Goal: Task Accomplishment & Management: Use online tool/utility

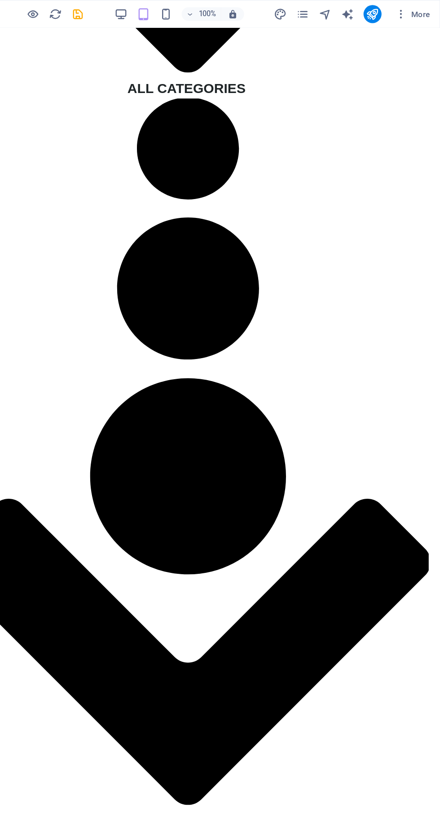
scroll to position [2234, 0]
click at [153, 16] on icon "save" at bounding box center [151, 11] width 10 height 10
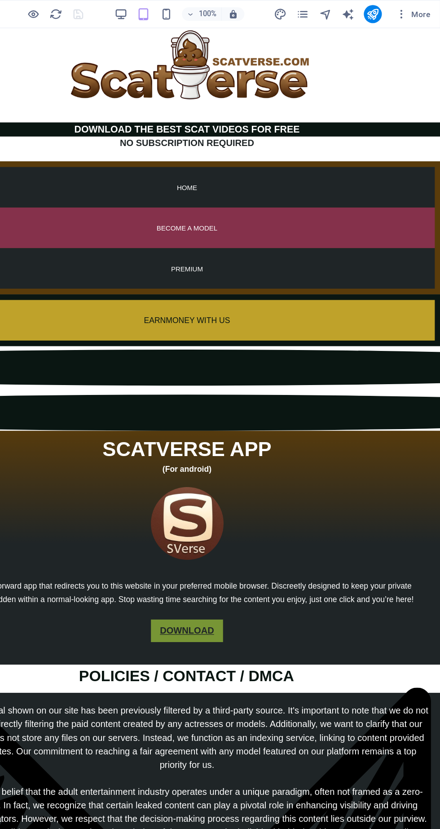
scroll to position [0, 0]
click at [331, 12] on icon "pages" at bounding box center [330, 11] width 10 height 10
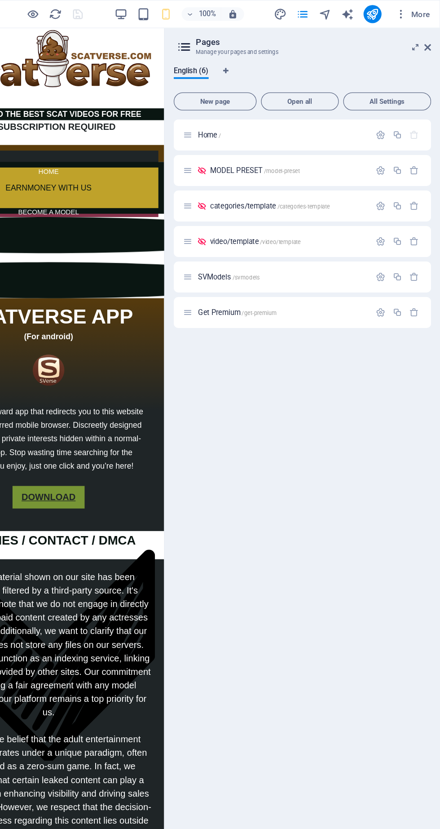
click at [323, 192] on span "/video/template" at bounding box center [312, 192] width 32 height 5
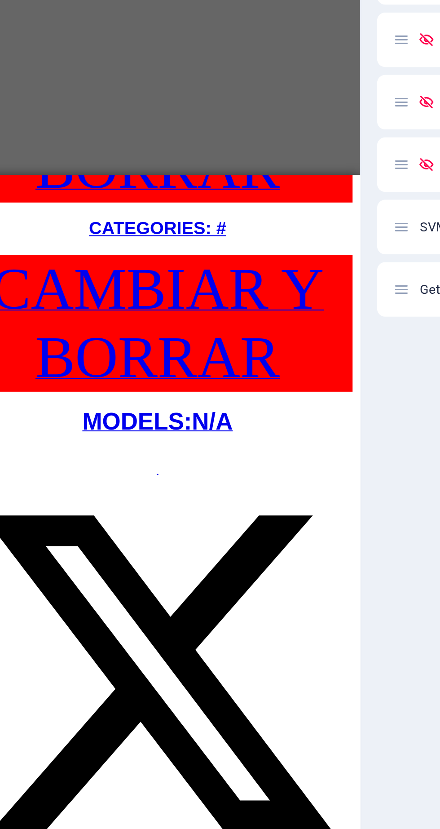
scroll to position [1155, 0]
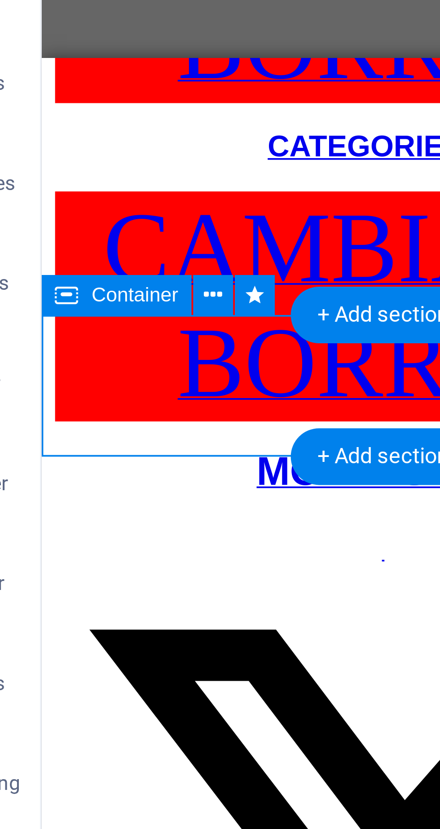
click at [84, 277] on button at bounding box center [82, 274] width 11 height 11
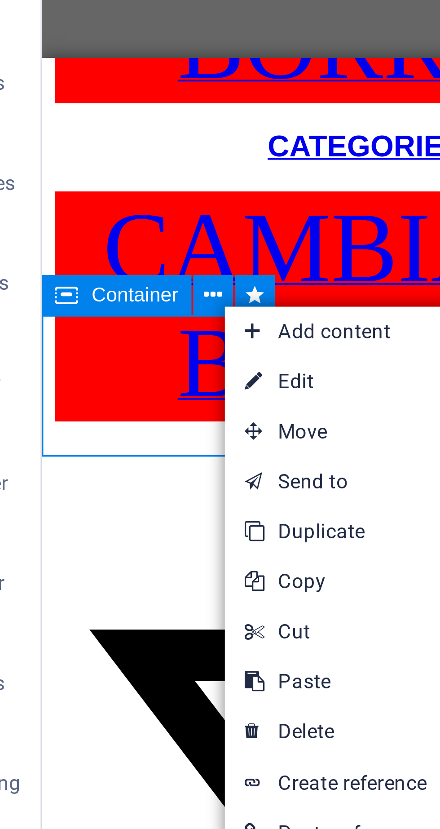
click at [119, 352] on link "Ctrl C Copy" at bounding box center [115, 351] width 60 height 13
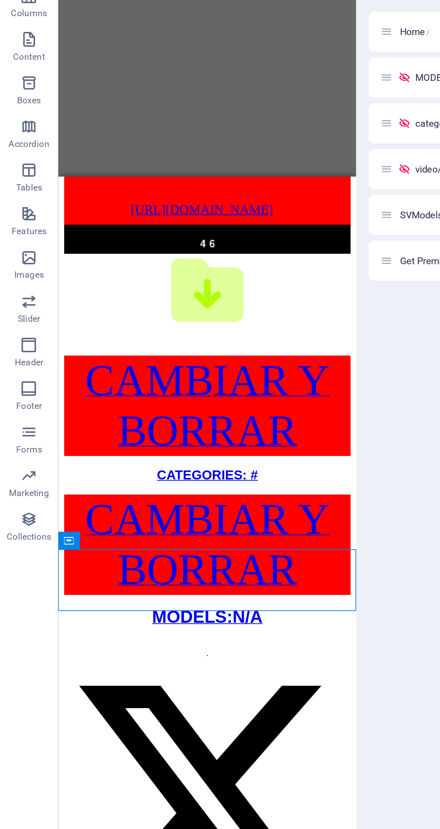
scroll to position [994, 0]
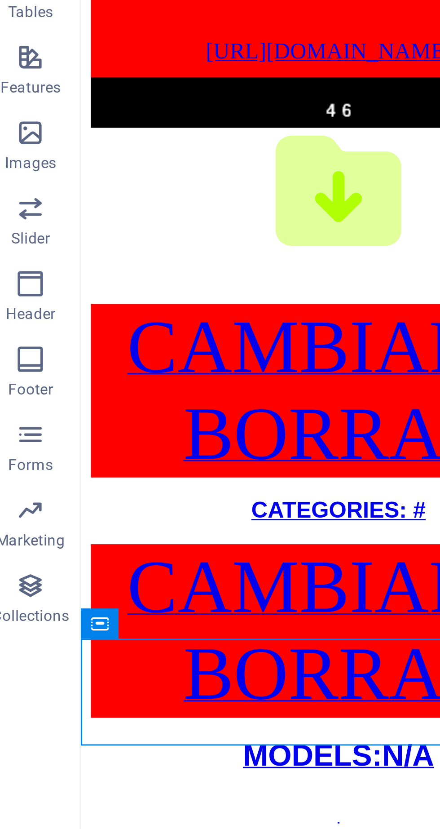
click at [42, 433] on icon at bounding box center [43, 435] width 6 height 11
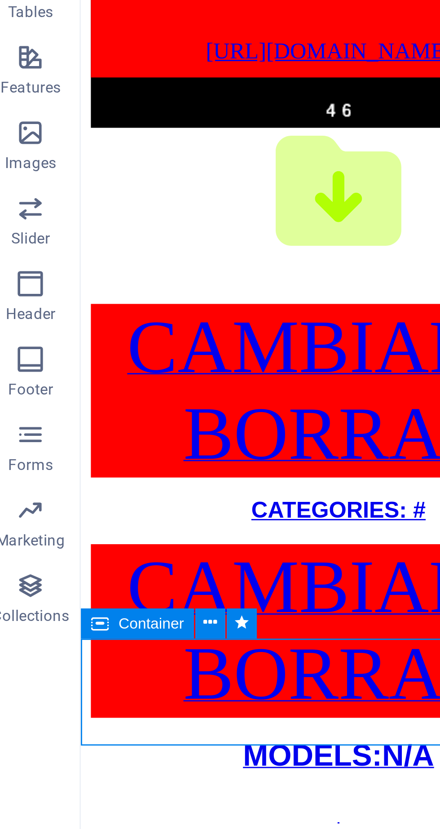
click at [84, 437] on icon at bounding box center [82, 435] width 5 height 9
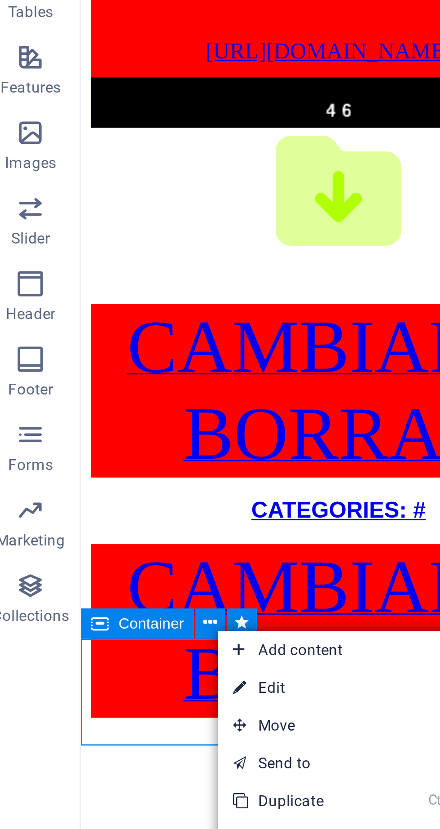
click at [115, 459] on link "⏎ Edit" at bounding box center [115, 458] width 60 height 13
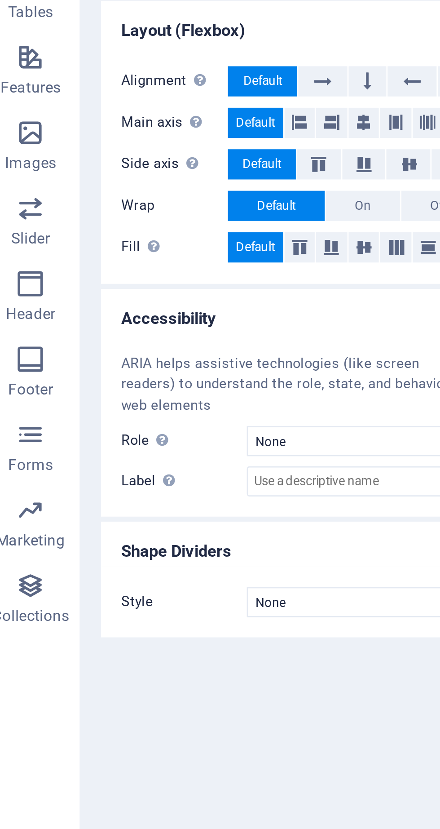
scroll to position [1952, 0]
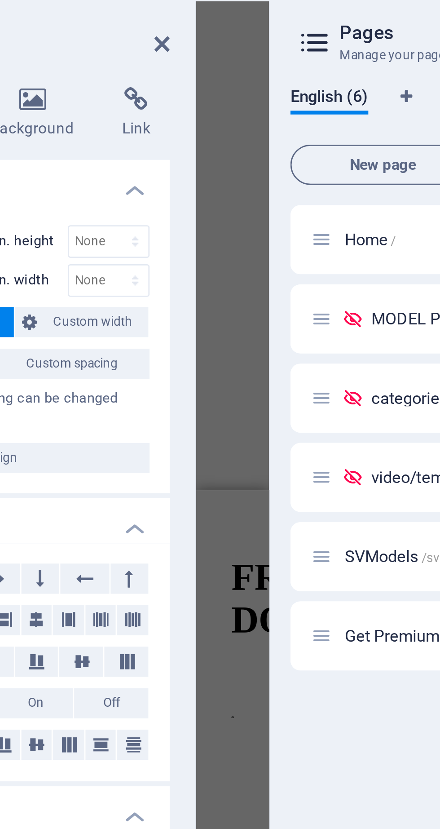
click at [137, 72] on icon at bounding box center [136, 70] width 44 height 9
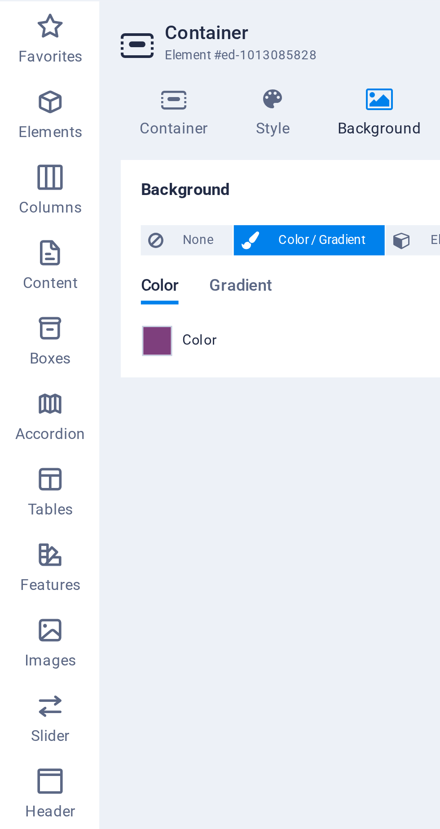
click at [53, 159] on span at bounding box center [56, 157] width 10 height 10
type input "#7e3f7d"
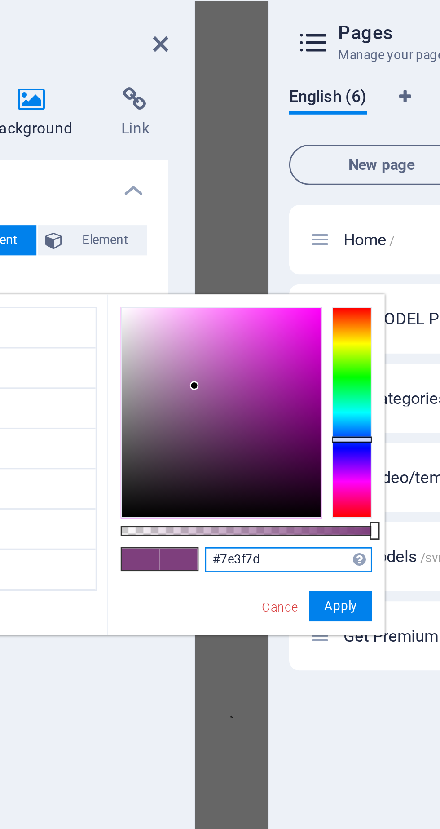
click at [229, 231] on input "#7e3f7d" at bounding box center [228, 235] width 60 height 9
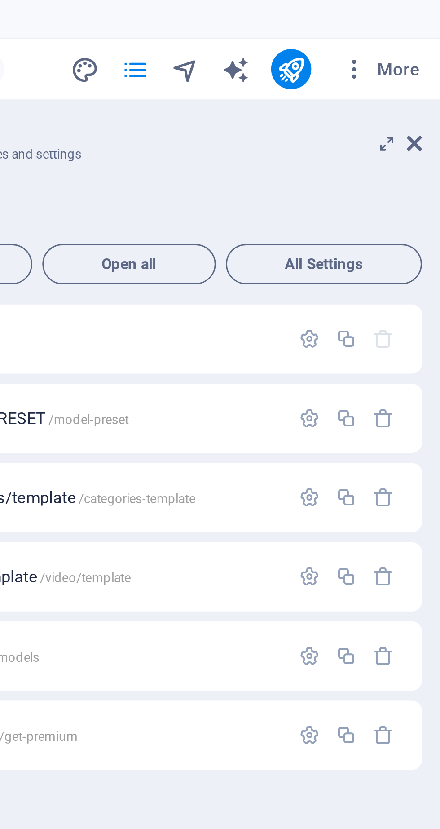
click at [432, 51] on icon at bounding box center [430, 51] width 5 height 7
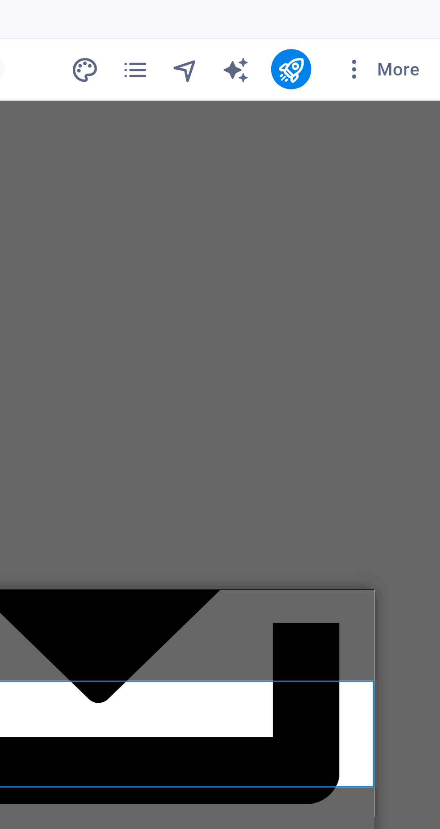
scroll to position [1192, 0]
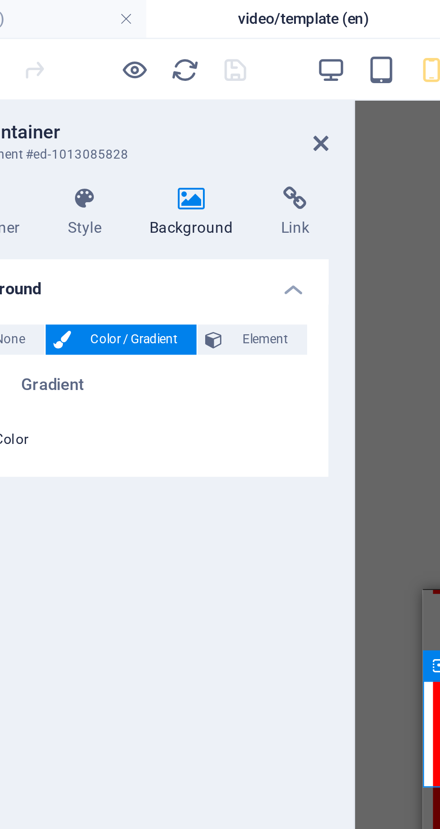
click at [184, 49] on icon at bounding box center [181, 51] width 5 height 7
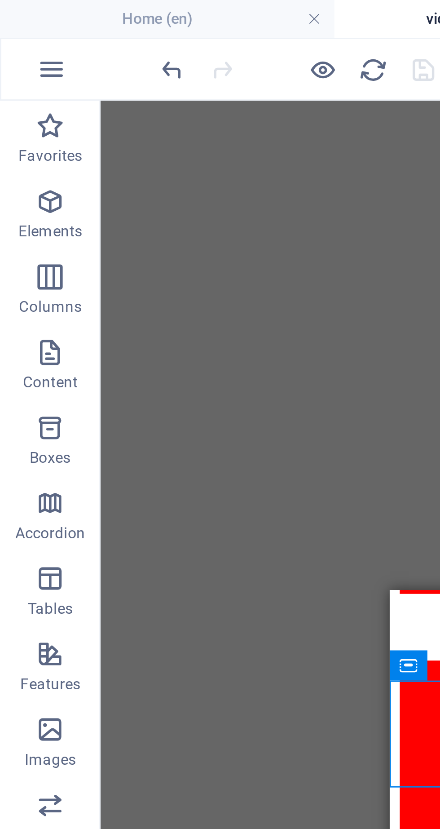
click at [63, 11] on h4 "Home (en)" at bounding box center [59, 7] width 119 height 10
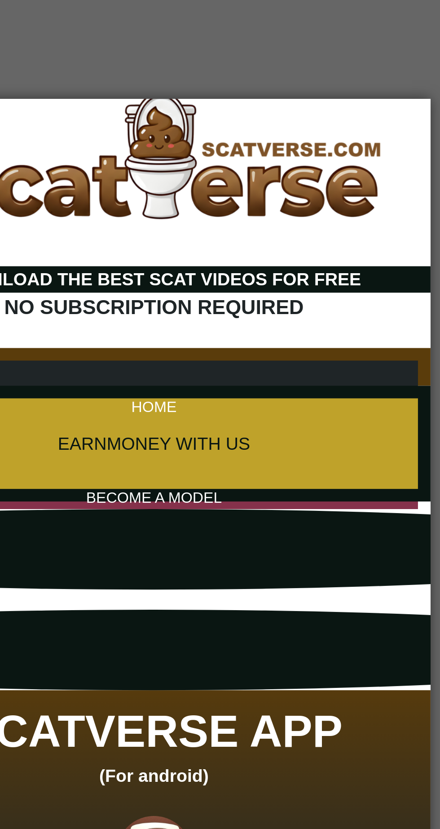
scroll to position [0, 0]
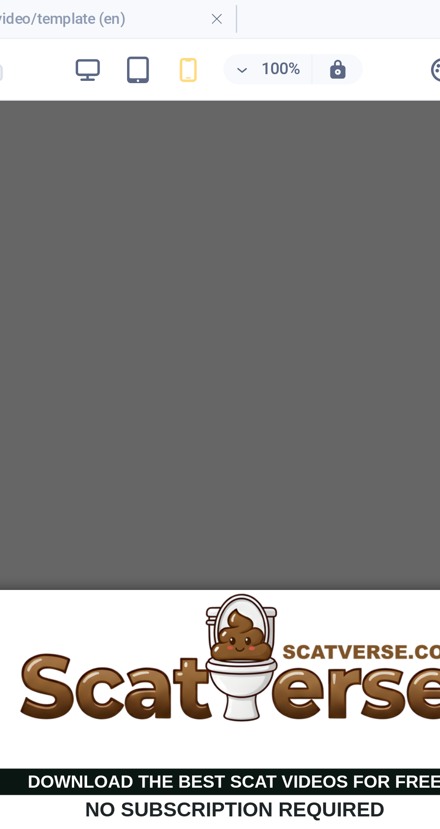
click at [181, 29] on icon "button" at bounding box center [185, 25] width 10 height 10
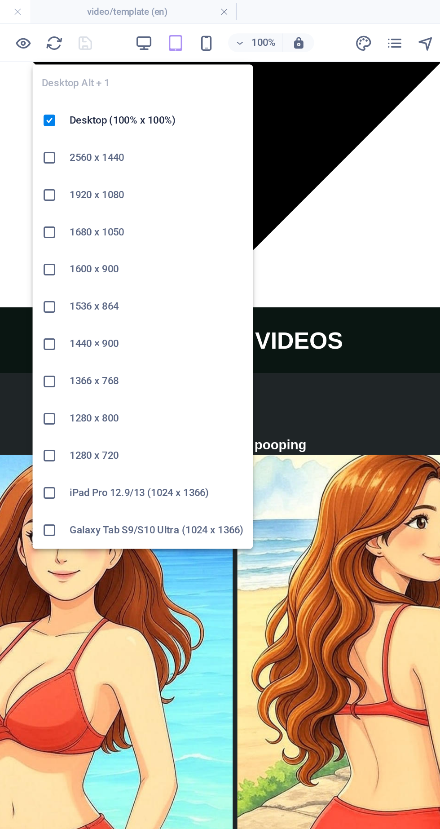
scroll to position [2749, 0]
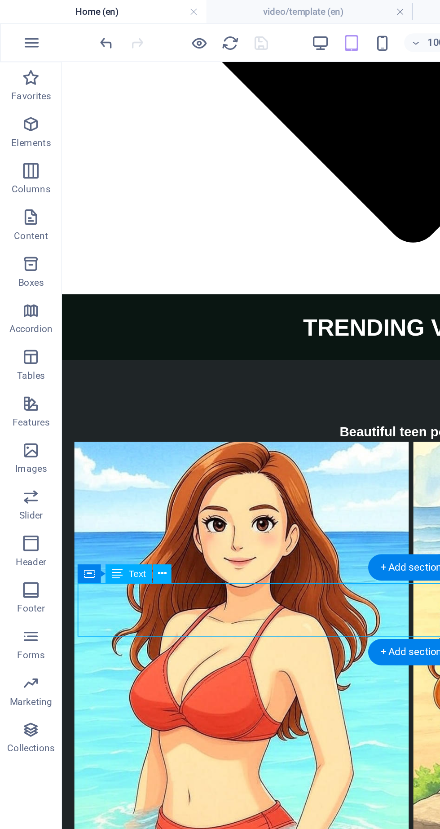
scroll to position [2754, 0]
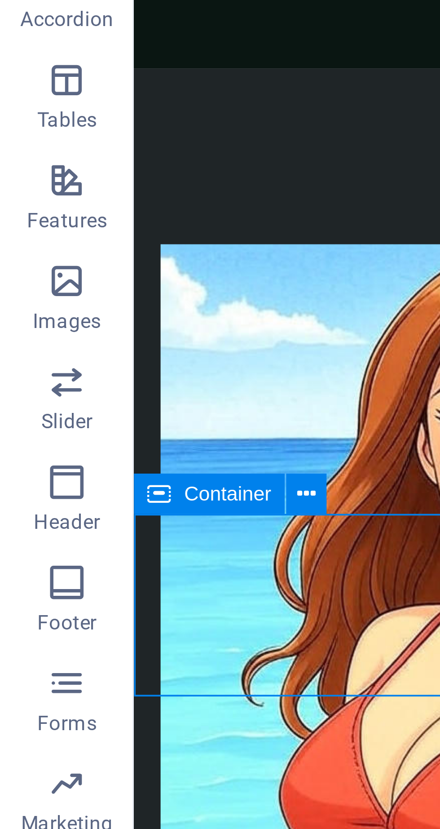
click at [86, 318] on button at bounding box center [82, 317] width 11 height 11
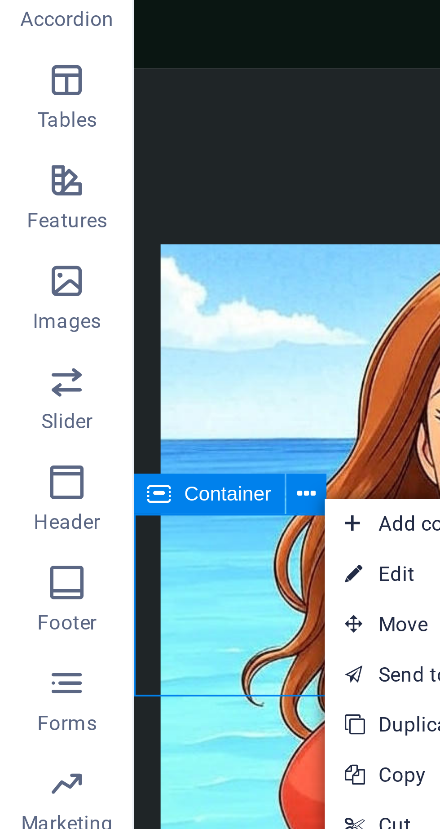
click at [110, 344] on link "⏎ Edit" at bounding box center [117, 338] width 60 height 13
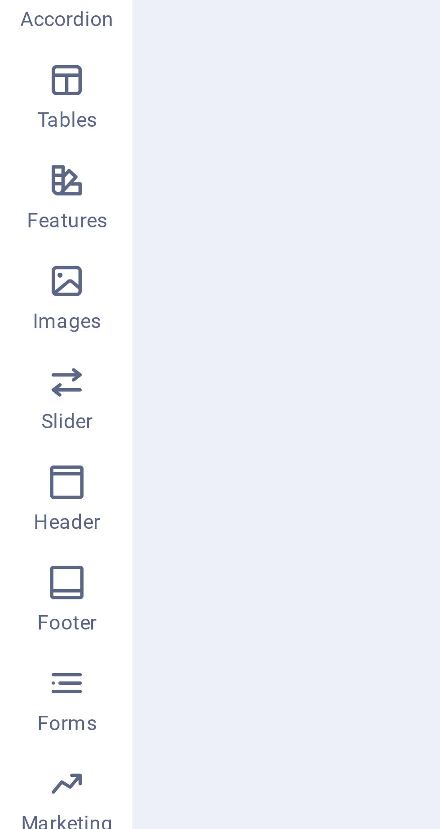
scroll to position [2751, 0]
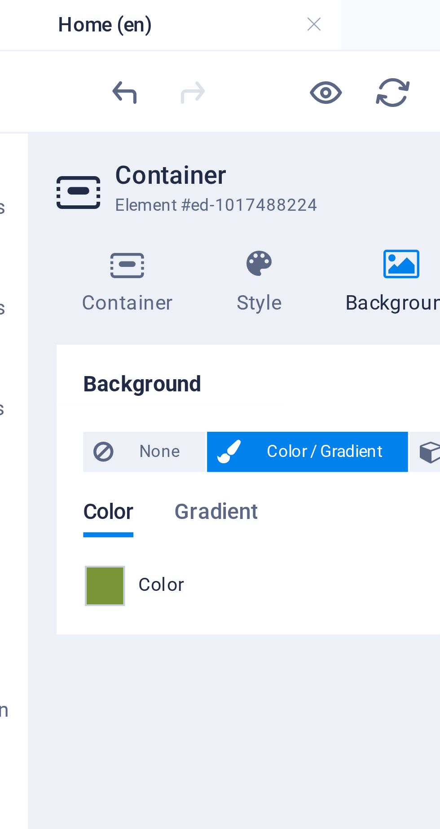
click at [59, 160] on span at bounding box center [56, 157] width 10 height 10
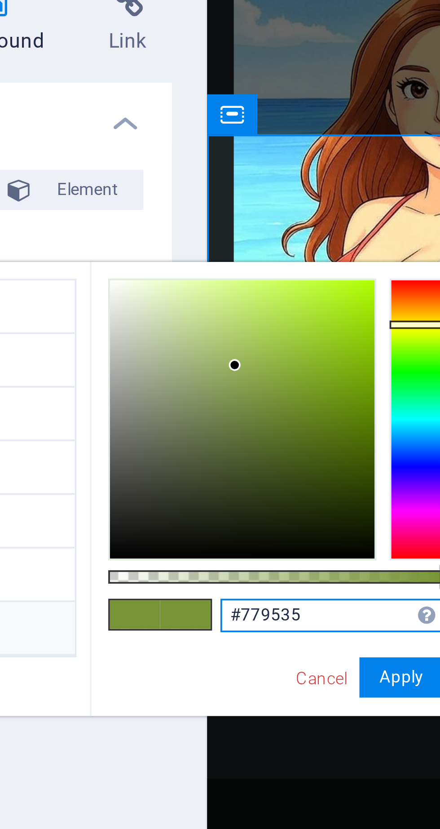
click at [231, 231] on input "#779535" at bounding box center [228, 235] width 60 height 9
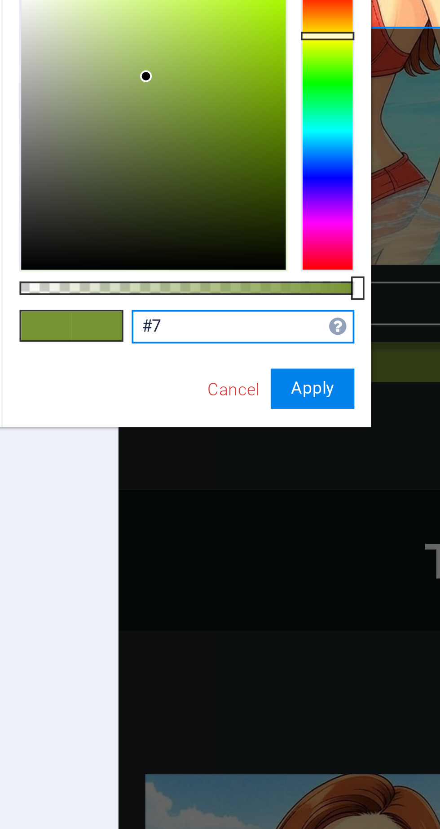
type input "#"
type input "#7e3f7d"
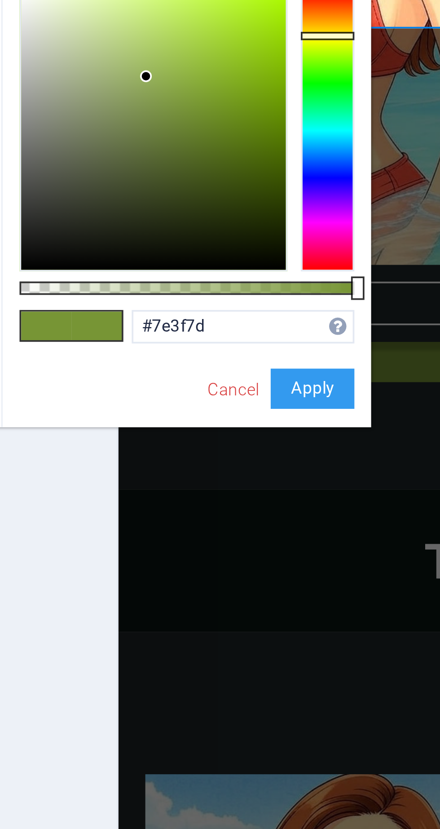
click at [251, 247] on button "Apply" at bounding box center [246, 252] width 22 height 11
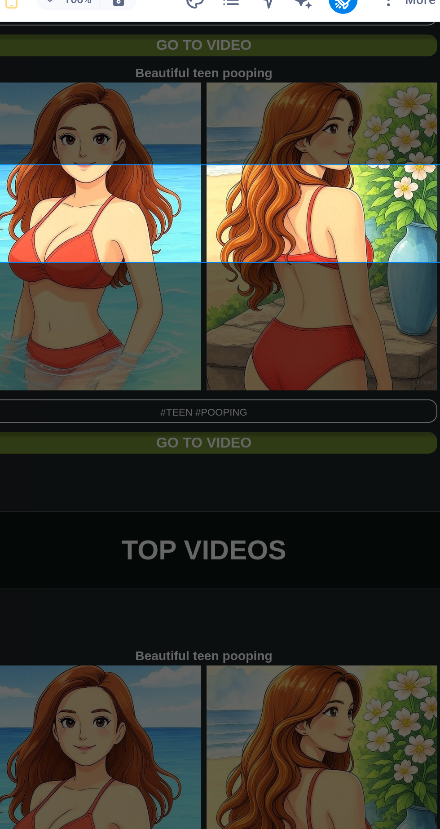
scroll to position [0, 0]
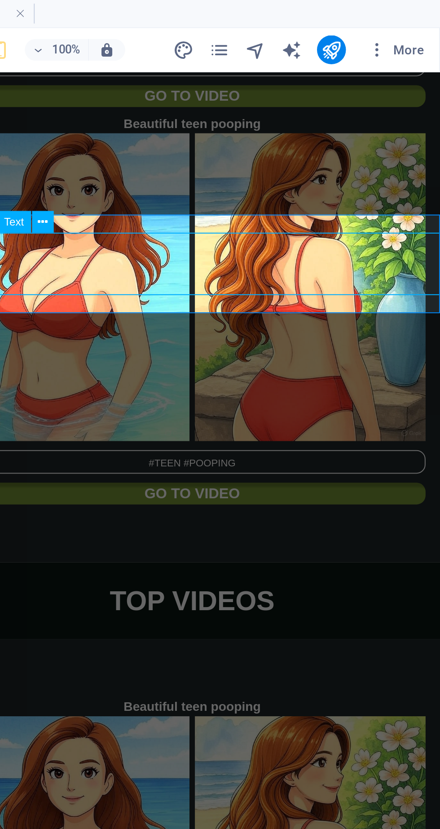
click at [248, 105] on button at bounding box center [243, 110] width 11 height 11
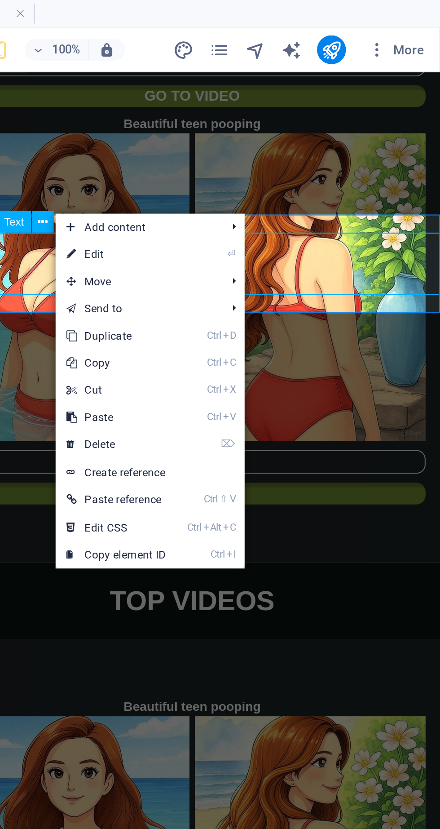
click at [286, 127] on link "⏎ Edit" at bounding box center [279, 125] width 60 height 13
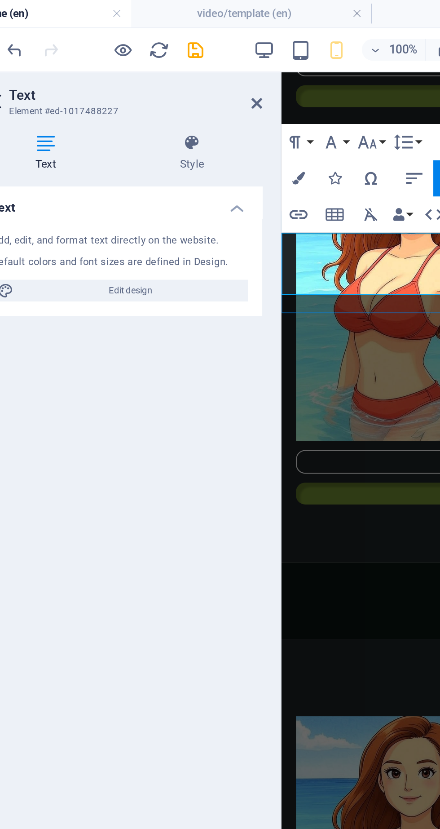
click at [180, 52] on icon at bounding box center [181, 51] width 5 height 7
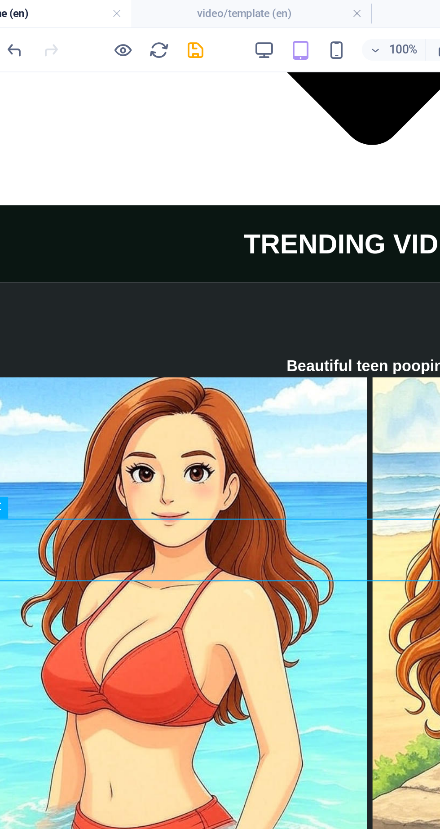
scroll to position [2847, 0]
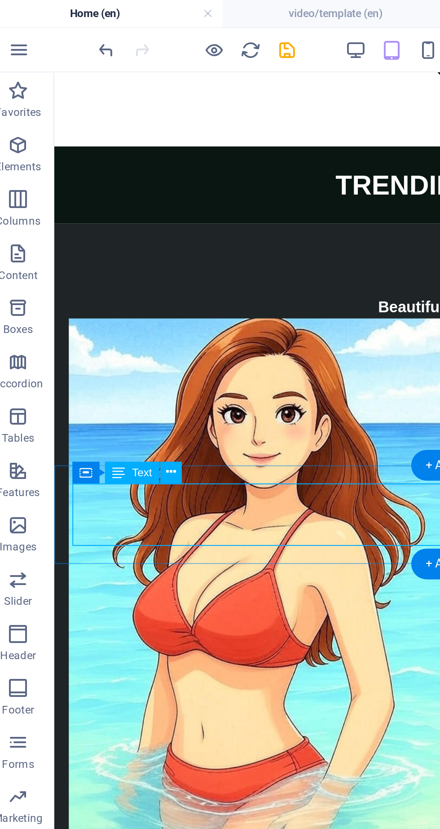
click at [95, 238] on icon at bounding box center [94, 233] width 5 height 9
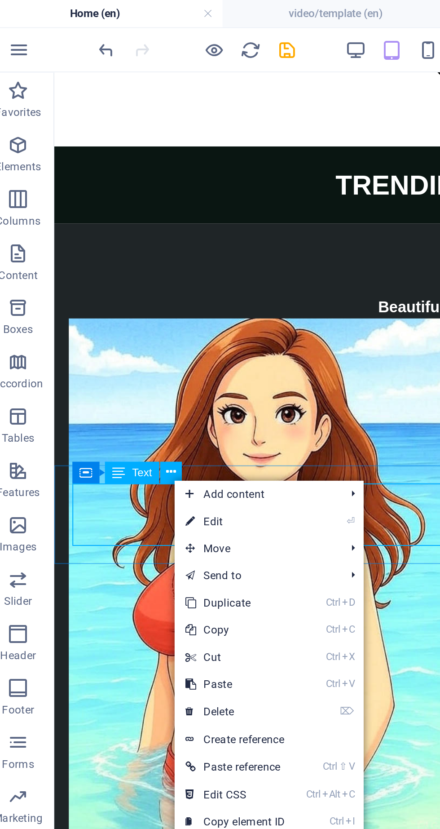
click at [130, 260] on link "⏎ Edit" at bounding box center [126, 258] width 60 height 13
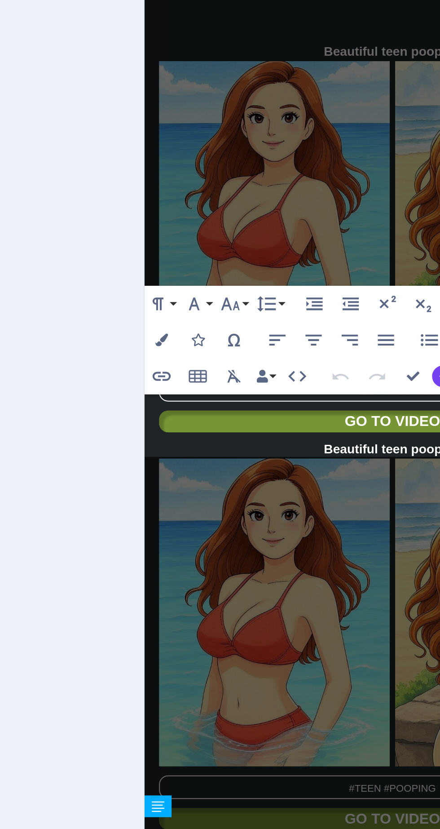
scroll to position [2442, 0]
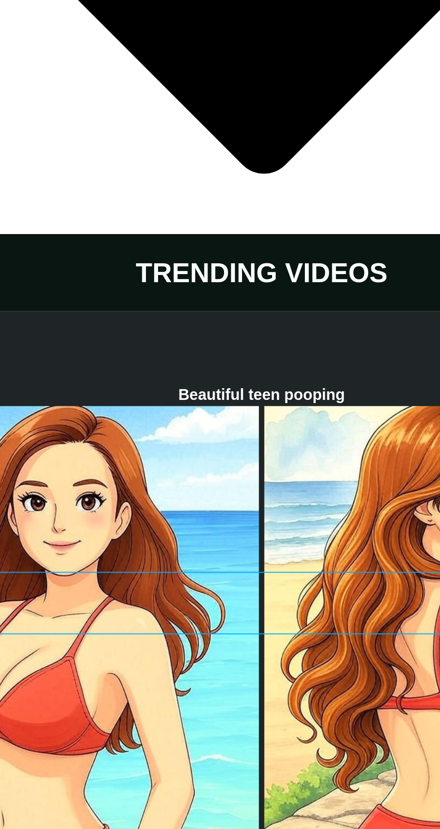
scroll to position [2573, 0]
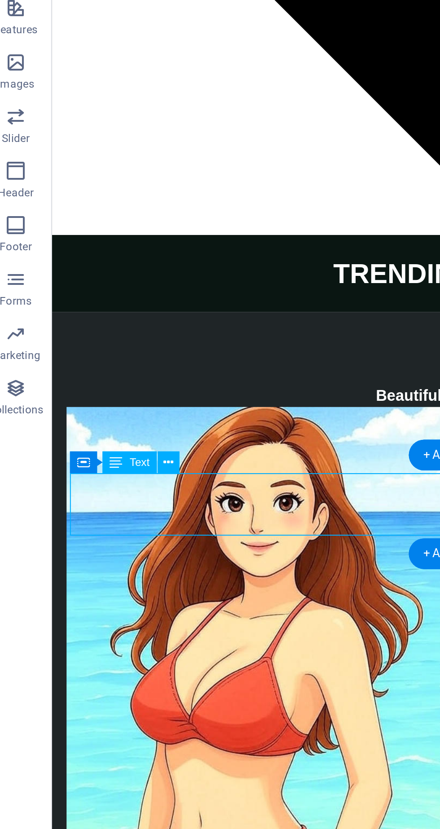
click at [93, 463] on icon at bounding box center [94, 459] width 5 height 9
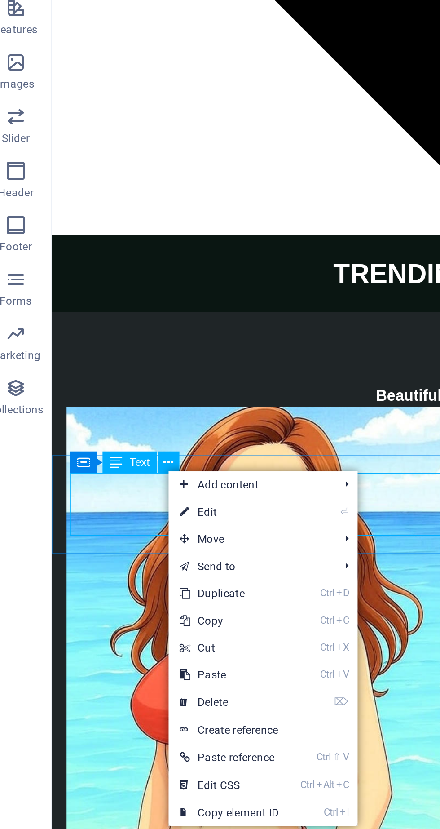
click at [133, 489] on link "⏎ Edit" at bounding box center [124, 483] width 60 height 13
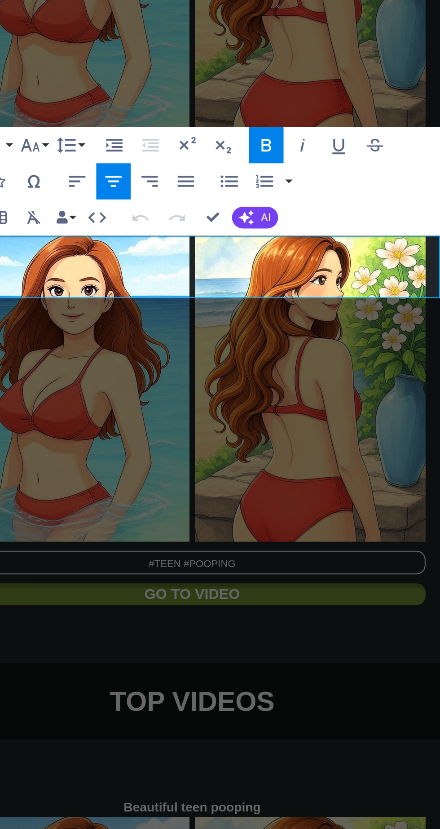
scroll to position [0, 0]
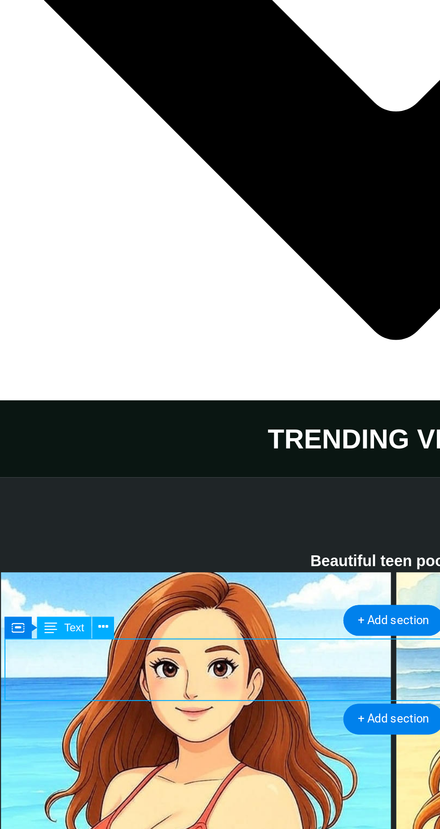
click at [97, 444] on button at bounding box center [93, 442] width 11 height 11
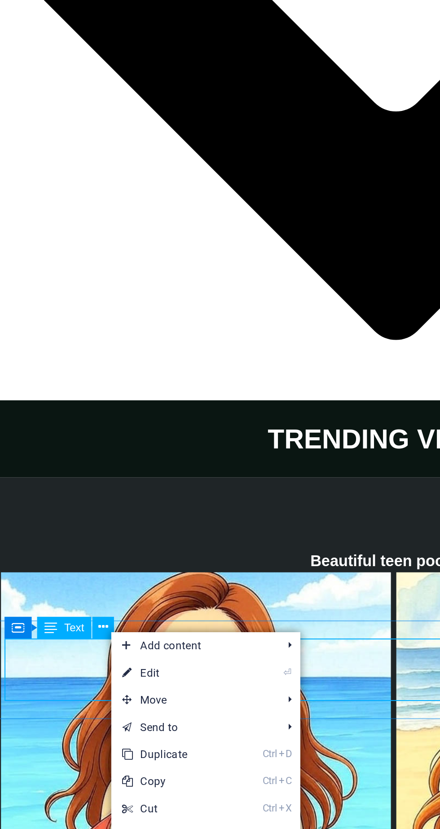
click at [130, 467] on link "⏎ Edit" at bounding box center [128, 464] width 60 height 13
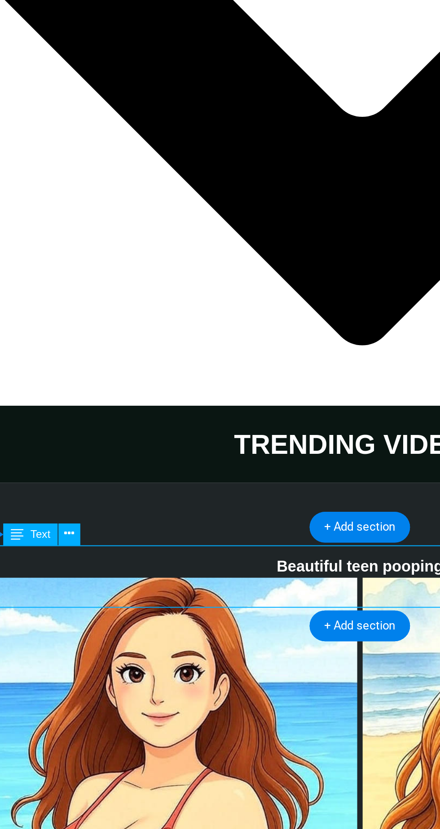
click at [96, 393] on icon at bounding box center [94, 395] width 5 height 9
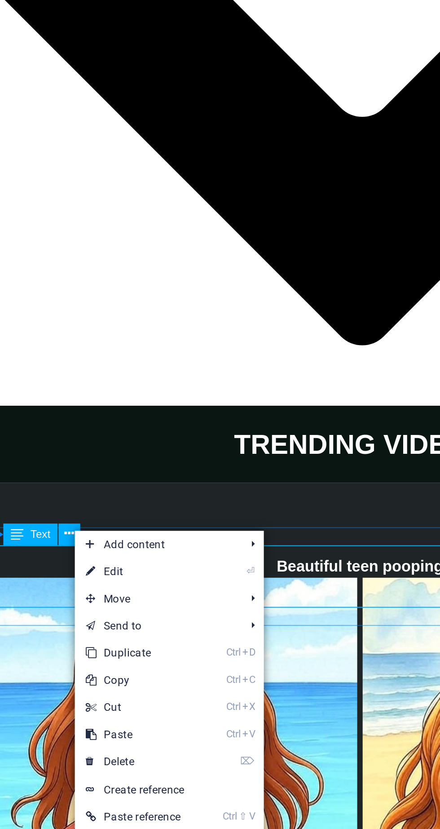
click at [128, 415] on link "⏎ Edit" at bounding box center [127, 414] width 60 height 13
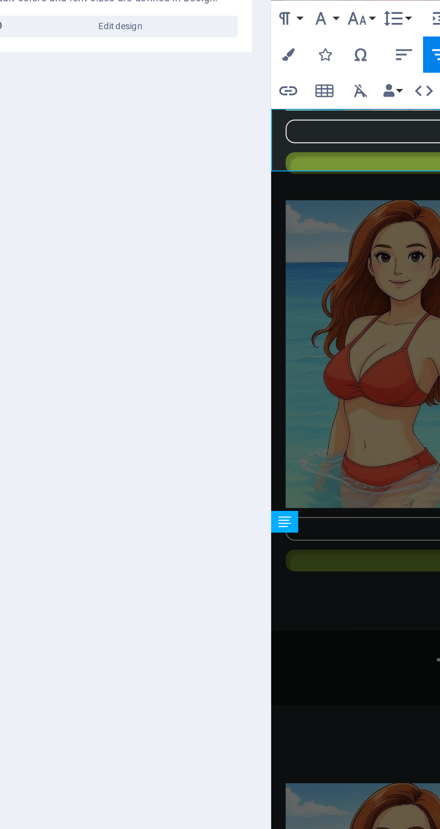
scroll to position [2584, 0]
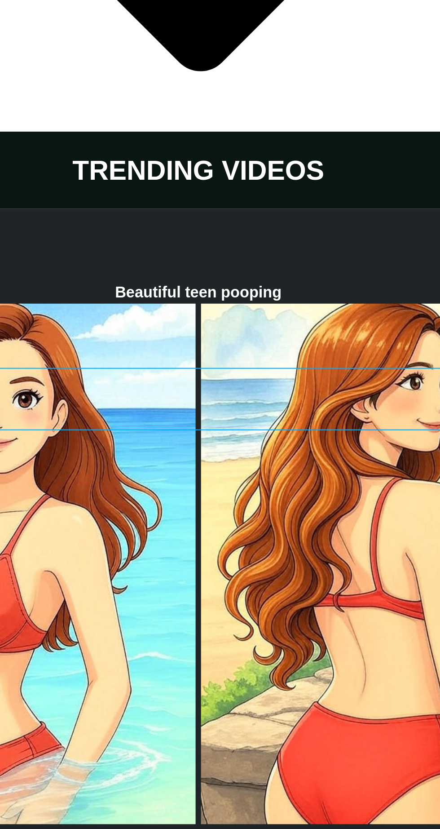
scroll to position [2726, 0]
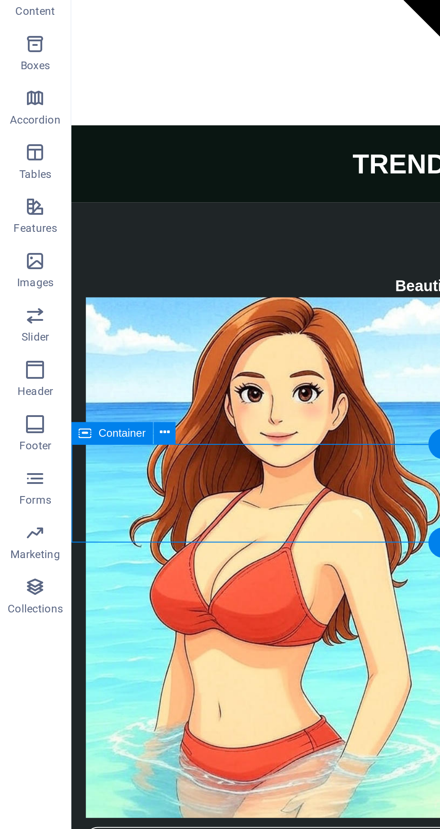
click at [84, 346] on icon at bounding box center [82, 345] width 5 height 9
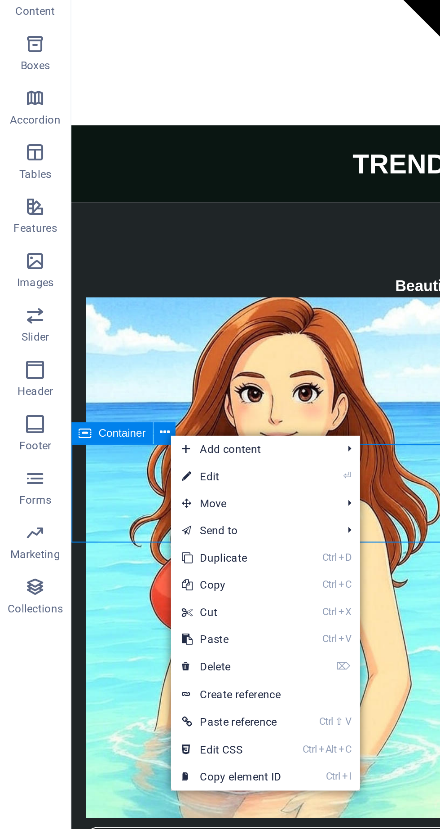
click at [123, 416] on link "Ctrl C Copy" at bounding box center [115, 421] width 60 height 13
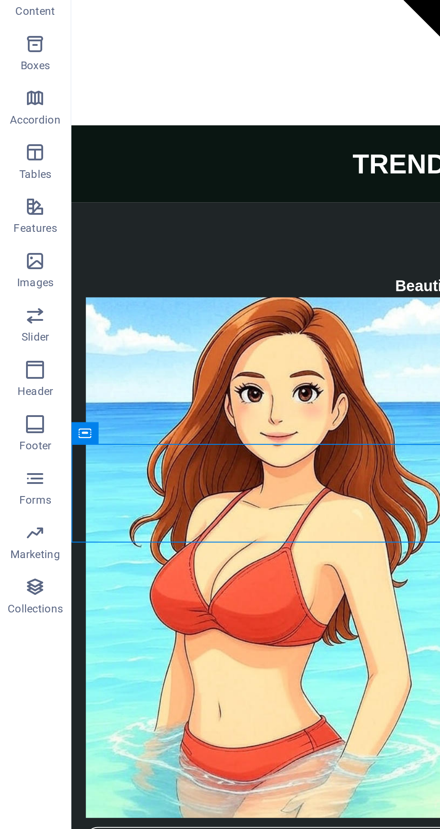
click at [85, 349] on button at bounding box center [82, 345] width 11 height 11
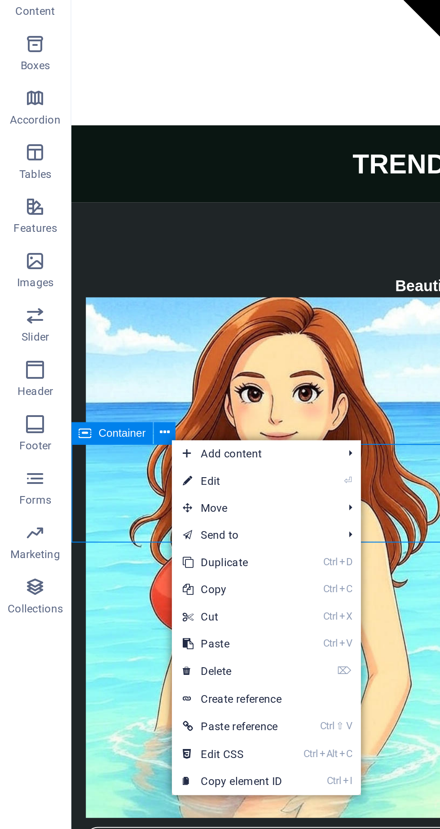
click at [126, 449] on link "Ctrl V Paste" at bounding box center [116, 450] width 60 height 13
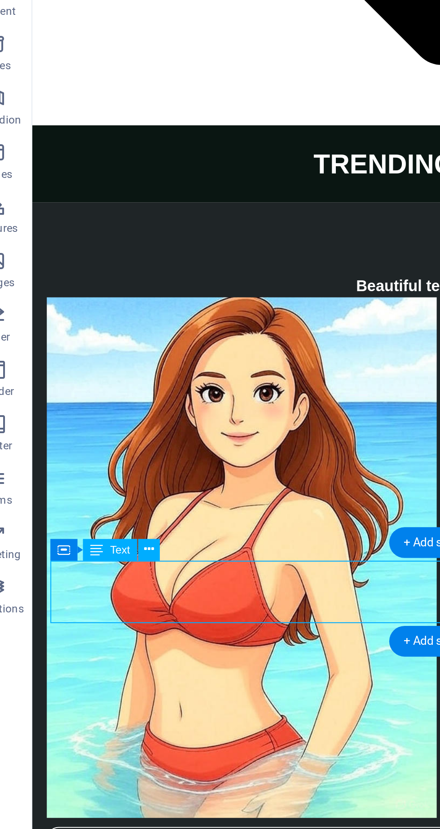
click at [96, 404] on icon at bounding box center [94, 403] width 5 height 9
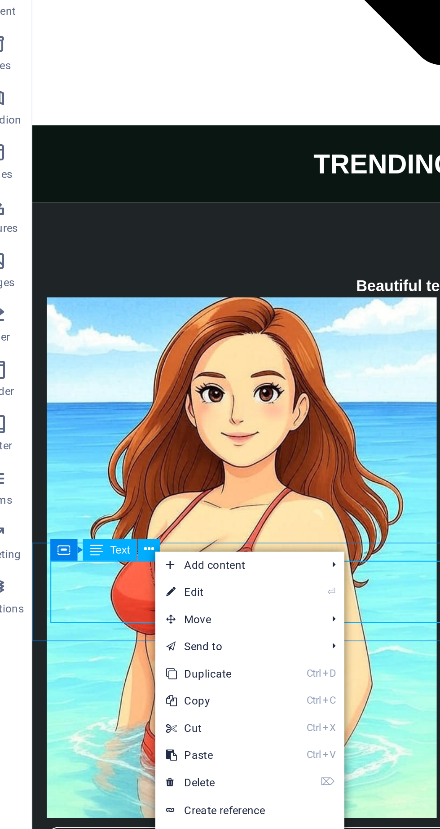
click at [129, 428] on link "⏎ Edit" at bounding box center [127, 424] width 60 height 13
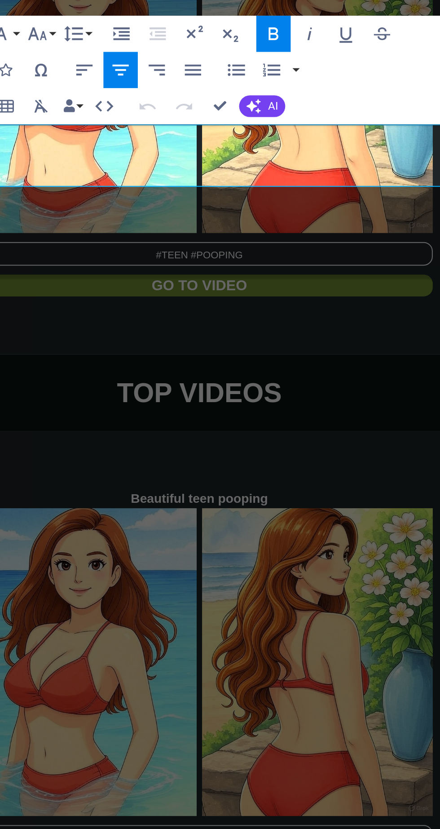
scroll to position [0, 0]
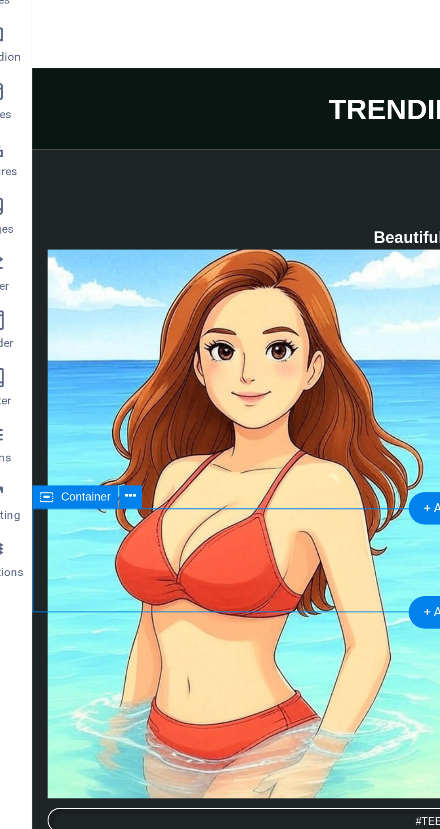
click at [85, 398] on button at bounding box center [82, 397] width 11 height 11
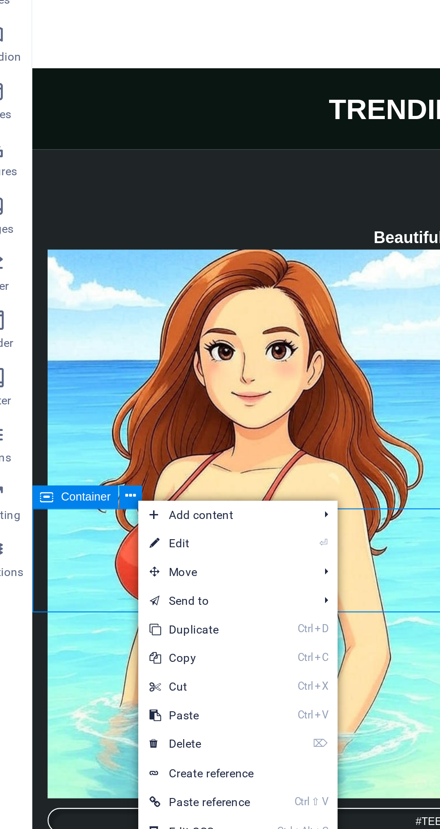
click at [119, 419] on link "⏎ Edit" at bounding box center [116, 419] width 60 height 13
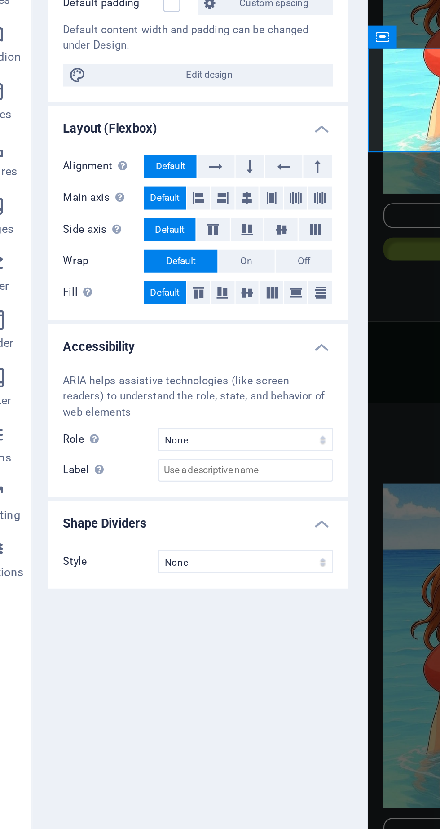
scroll to position [2721, 0]
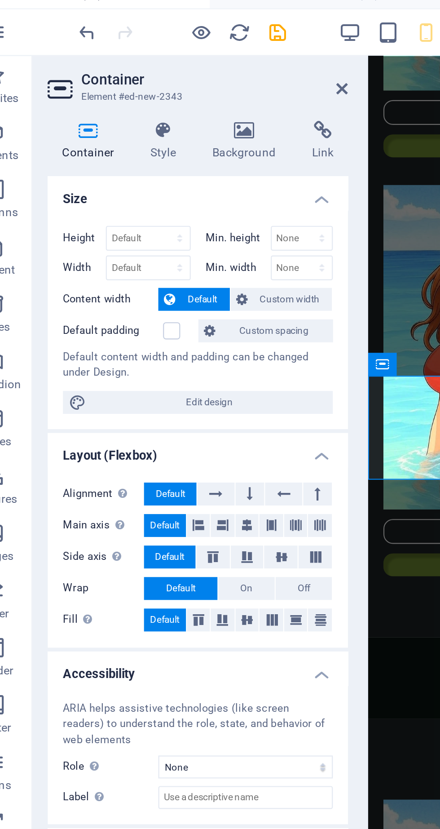
click at [142, 74] on icon at bounding box center [136, 70] width 44 height 9
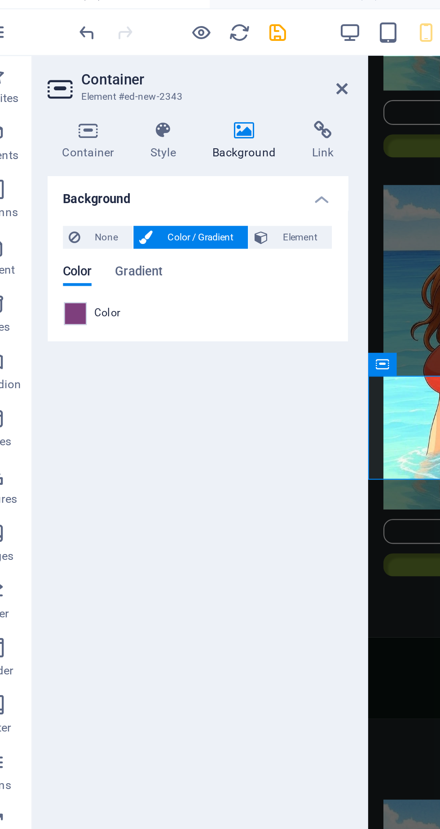
click at [60, 162] on span at bounding box center [56, 157] width 10 height 10
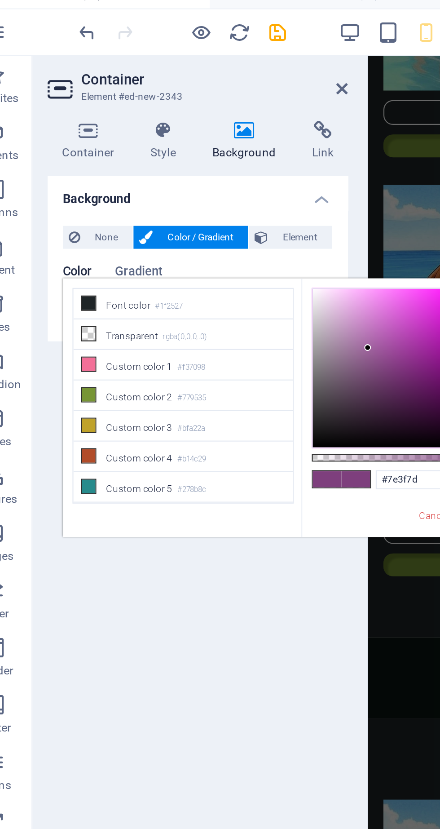
scroll to position [0, 0]
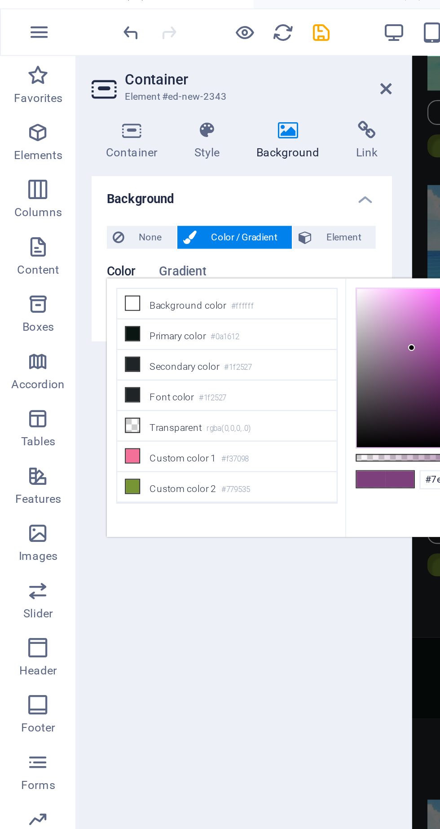
click at [92, 135] on span "Gradient" at bounding box center [86, 138] width 22 height 13
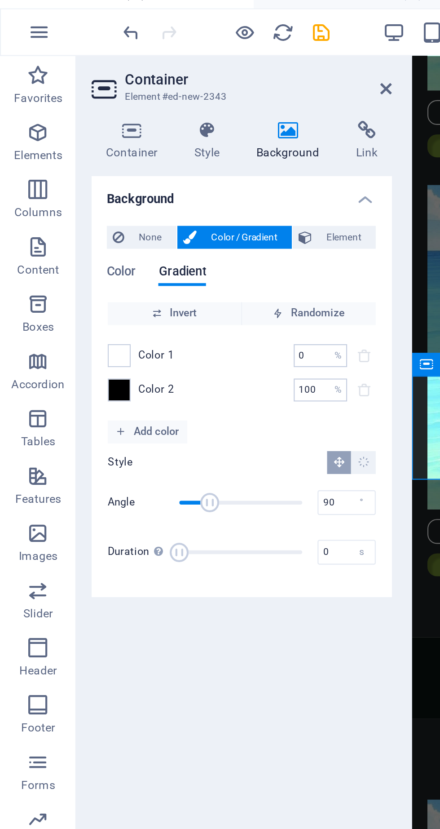
click at [57, 181] on span at bounding box center [56, 177] width 10 height 10
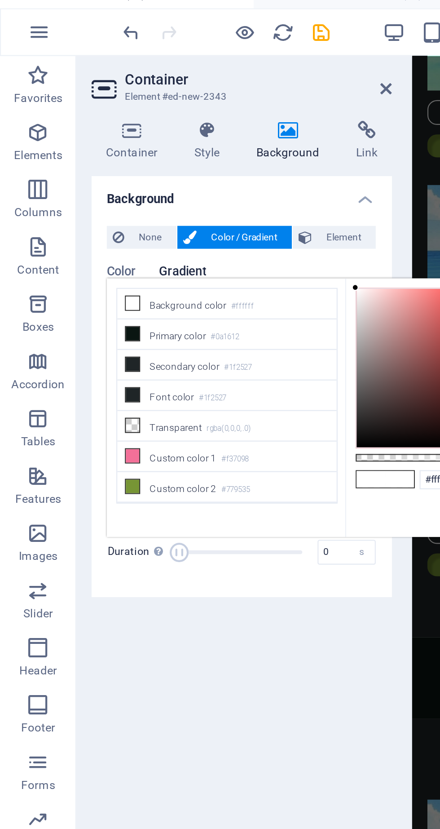
click at [65, 163] on icon at bounding box center [62, 166] width 6 height 6
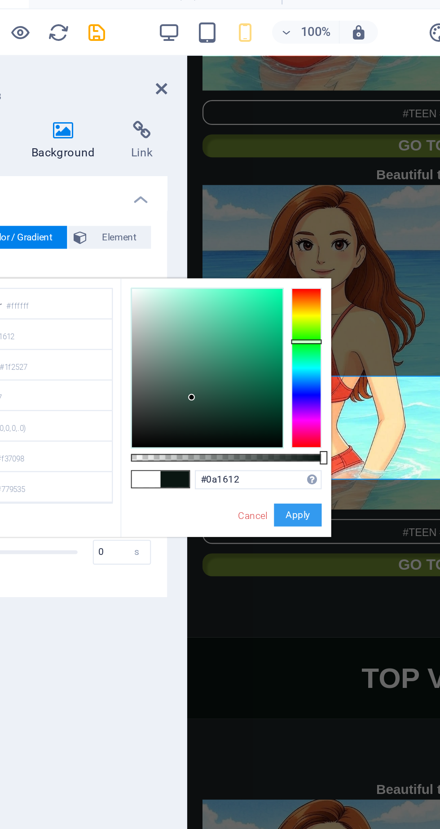
click at [255, 247] on button "Apply" at bounding box center [246, 252] width 22 height 11
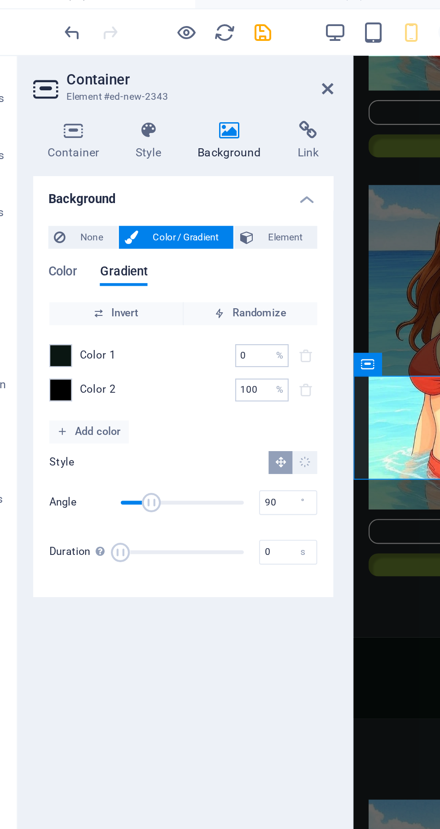
click at [56, 196] on span at bounding box center [56, 193] width 10 height 10
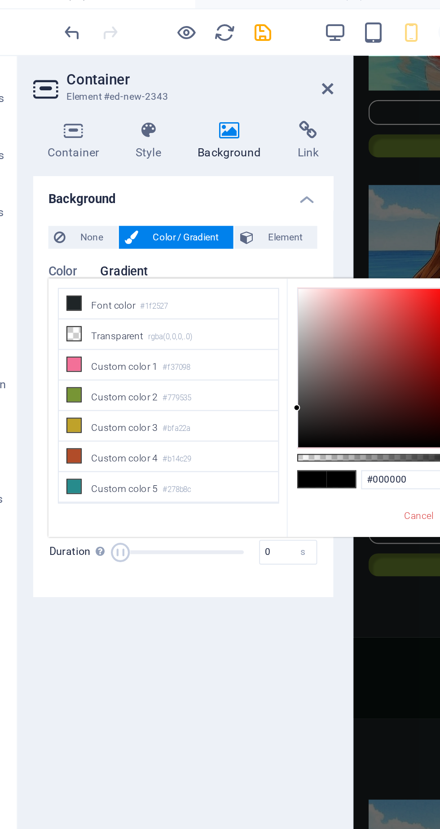
scroll to position [58, 0]
click at [66, 206] on span at bounding box center [62, 209] width 7 height 7
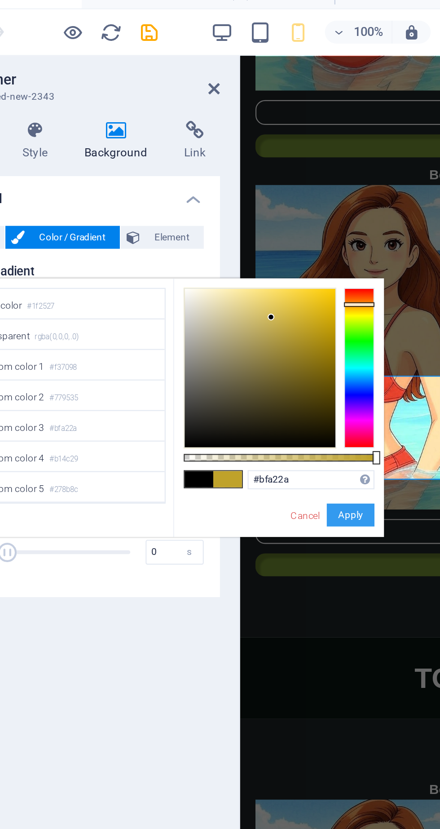
click at [247, 247] on button "Apply" at bounding box center [246, 252] width 22 height 11
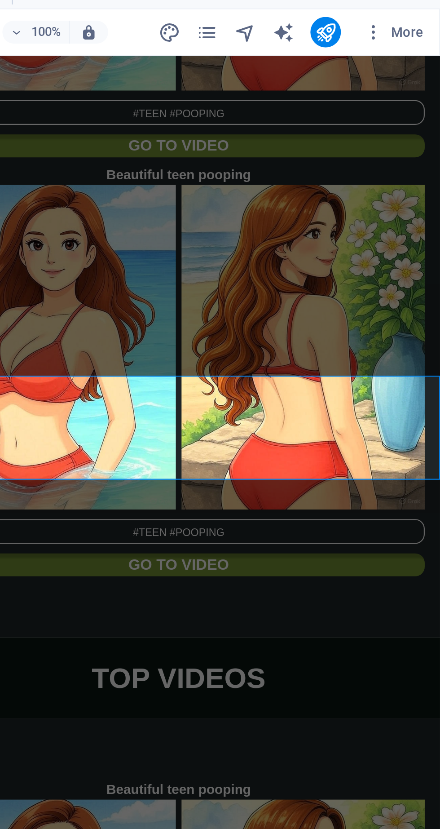
scroll to position [0, 0]
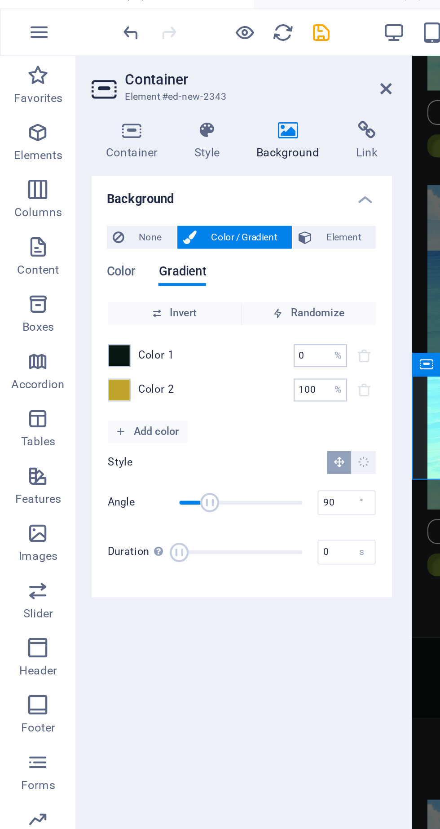
click at [71, 218] on span "Add color" at bounding box center [69, 212] width 30 height 11
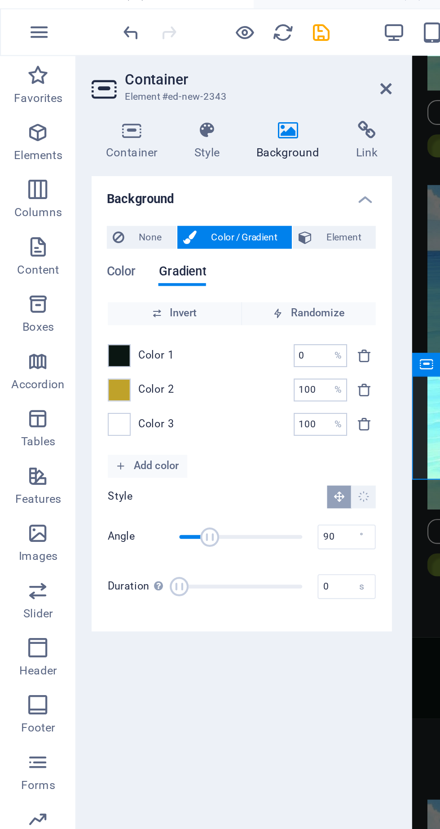
click at [55, 212] on span at bounding box center [56, 209] width 10 height 10
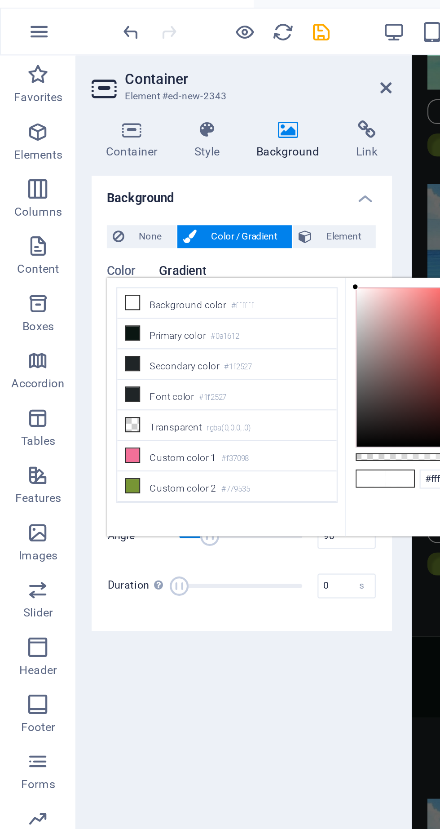
click at [111, 168] on small "#0a1612" at bounding box center [105, 168] width 13 height 6
type input "#0a1612"
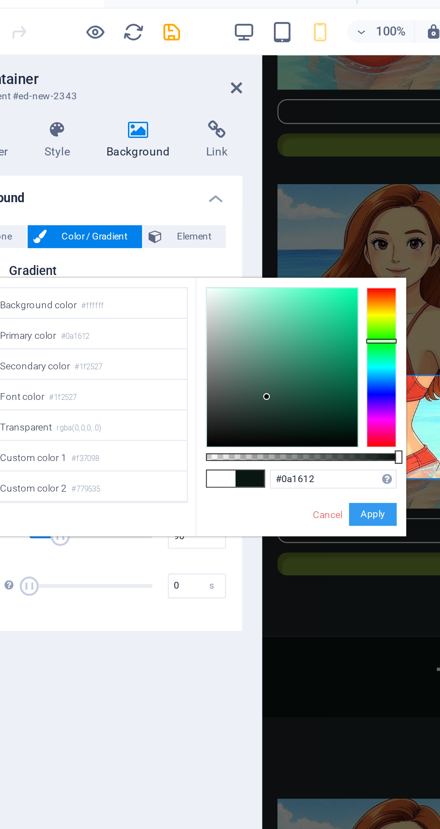
click at [253, 247] on button "Apply" at bounding box center [246, 252] width 22 height 11
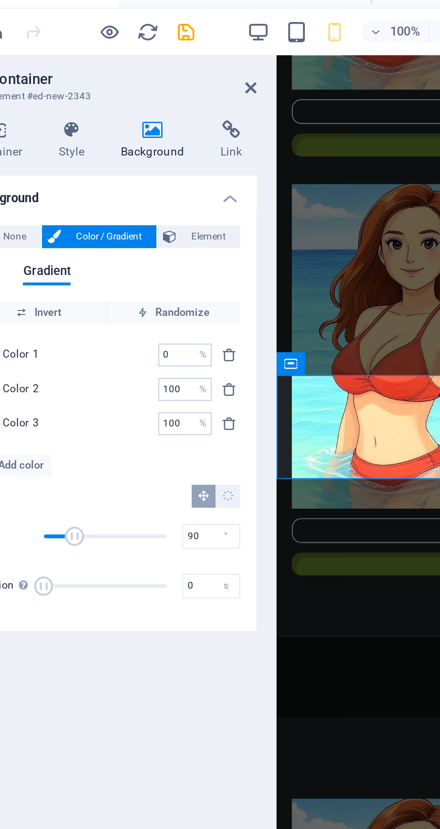
click at [151, 194] on input "100" at bounding box center [146, 193] width 16 height 11
type input "1"
click at [147, 192] on input "0" at bounding box center [146, 193] width 16 height 11
click at [142, 193] on input "050" at bounding box center [146, 193] width 16 height 11
type input "50"
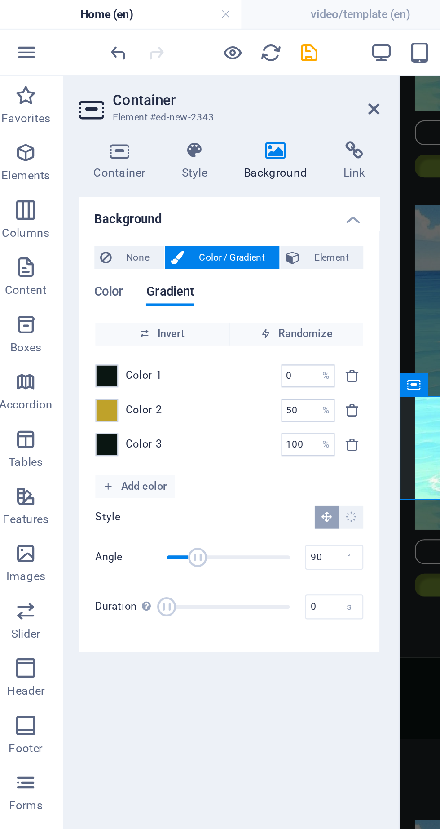
click at [57, 195] on span at bounding box center [56, 193] width 10 height 10
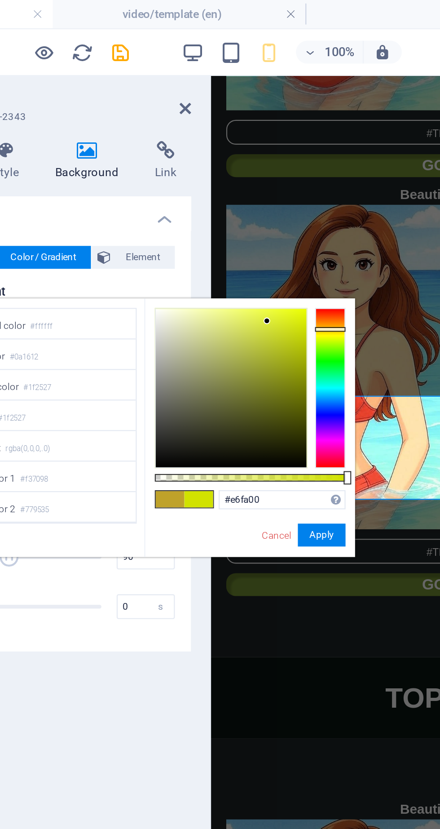
type input "#ebff00"
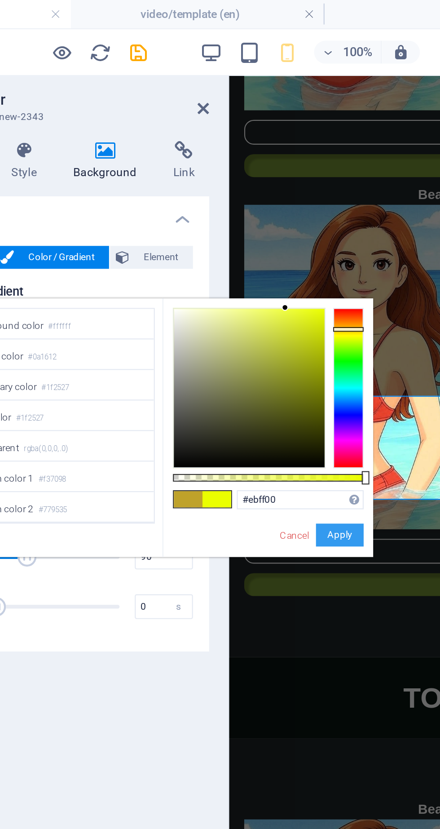
click at [252, 247] on button "Apply" at bounding box center [246, 252] width 22 height 11
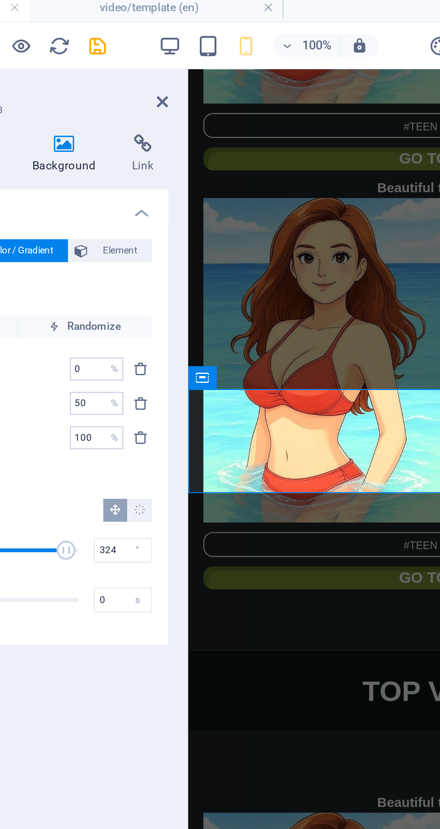
type input "327"
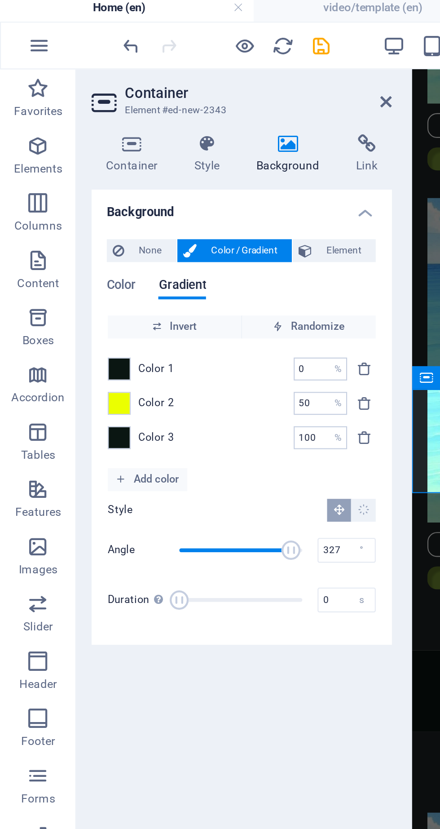
click at [59, 193] on span at bounding box center [56, 193] width 10 height 10
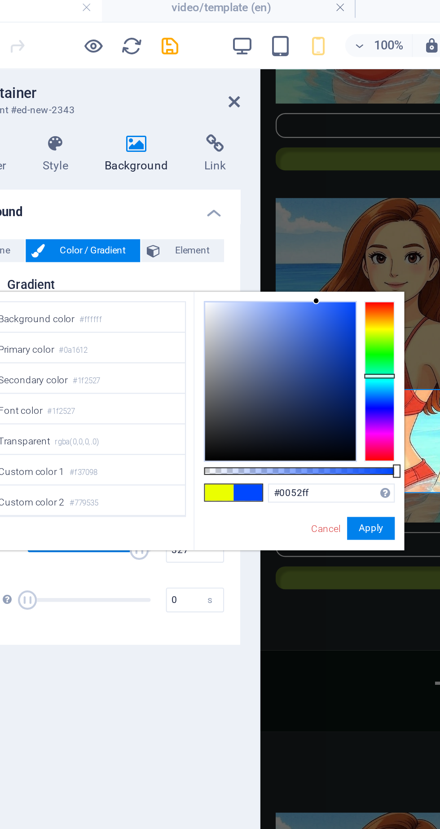
type input "#005eff"
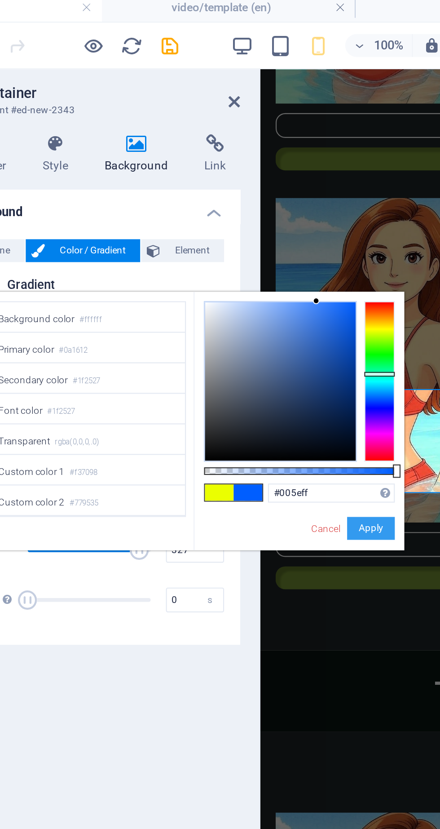
click at [248, 247] on button "Apply" at bounding box center [246, 252] width 22 height 11
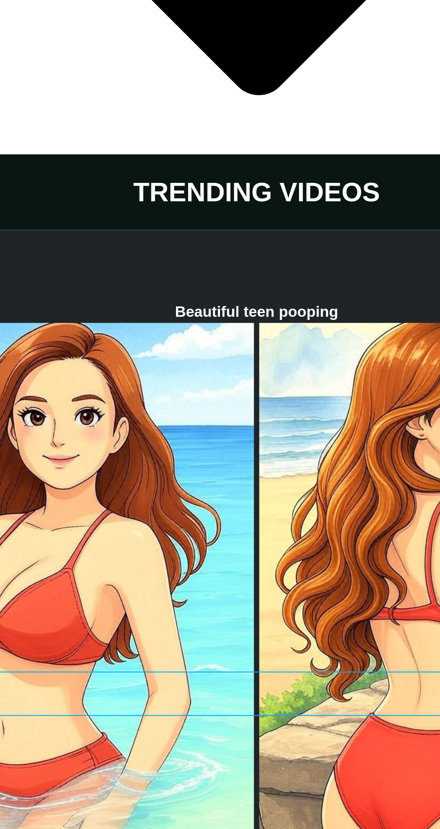
scroll to position [2758, 0]
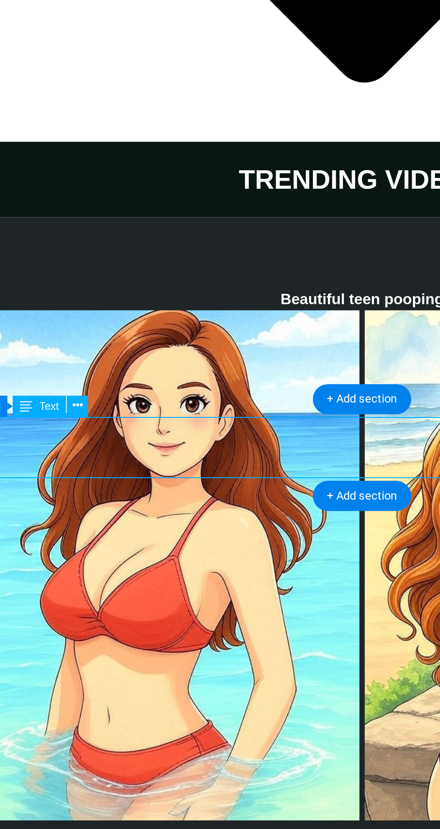
scroll to position [2747, 0]
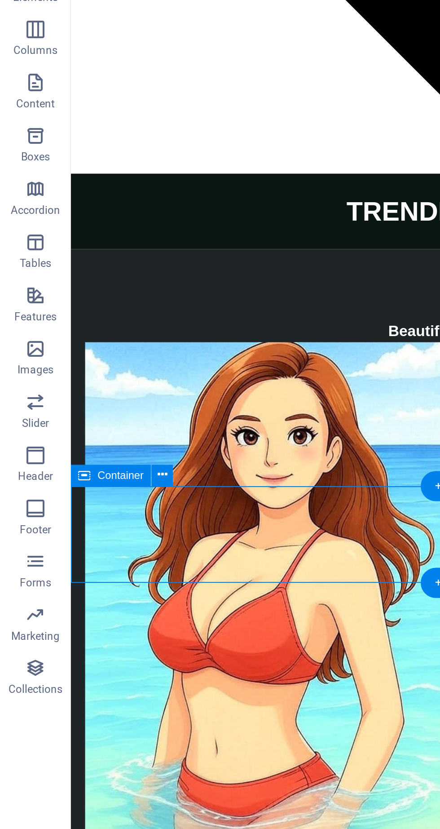
click at [86, 327] on button at bounding box center [82, 324] width 11 height 11
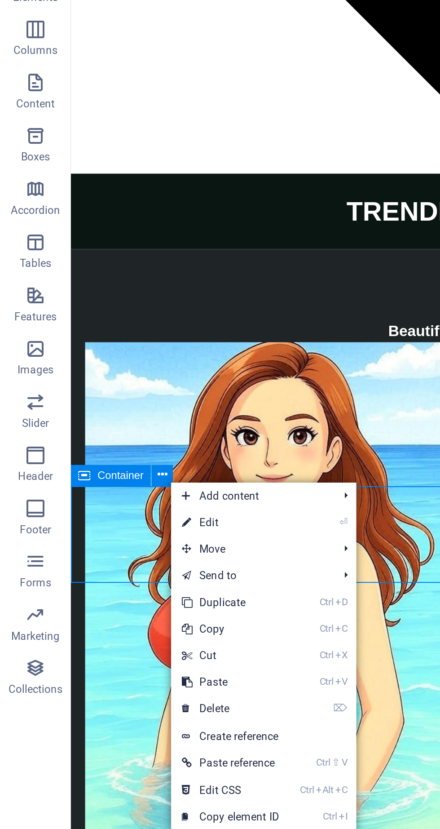
click at [120, 350] on link "⏎ Edit" at bounding box center [117, 348] width 60 height 13
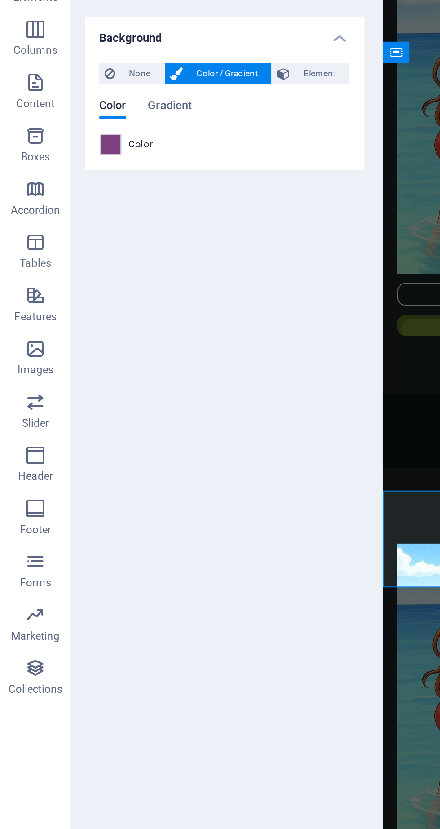
scroll to position [2745, 0]
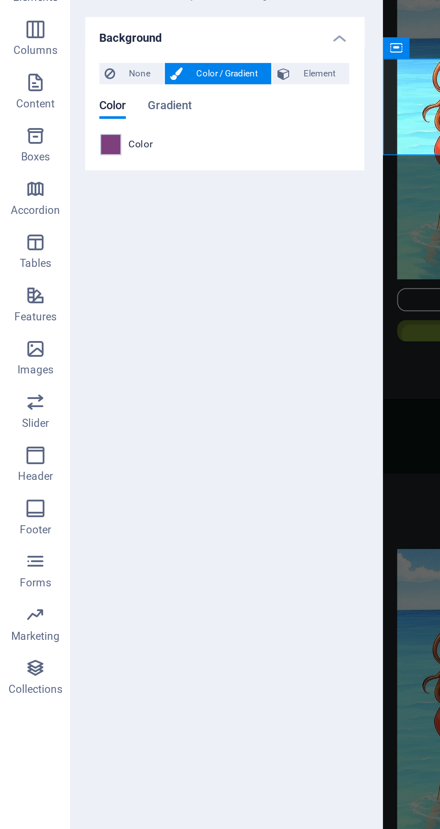
click at [93, 139] on span "Gradient" at bounding box center [86, 138] width 22 height 13
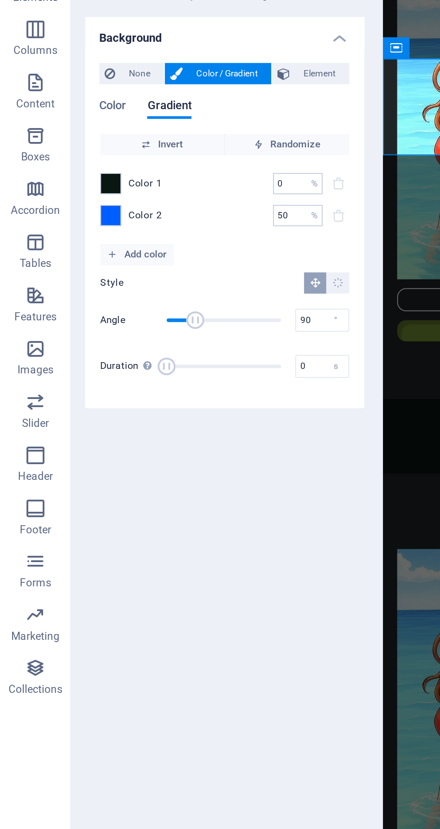
click at [57, 196] on span at bounding box center [56, 193] width 10 height 10
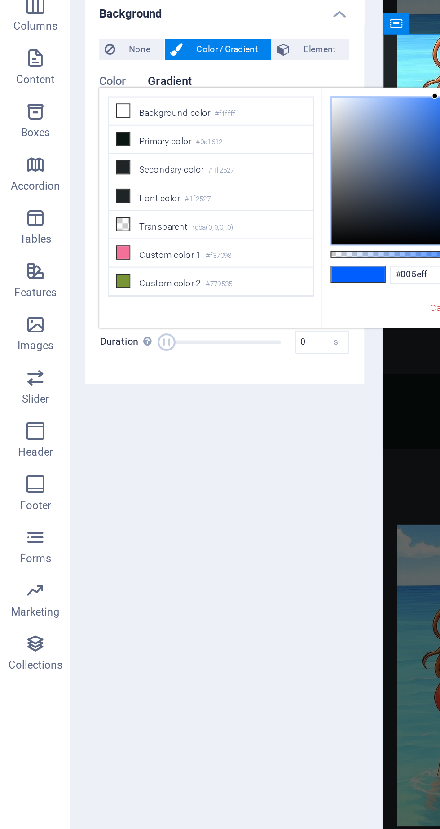
click at [66, 217] on li "Custom color 1 #f37098" at bounding box center [106, 224] width 103 height 14
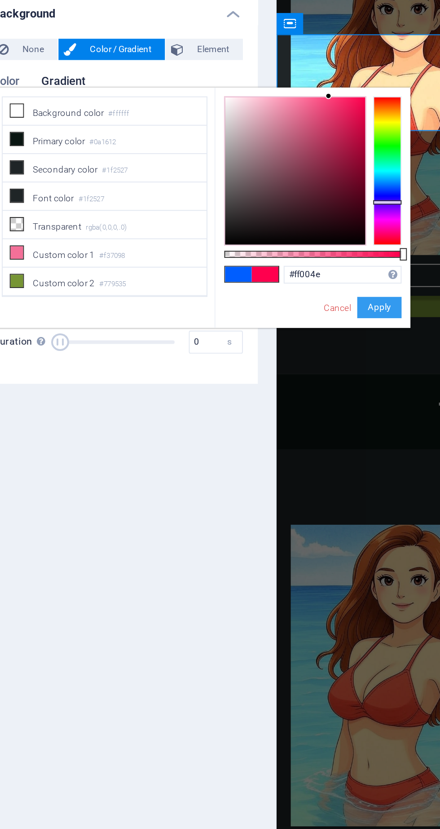
click at [255, 247] on button "Apply" at bounding box center [246, 252] width 22 height 11
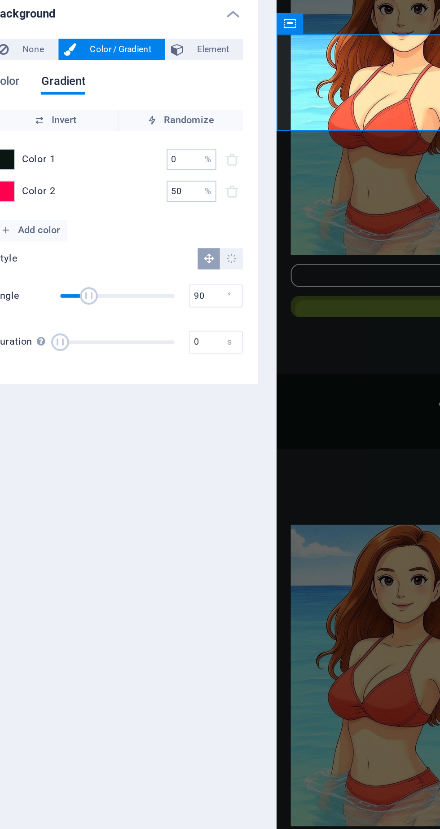
click at [79, 213] on span "Add color" at bounding box center [69, 212] width 30 height 11
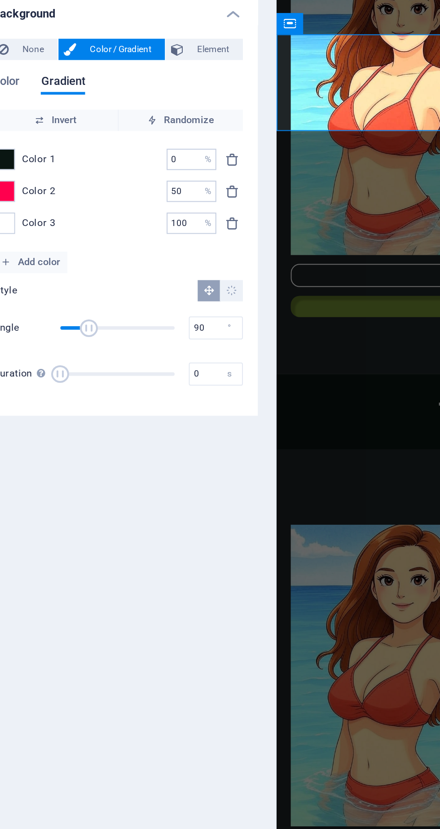
click at [61, 210] on div at bounding box center [56, 209] width 11 height 11
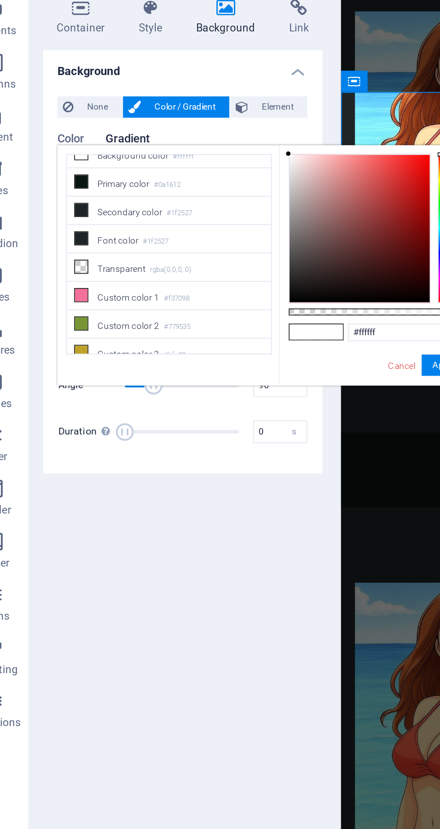
scroll to position [0, 0]
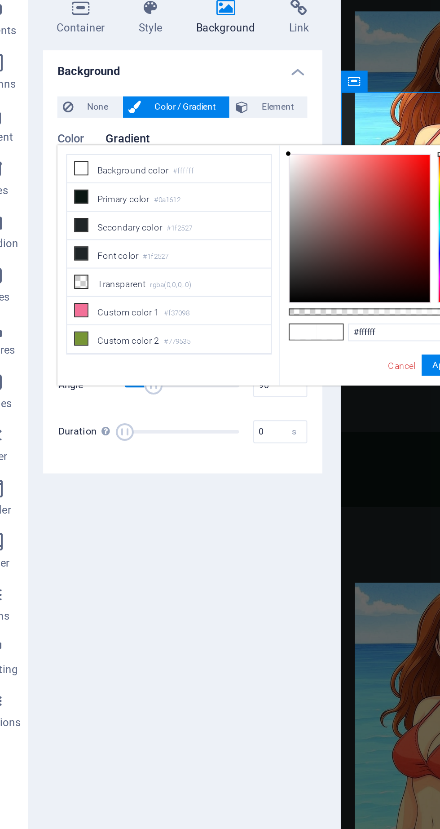
click at [104, 165] on small "#0a1612" at bounding box center [105, 168] width 13 height 6
type input "#0a1612"
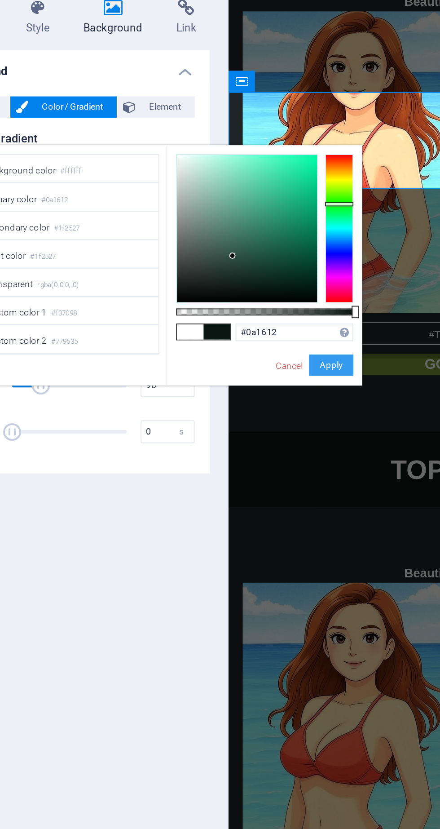
click at [251, 247] on button "Apply" at bounding box center [246, 252] width 22 height 11
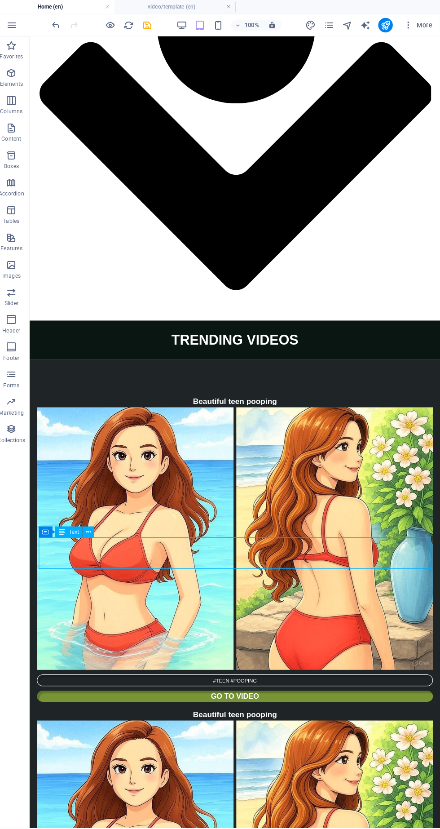
scroll to position [2606, 0]
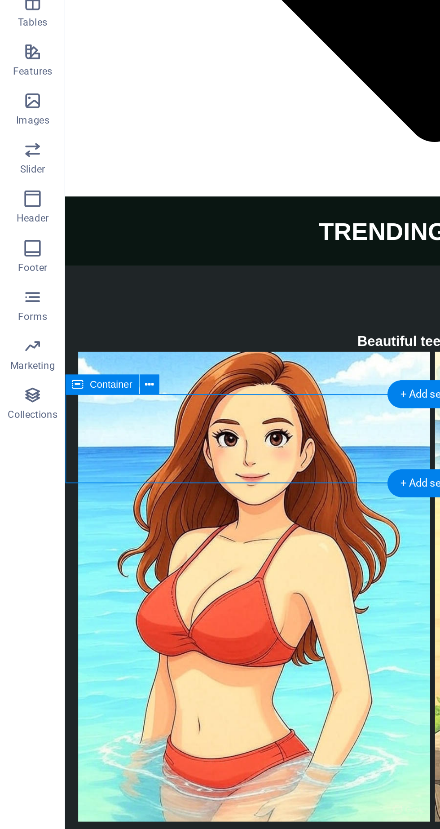
click at [82, 418] on icon at bounding box center [82, 416] width 5 height 9
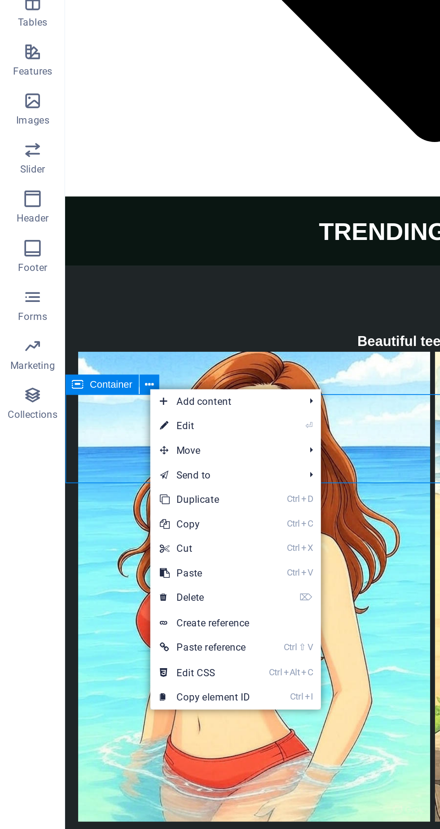
click at [115, 440] on link "⏎ Edit" at bounding box center [113, 439] width 60 height 13
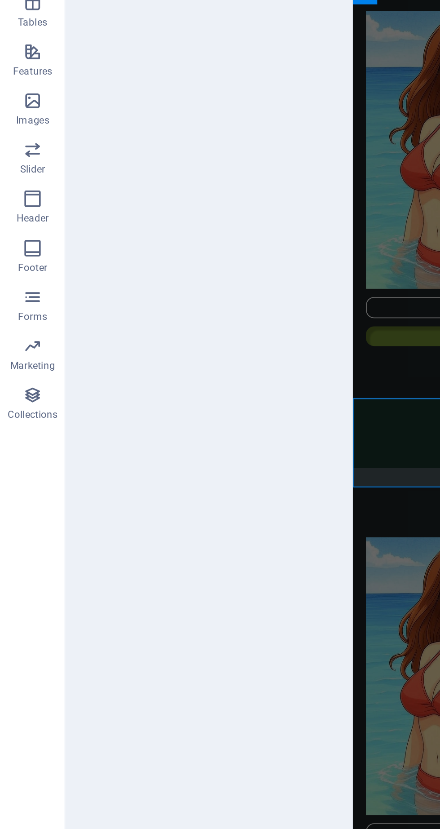
scroll to position [2604, 0]
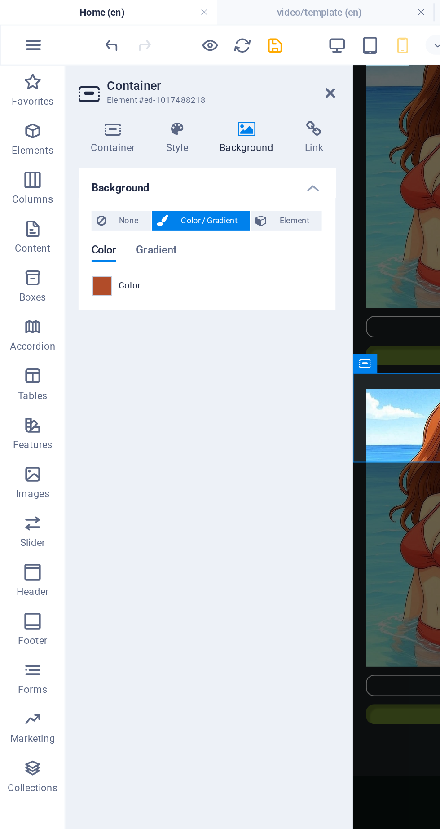
click at [90, 141] on span "Gradient" at bounding box center [86, 138] width 22 height 13
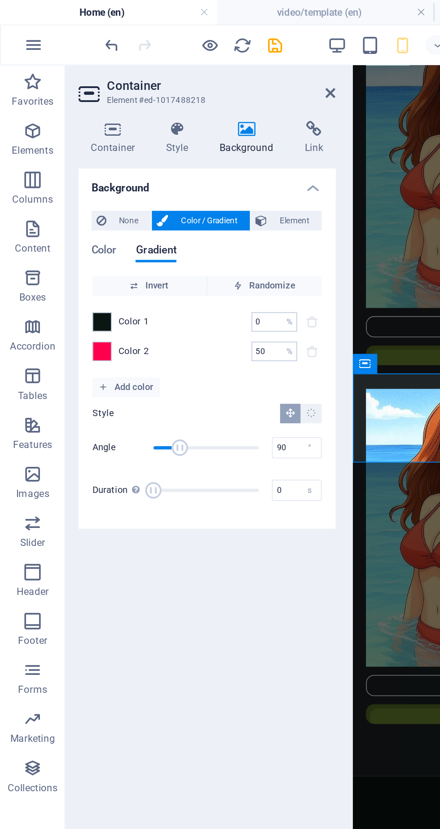
click at [56, 196] on span at bounding box center [56, 193] width 10 height 10
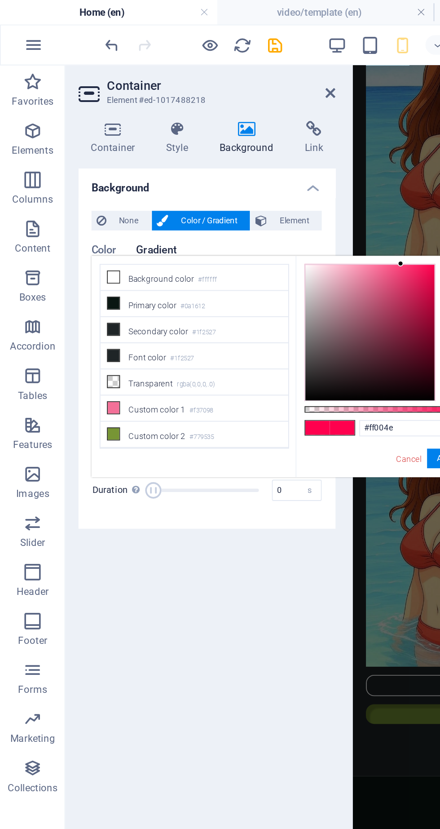
click at [85, 260] on li "Custom color 4 #b14c29" at bounding box center [106, 267] width 103 height 14
type input "#b14c29"
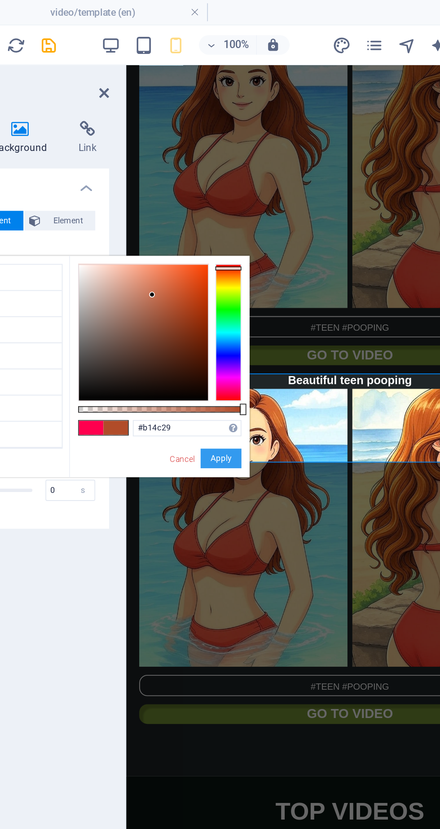
click at [250, 247] on button "Apply" at bounding box center [246, 252] width 22 height 11
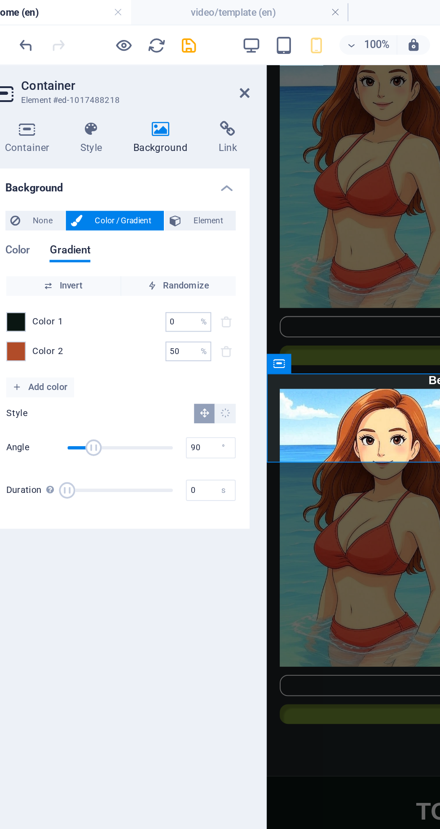
click at [149, 192] on input "50" at bounding box center [146, 193] width 16 height 11
type input "5"
click at [149, 194] on input "0" at bounding box center [146, 193] width 16 height 11
click at [143, 193] on input "0" at bounding box center [146, 193] width 16 height 11
click at [143, 193] on input "0100" at bounding box center [146, 193] width 16 height 11
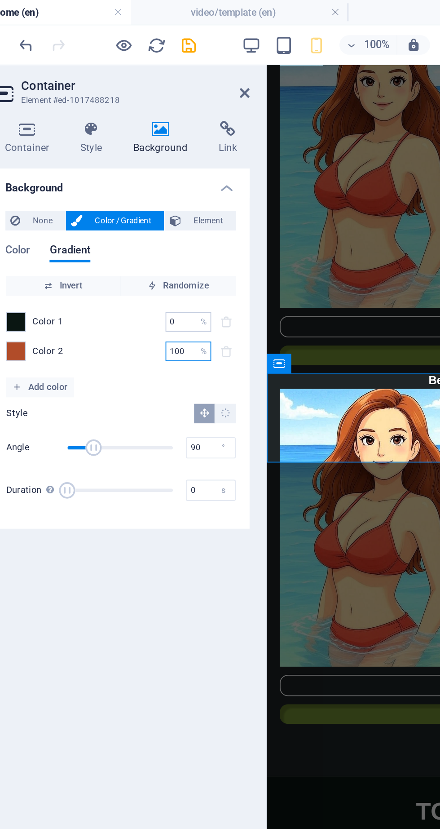
type input "100"
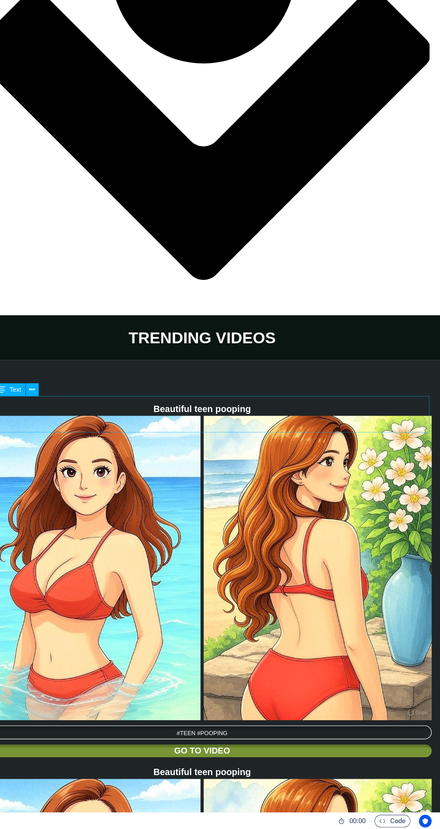
scroll to position [0, 0]
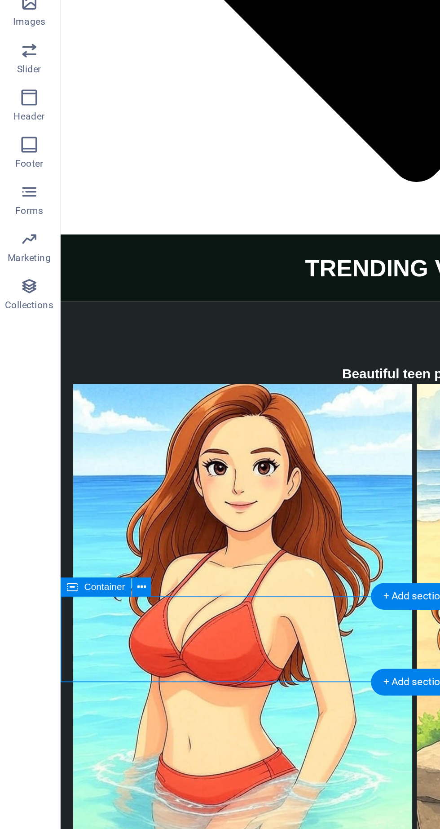
click at [85, 592] on button at bounding box center [82, 593] width 11 height 11
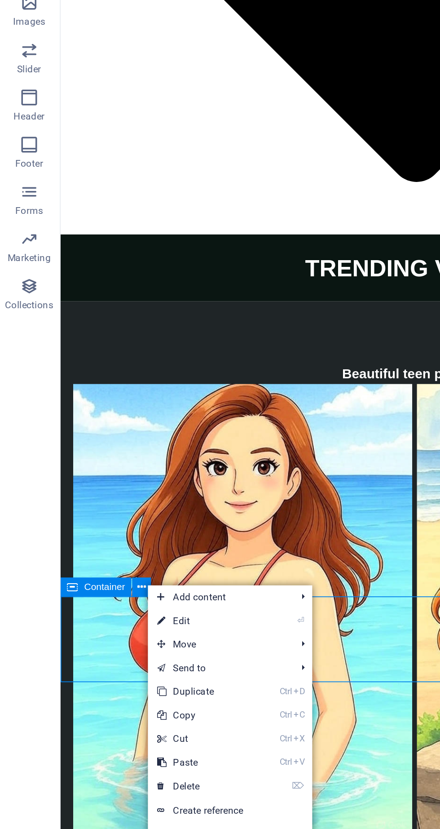
click at [118, 616] on link "⏎ Edit" at bounding box center [116, 612] width 60 height 13
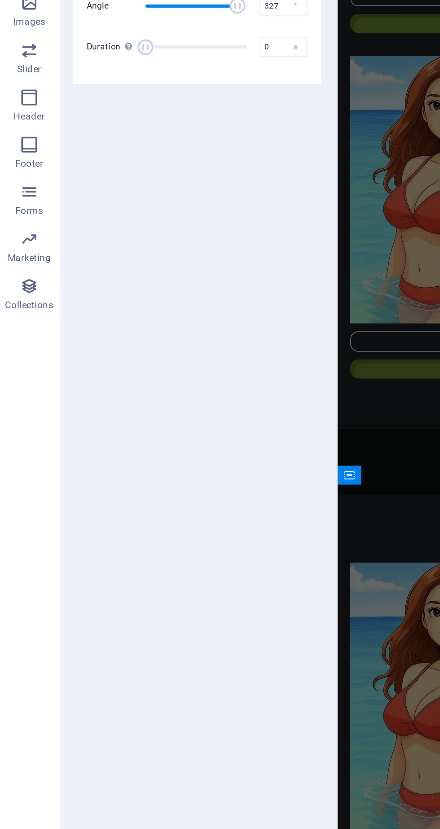
scroll to position [2372, 0]
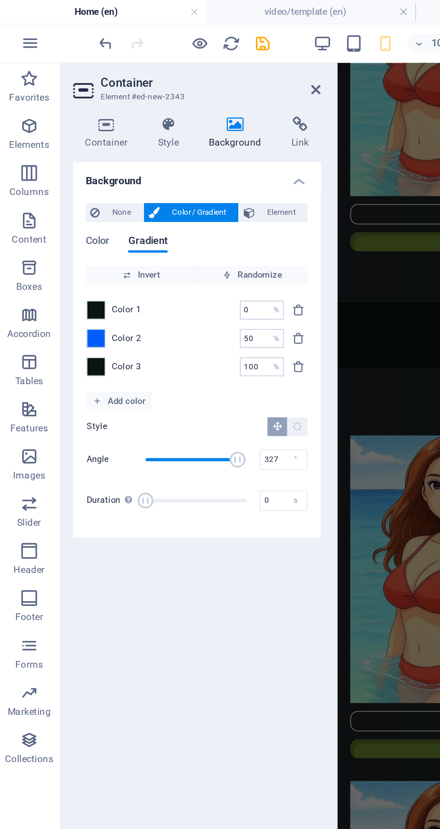
click at [76, 230] on span "Add color" at bounding box center [69, 229] width 30 height 11
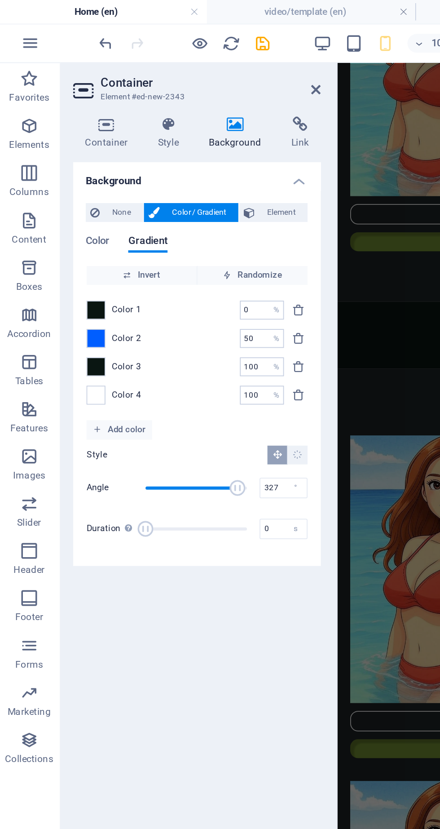
click at [72, 245] on span "Add color" at bounding box center [69, 245] width 30 height 11
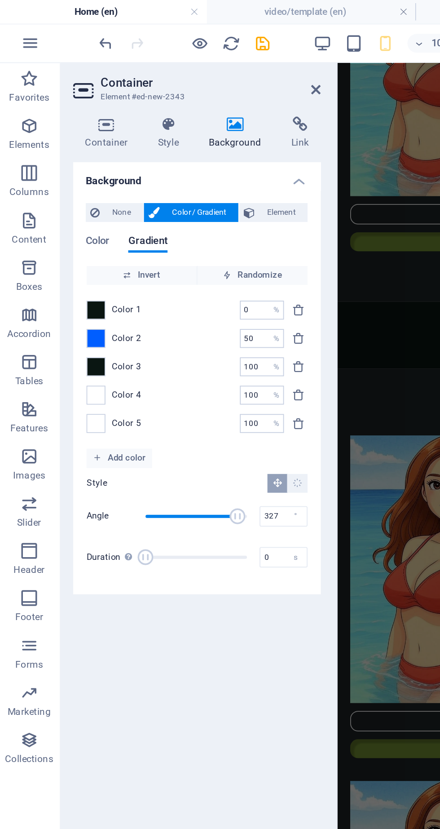
click at [57, 211] on span at bounding box center [56, 209] width 10 height 10
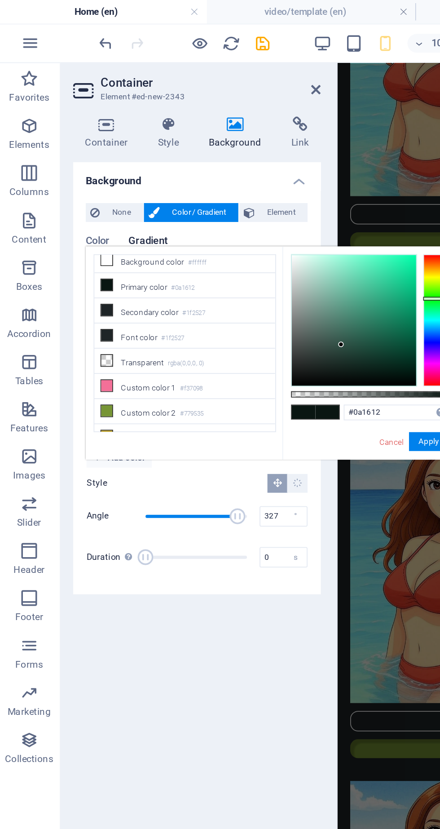
scroll to position [4, 0]
click at [107, 180] on li "Secondary color #1f2527" at bounding box center [106, 178] width 103 height 14
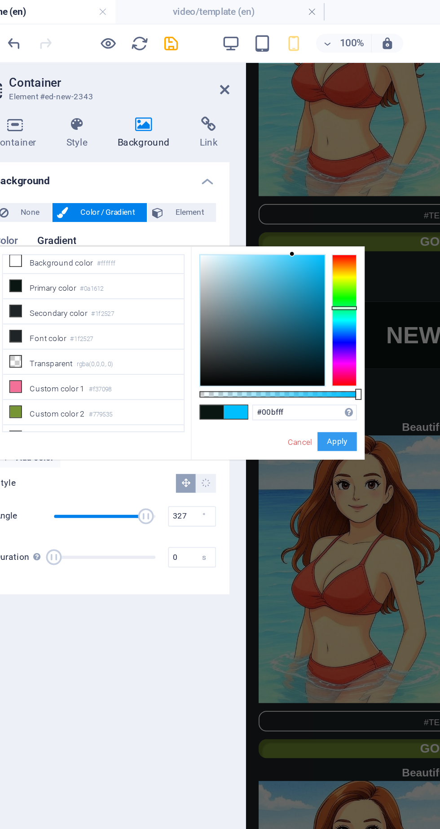
click at [256, 247] on button "Apply" at bounding box center [246, 252] width 22 height 11
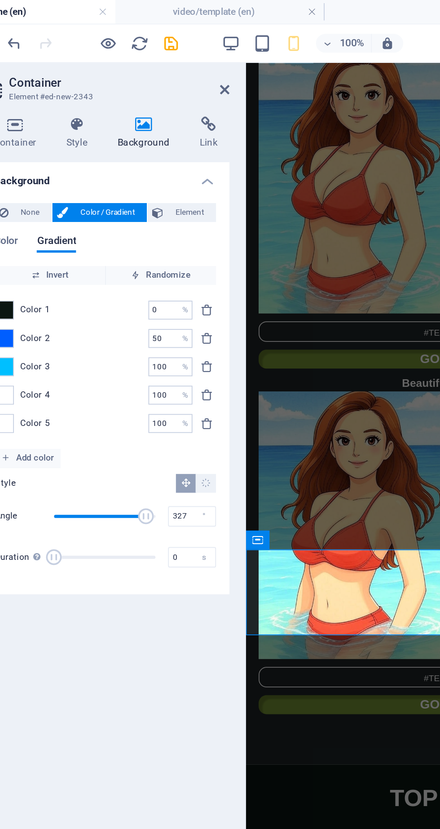
scroll to position [2595, 0]
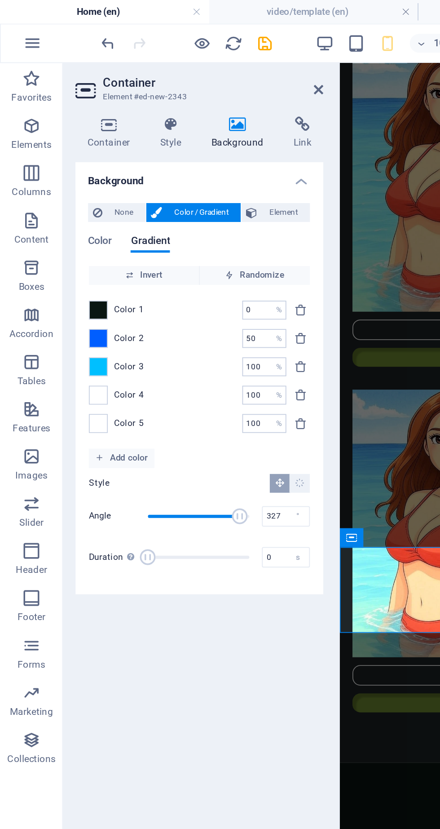
click at [58, 196] on span at bounding box center [56, 193] width 10 height 10
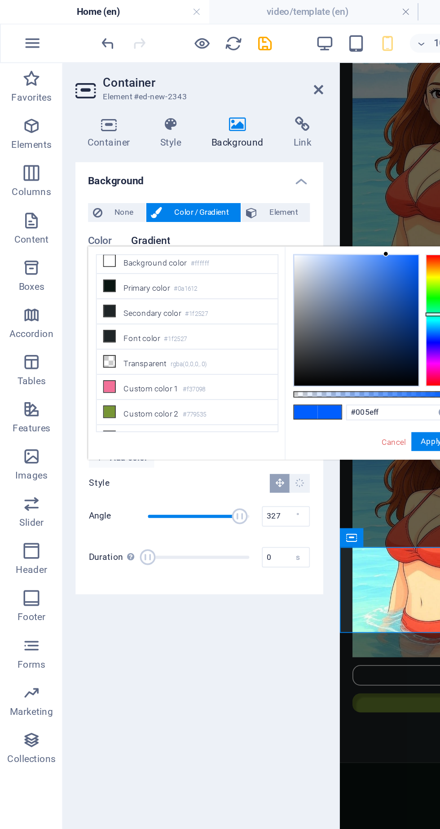
click at [96, 178] on li "Secondary color #1f2527" at bounding box center [106, 178] width 103 height 14
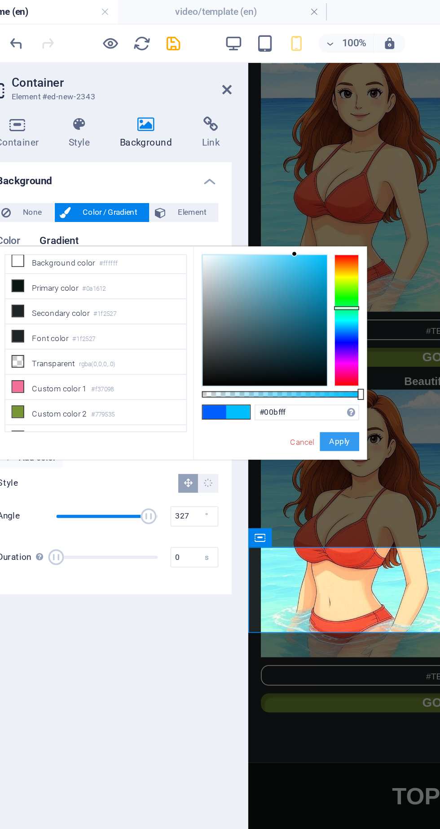
click at [255, 247] on button "Apply" at bounding box center [246, 252] width 22 height 11
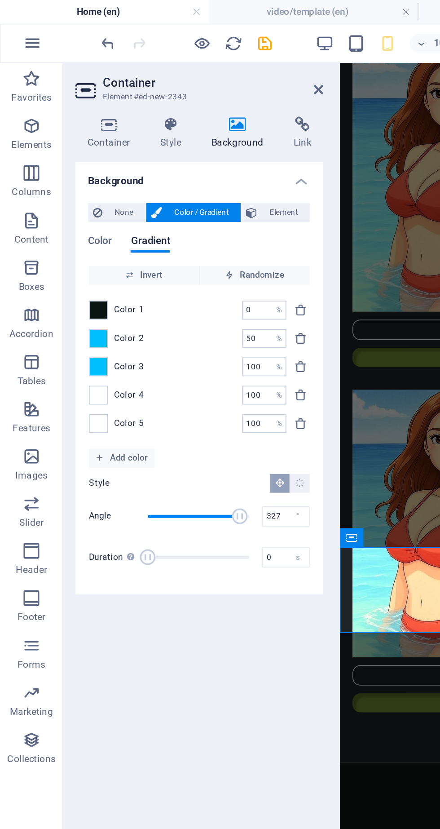
click at [57, 211] on span at bounding box center [56, 209] width 10 height 10
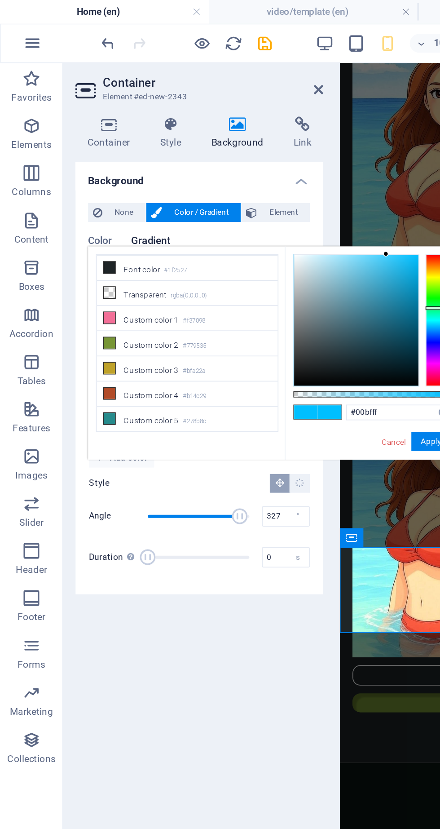
scroll to position [58, 0]
click at [102, 232] on li "Custom color 5 #278b8c" at bounding box center [106, 239] width 103 height 14
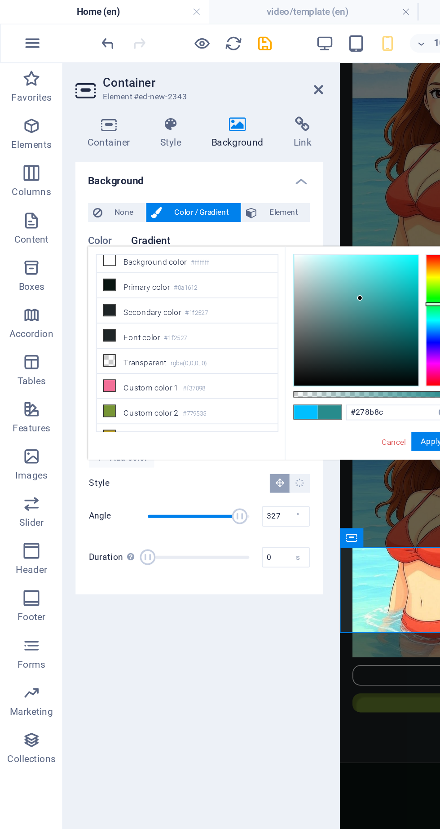
scroll to position [4, 0]
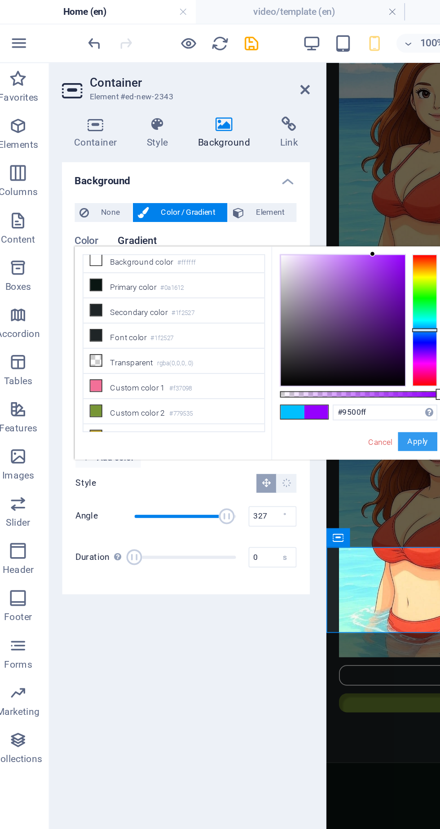
click at [249, 247] on button "Apply" at bounding box center [246, 252] width 22 height 11
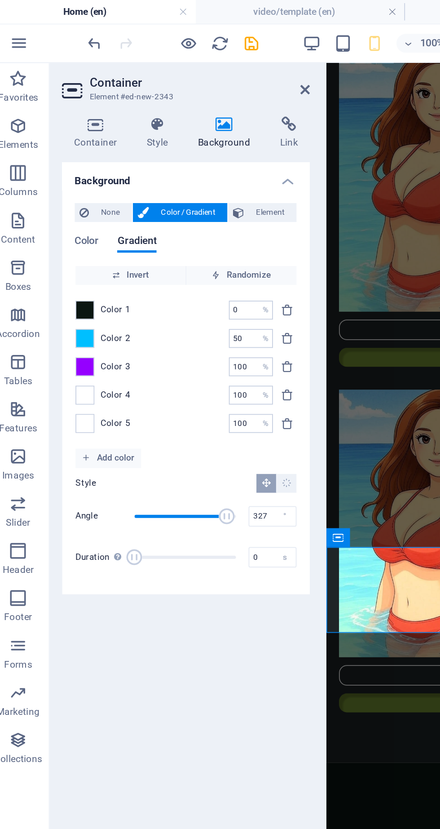
click at [58, 225] on span at bounding box center [56, 226] width 10 height 10
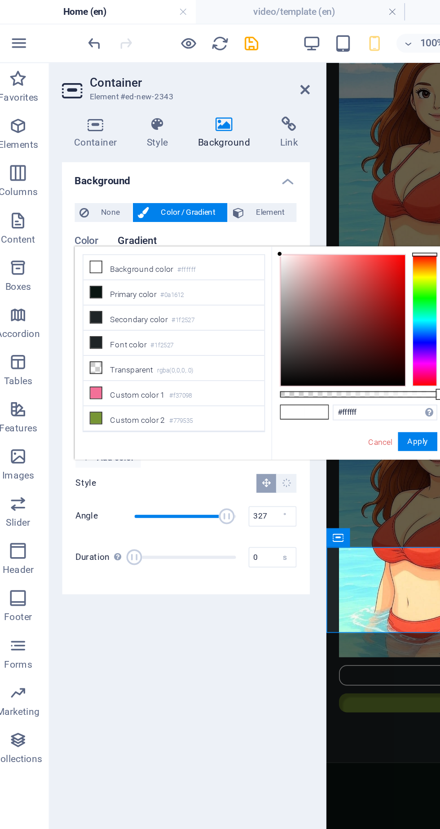
scroll to position [0, 0]
click at [103, 179] on li "Secondary color #1f2527" at bounding box center [106, 181] width 103 height 14
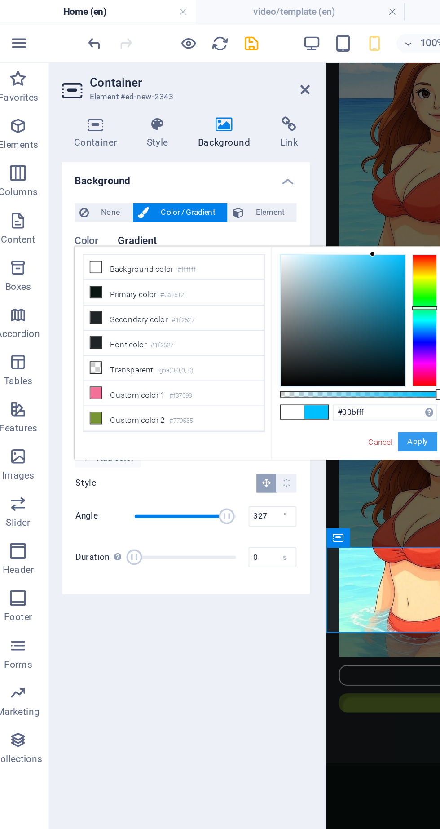
click at [250, 247] on button "Apply" at bounding box center [246, 252] width 22 height 11
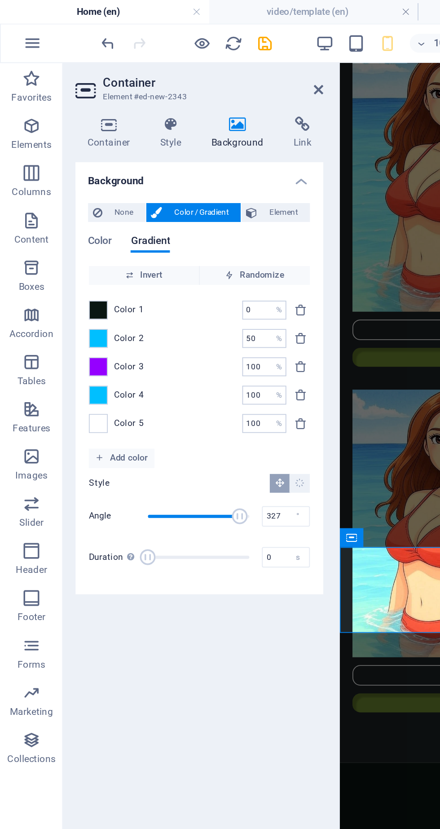
click at [55, 212] on span at bounding box center [56, 209] width 10 height 10
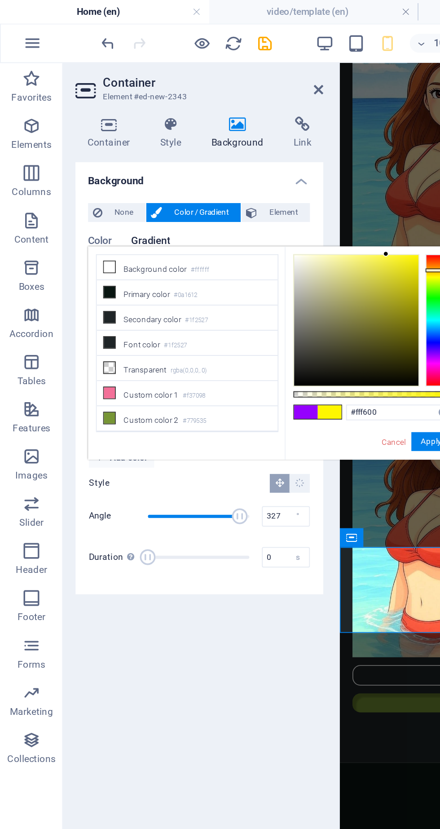
type input "#fff700"
type input "0"
click at [247, 247] on button "Apply" at bounding box center [246, 252] width 22 height 11
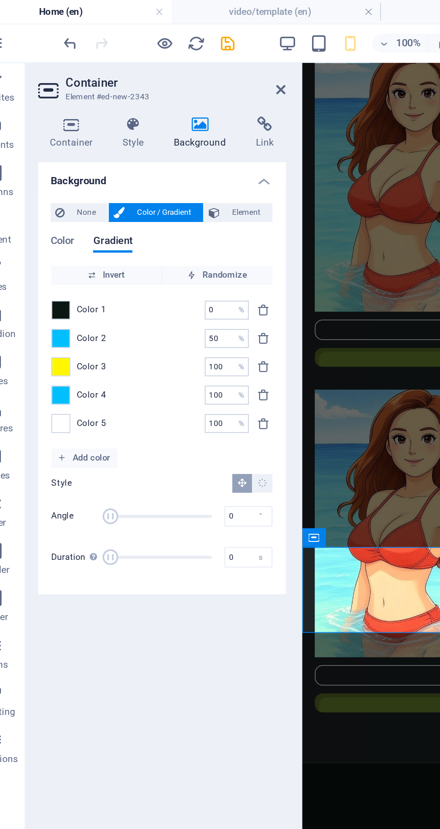
click at [58, 195] on span at bounding box center [56, 193] width 10 height 10
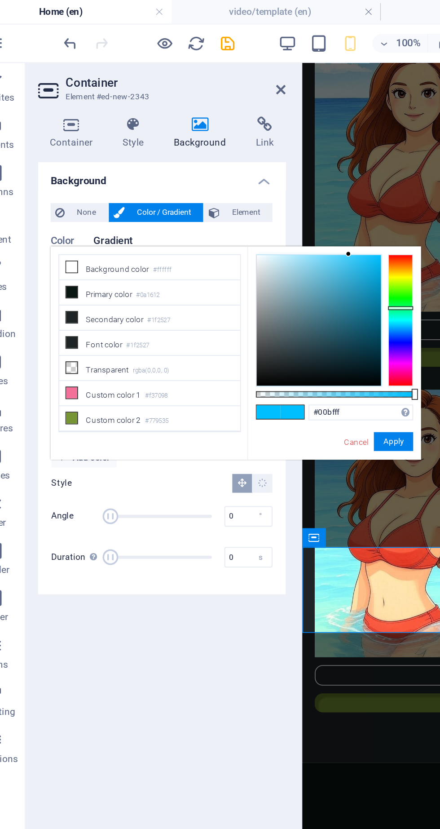
click at [63, 227] on li "Custom color 1 #f37098" at bounding box center [106, 224] width 103 height 14
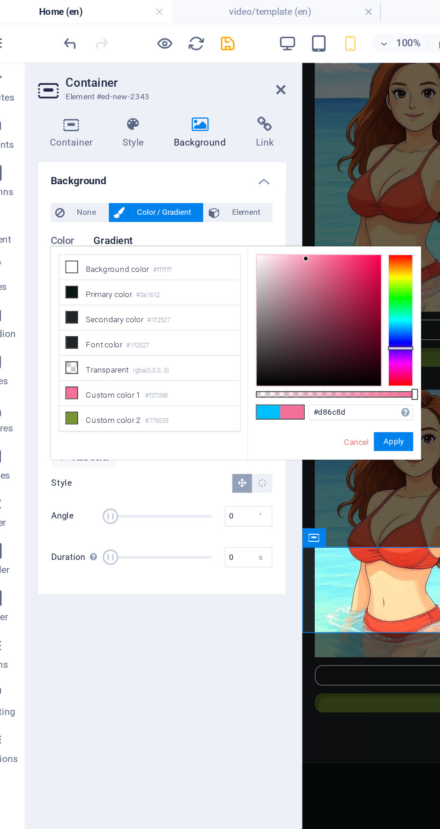
type input "#ff004e"
click at [246, 247] on button "Apply" at bounding box center [246, 252] width 22 height 11
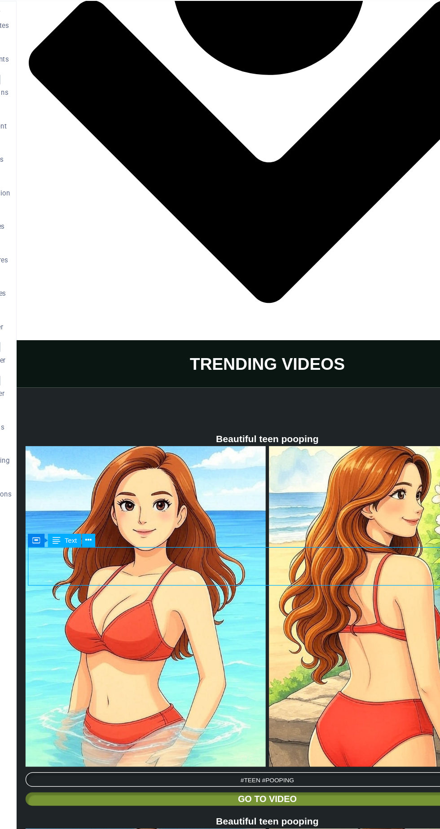
scroll to position [2611, 0]
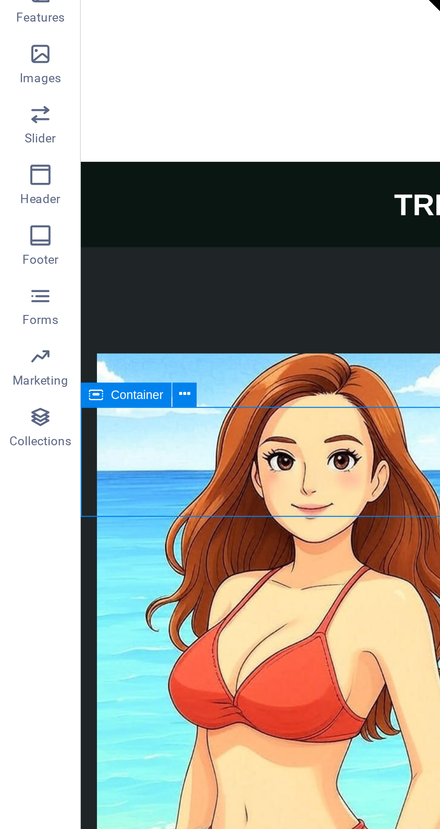
click at [84, 415] on icon at bounding box center [82, 411] width 5 height 9
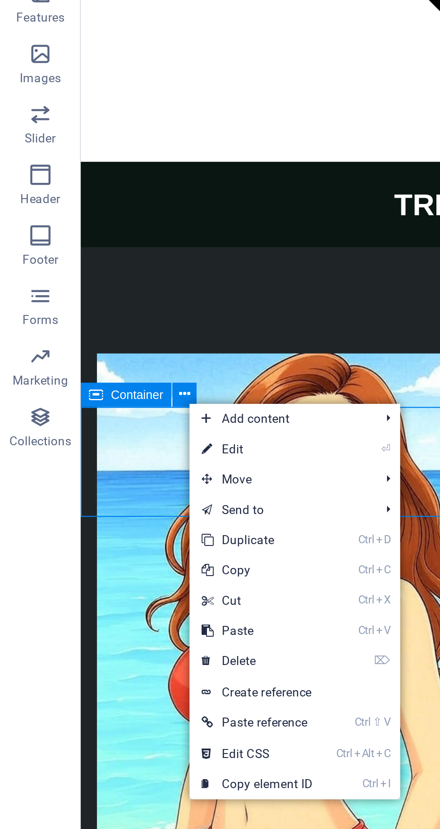
click at [120, 438] on link "⏎ Edit" at bounding box center [114, 436] width 60 height 13
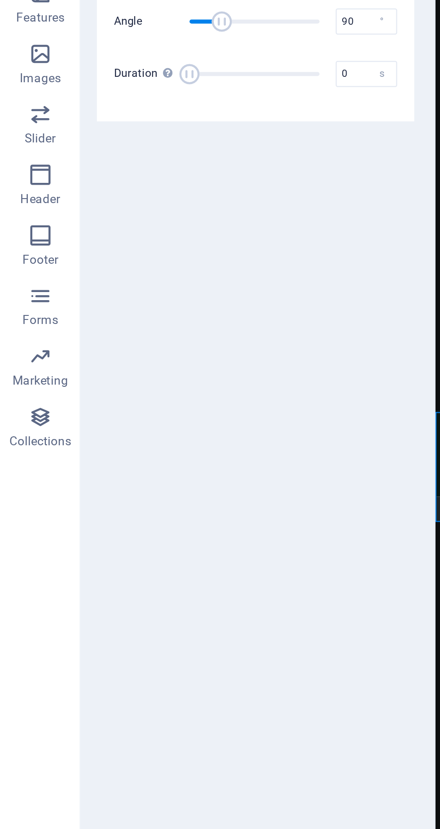
scroll to position [2608, 0]
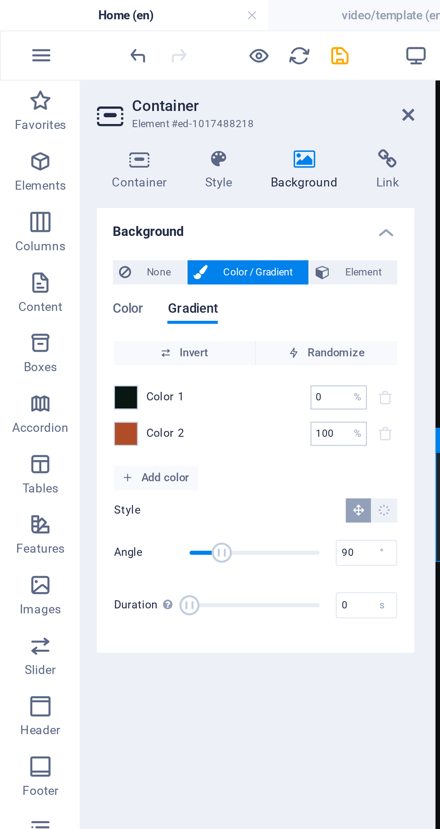
click at [58, 139] on span "Color" at bounding box center [56, 138] width 13 height 13
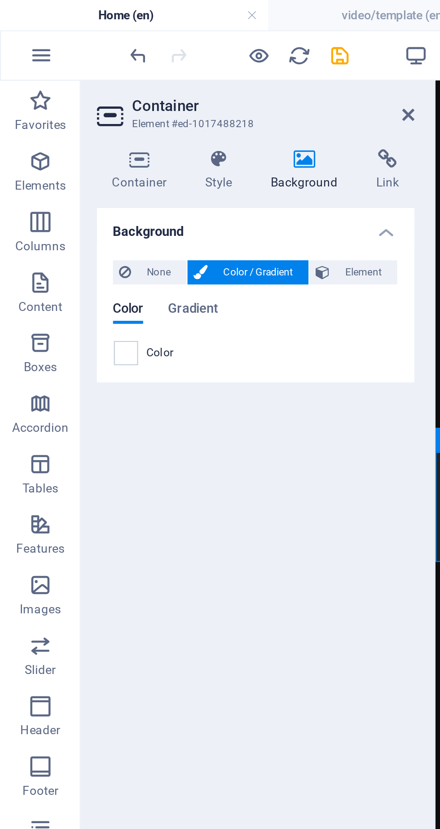
click at [60, 159] on span at bounding box center [56, 157] width 10 height 10
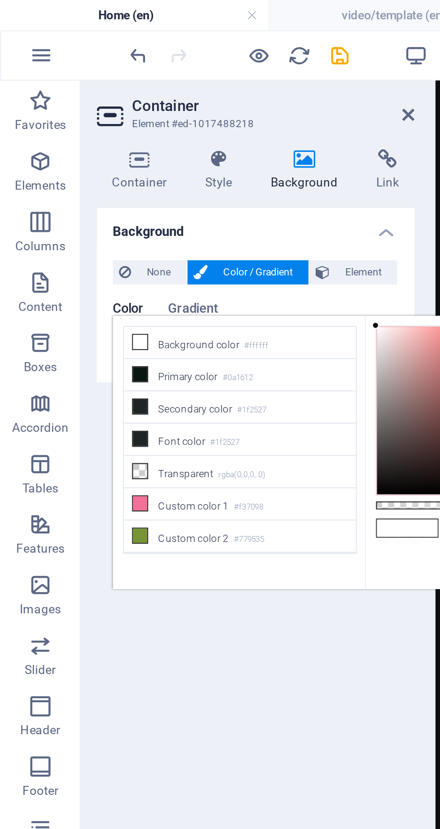
click at [70, 260] on li "Custom color 4 #b14c29" at bounding box center [106, 267] width 103 height 14
type input "#b14c29"
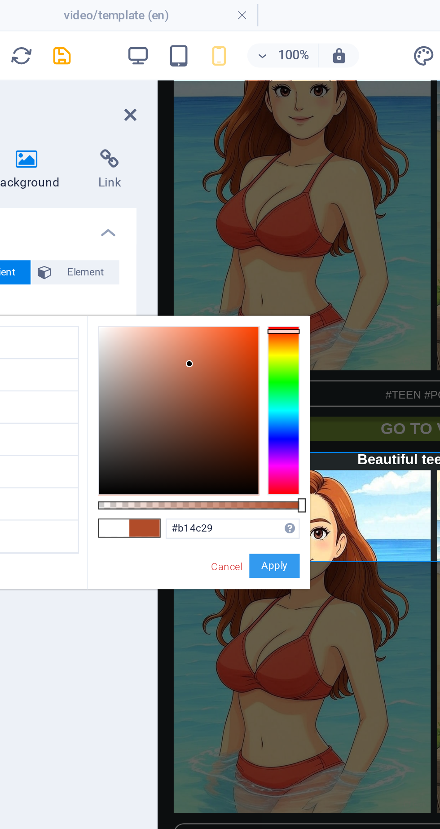
click at [252, 247] on button "Apply" at bounding box center [246, 252] width 22 height 11
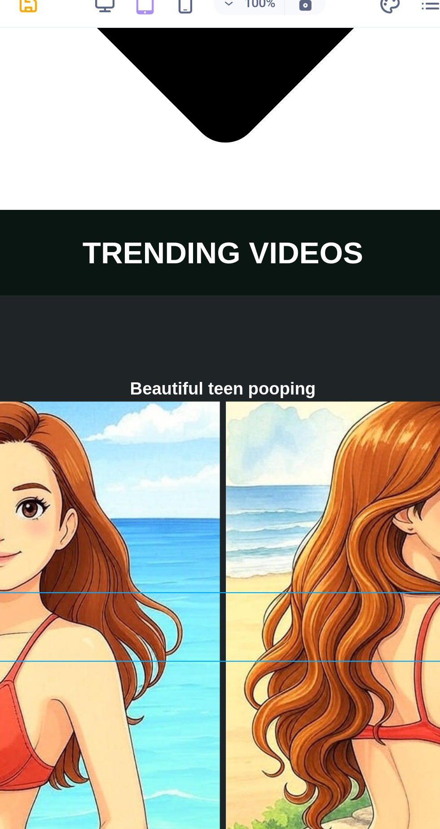
scroll to position [2799, 0]
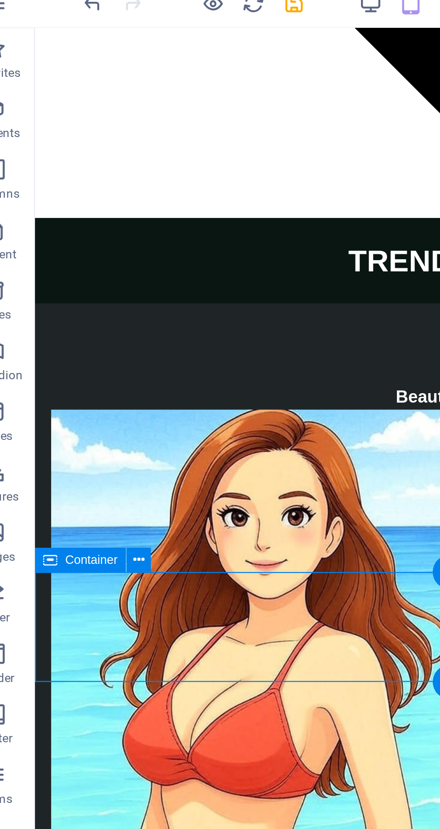
click at [84, 274] on icon at bounding box center [82, 272] width 5 height 9
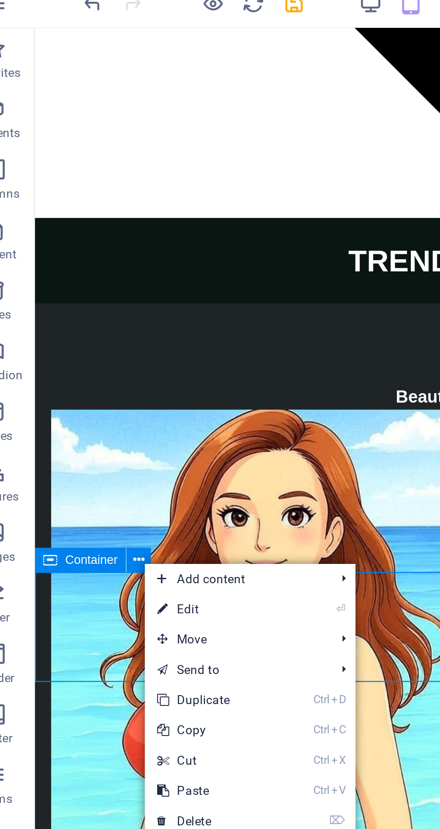
click at [117, 296] on link "⏎ Edit" at bounding box center [115, 294] width 60 height 13
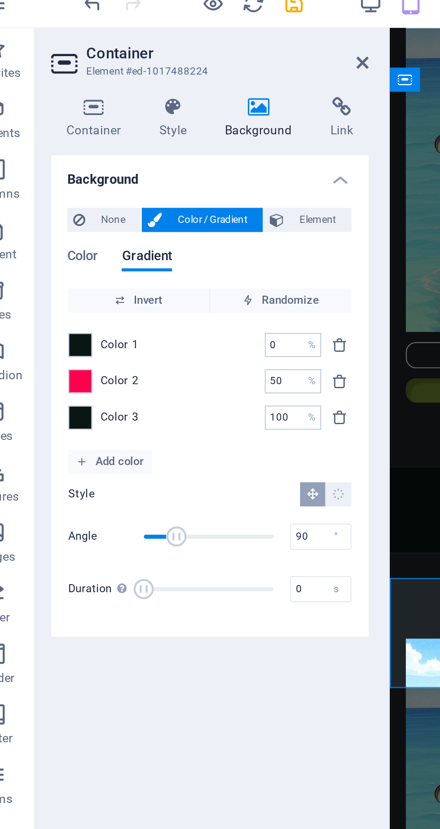
scroll to position [2796, 0]
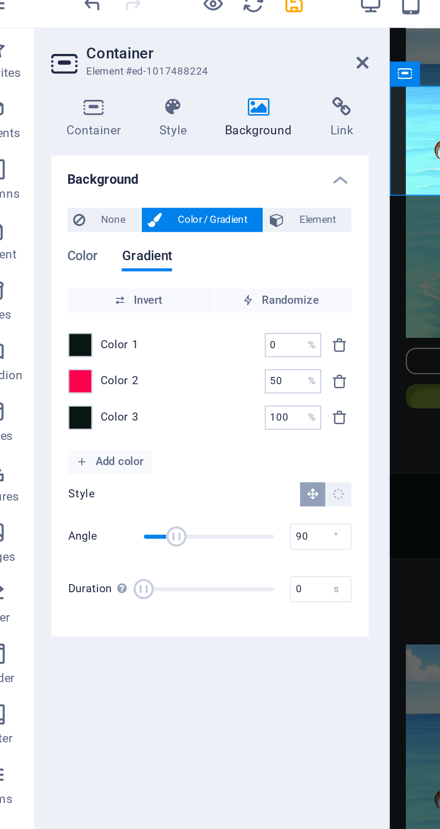
click at [60, 194] on span at bounding box center [56, 193] width 10 height 10
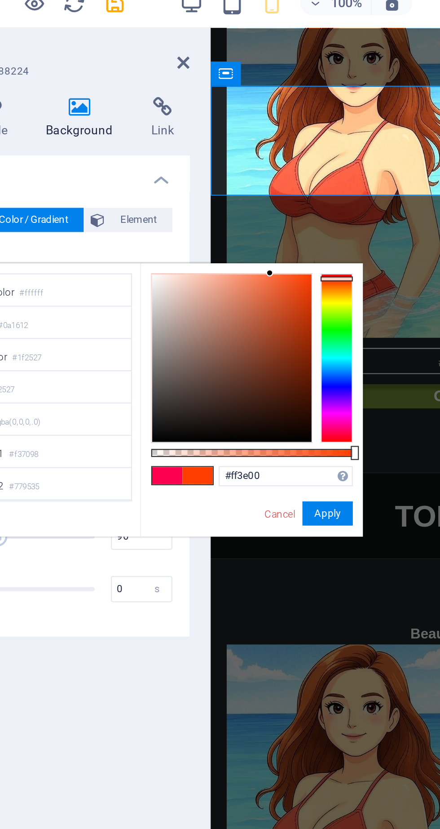
type input "#ff0000"
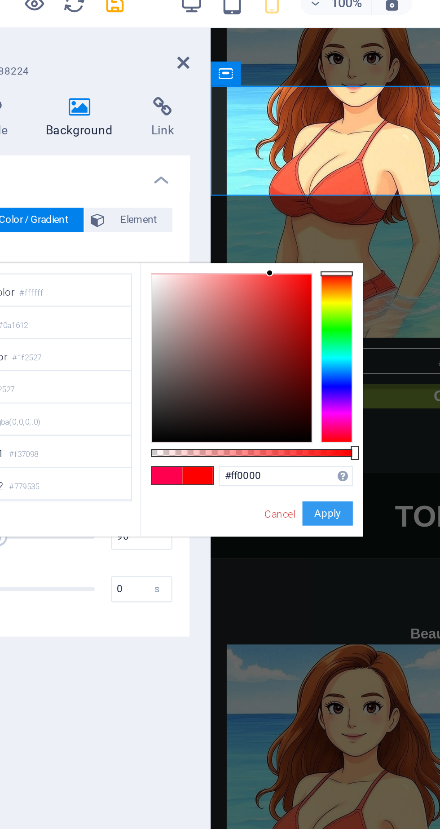
click at [250, 247] on button "Apply" at bounding box center [246, 252] width 22 height 11
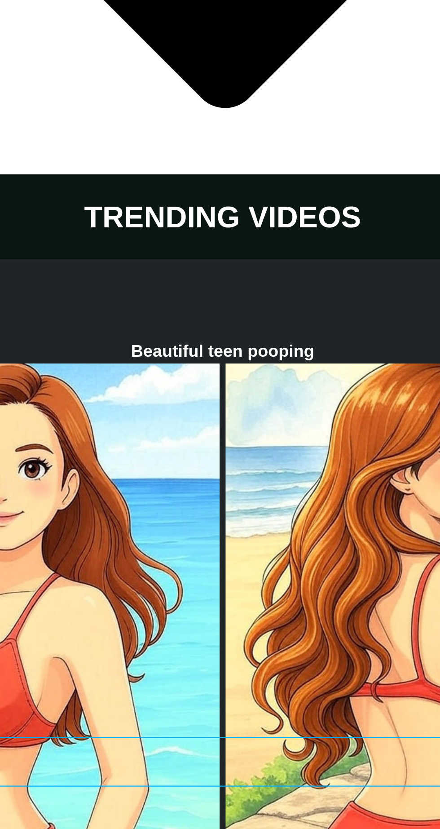
scroll to position [2741, 0]
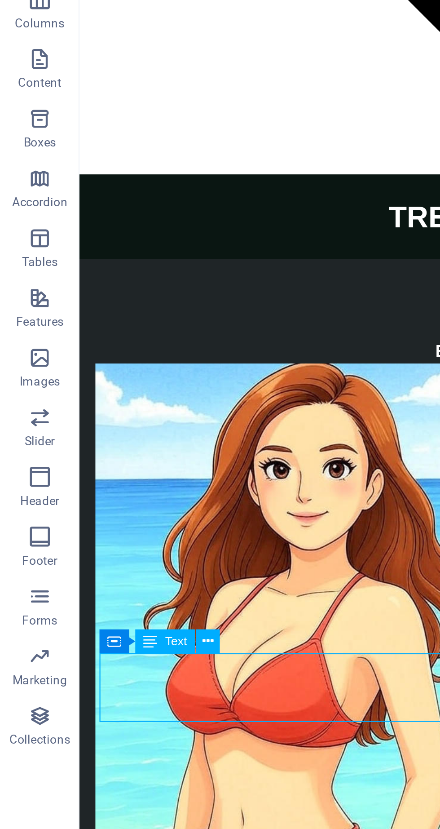
click at [95, 388] on icon at bounding box center [94, 388] width 5 height 9
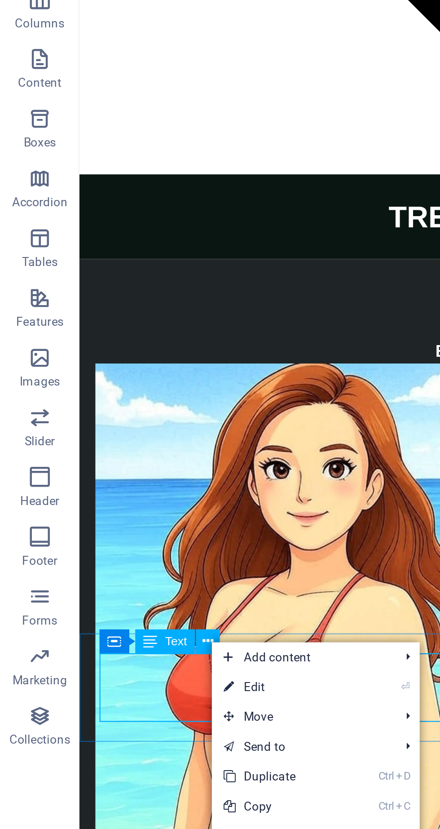
click at [131, 410] on link "⏎ Edit" at bounding box center [126, 408] width 60 height 13
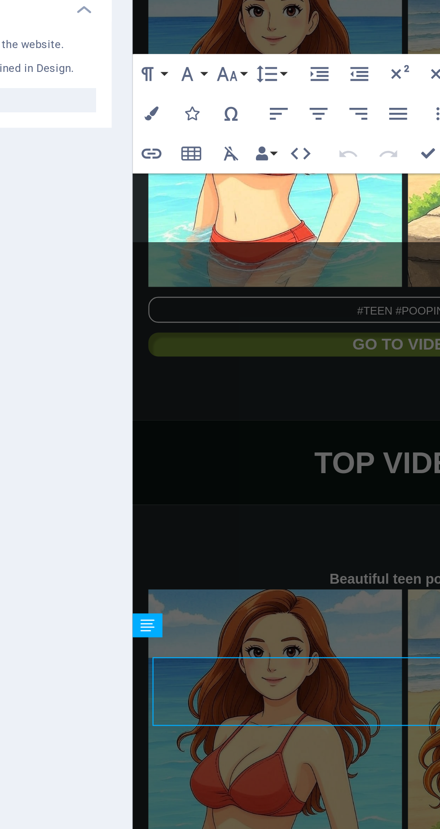
scroll to position [2739, 0]
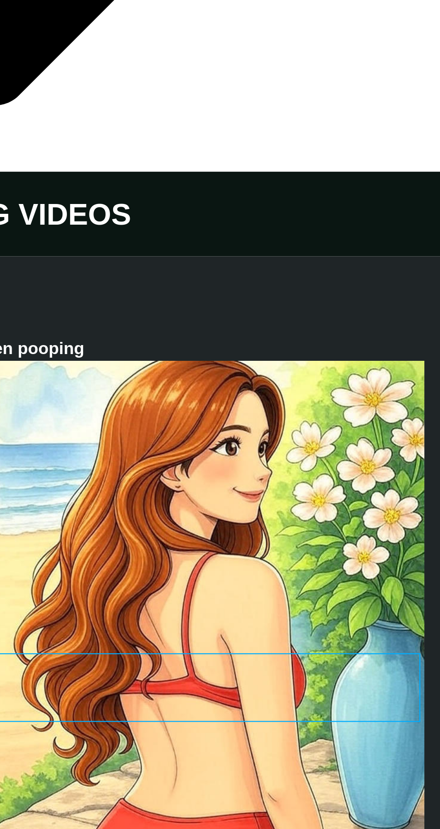
scroll to position [2756, 0]
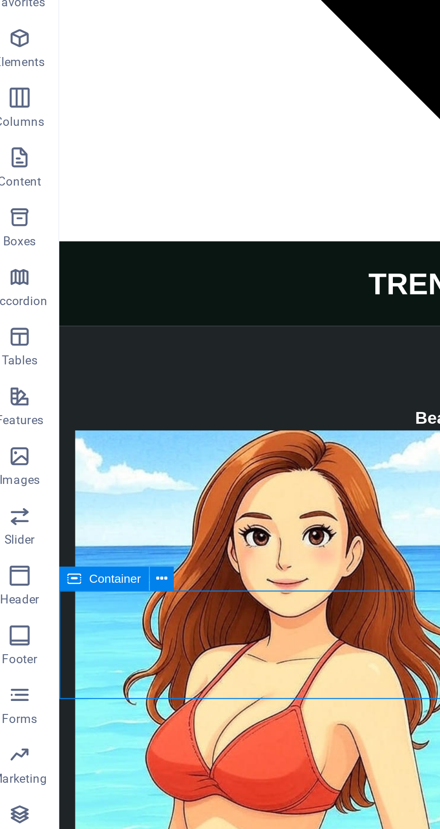
click at [84, 321] on button at bounding box center [82, 315] width 11 height 11
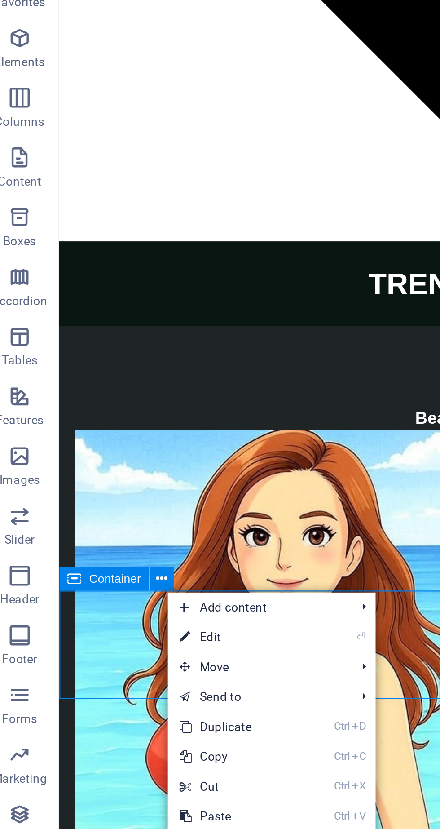
click at [112, 344] on link "⏎ Edit" at bounding box center [115, 341] width 60 height 13
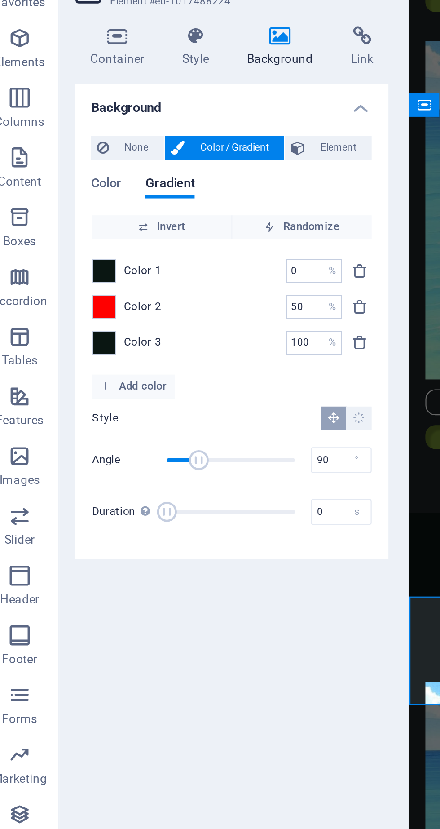
scroll to position [2753, 0]
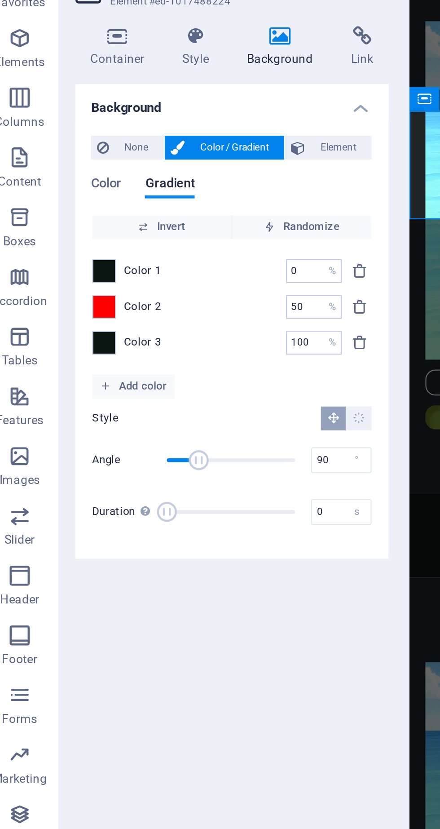
click at [57, 198] on div at bounding box center [56, 193] width 11 height 11
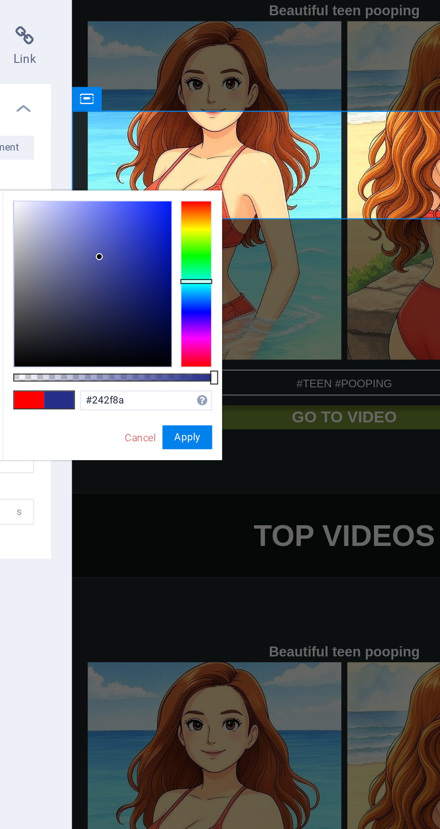
type input "#252f8b"
click at [247, 247] on button "Apply" at bounding box center [246, 252] width 22 height 11
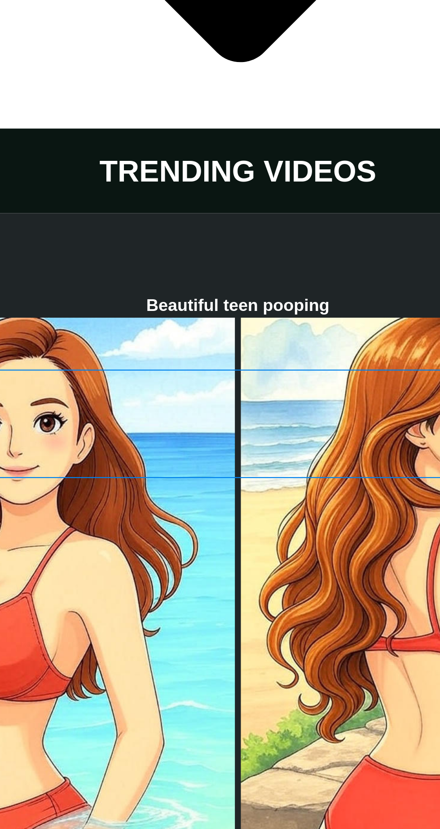
scroll to position [2748, 0]
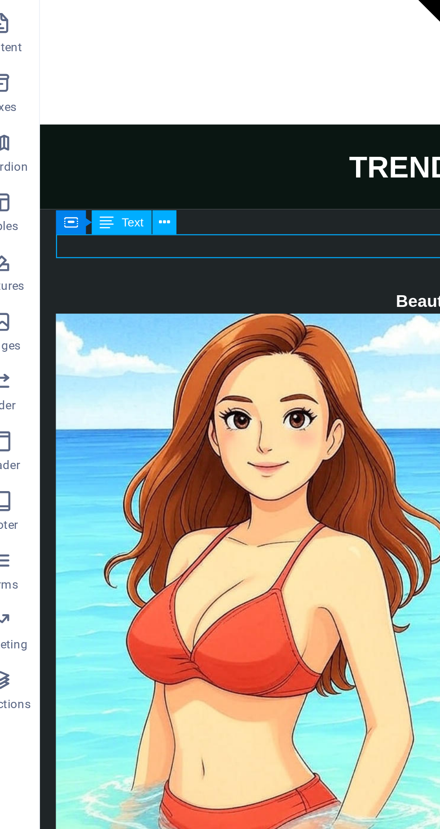
click at [83, 216] on icon at bounding box center [82, 215] width 5 height 9
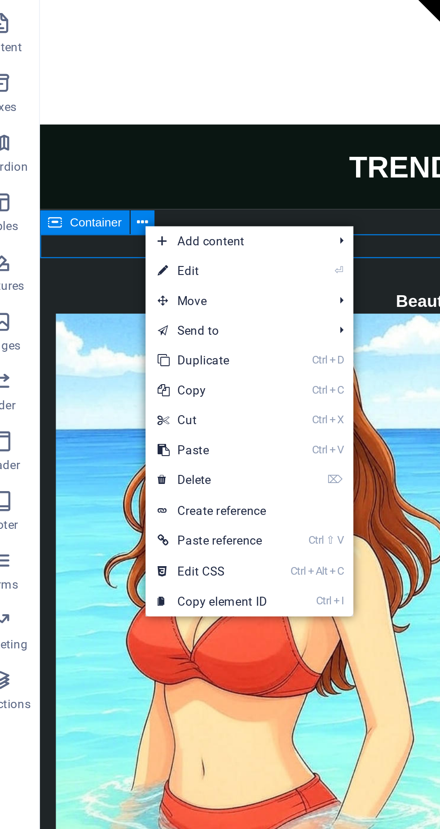
click at [117, 292] on link "Ctrl C Copy" at bounding box center [114, 291] width 60 height 13
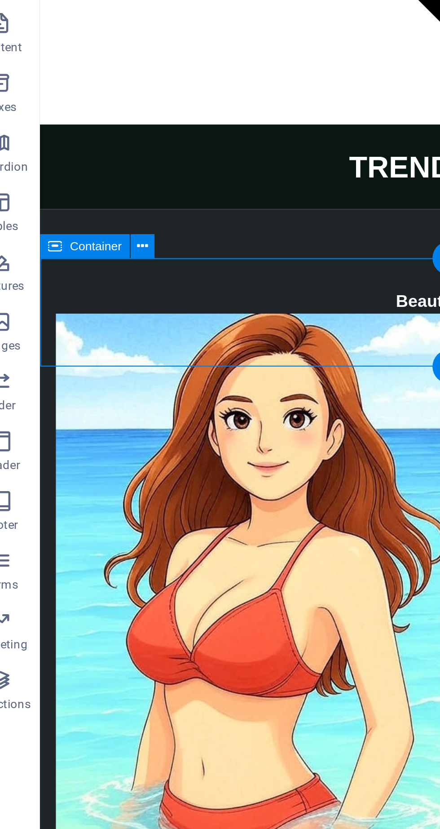
click at [82, 224] on icon at bounding box center [82, 226] width 5 height 9
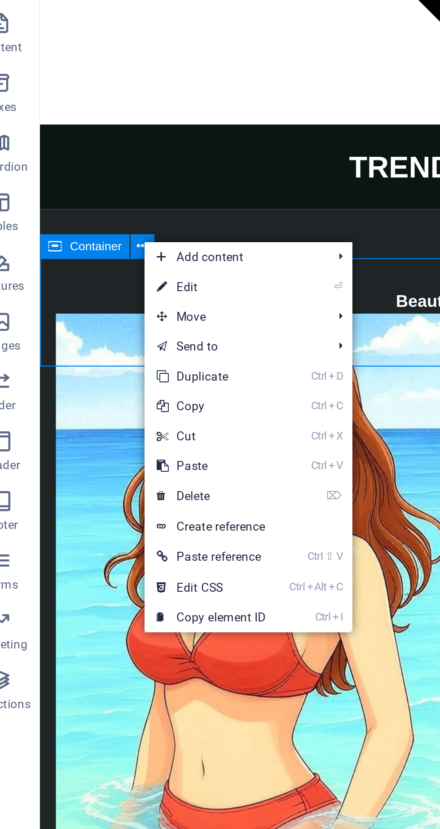
click at [116, 323] on link "Ctrl V Paste" at bounding box center [113, 325] width 60 height 13
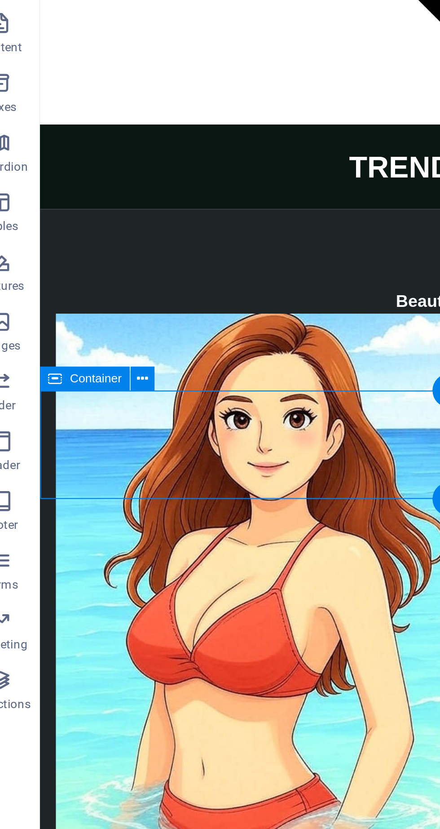
click at [82, 286] on icon at bounding box center [82, 286] width 5 height 9
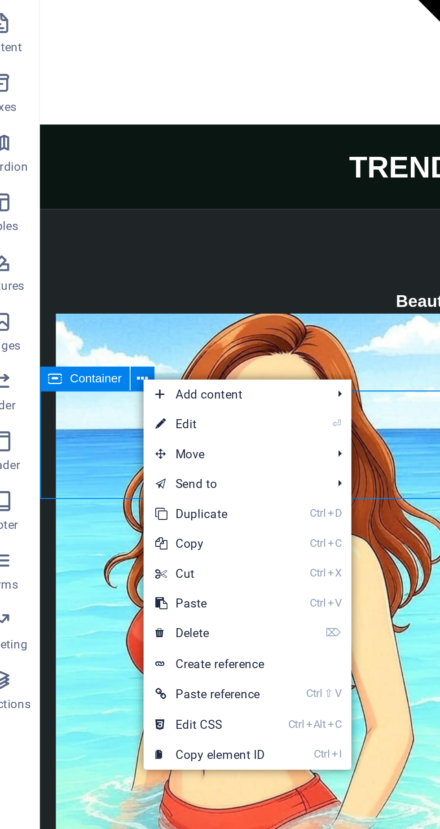
click at [116, 388] on link "Ctrl V Paste" at bounding box center [113, 387] width 60 height 13
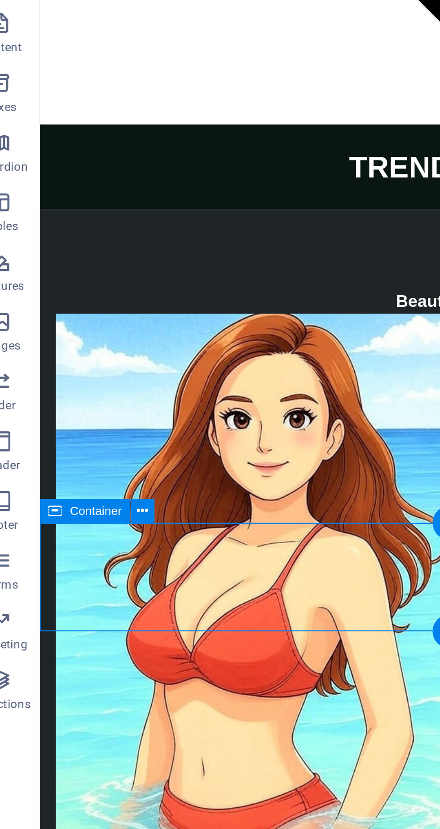
click at [84, 349] on icon at bounding box center [82, 345] width 5 height 9
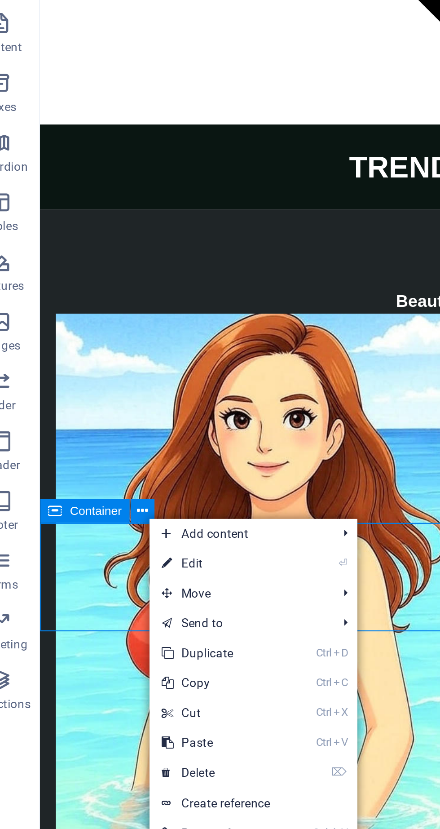
click at [118, 451] on link "Ctrl V Paste" at bounding box center [115, 450] width 60 height 13
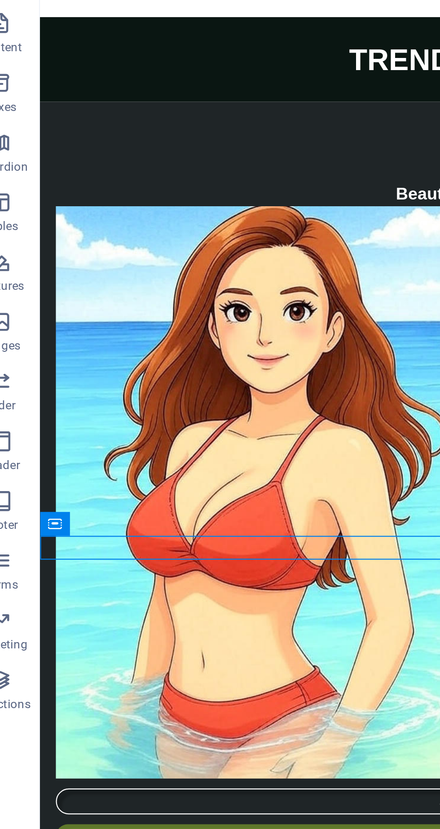
scroll to position [2796, 0]
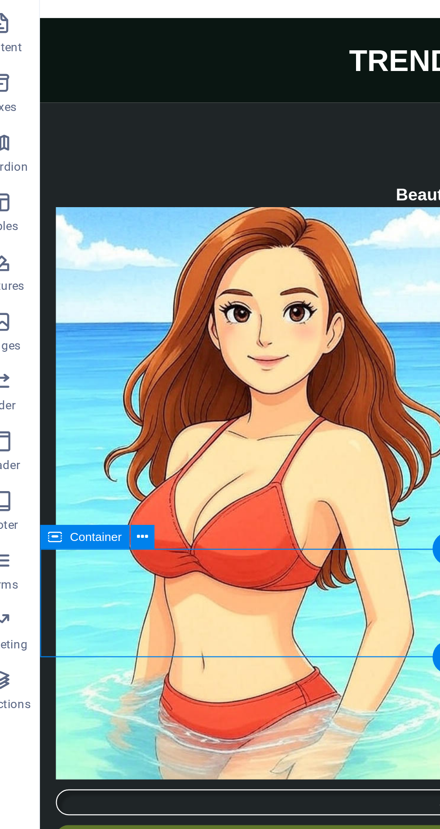
click at [84, 358] on icon at bounding box center [82, 357] width 5 height 9
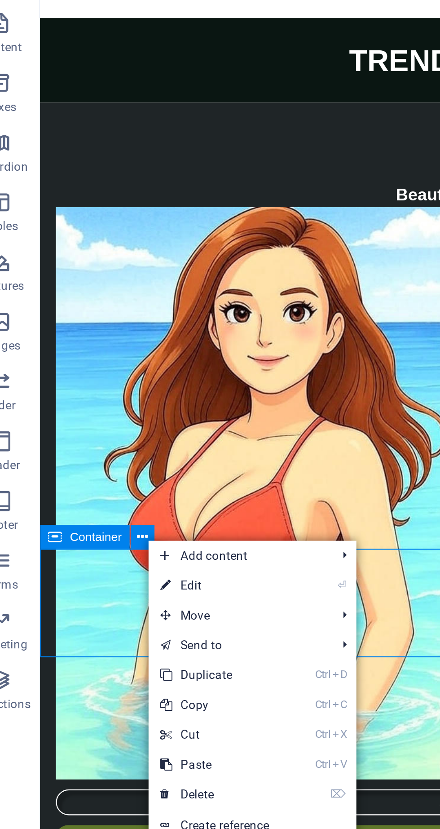
click at [120, 458] on link "Ctrl V Paste" at bounding box center [115, 460] width 60 height 13
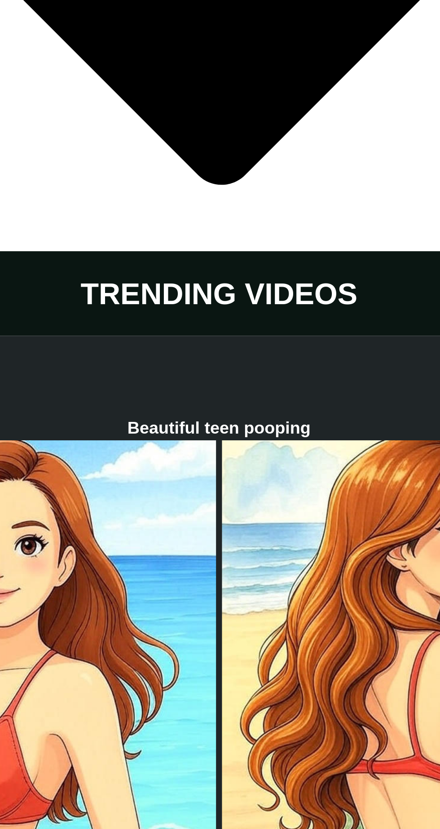
scroll to position [2694, 0]
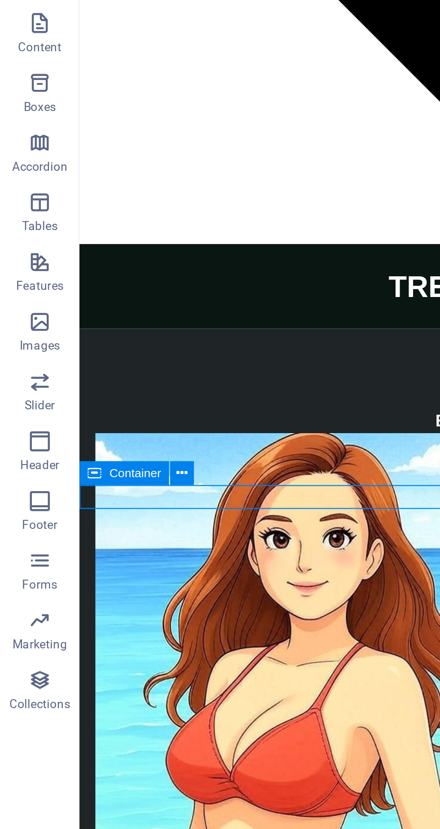
click at [84, 328] on icon at bounding box center [82, 328] width 5 height 9
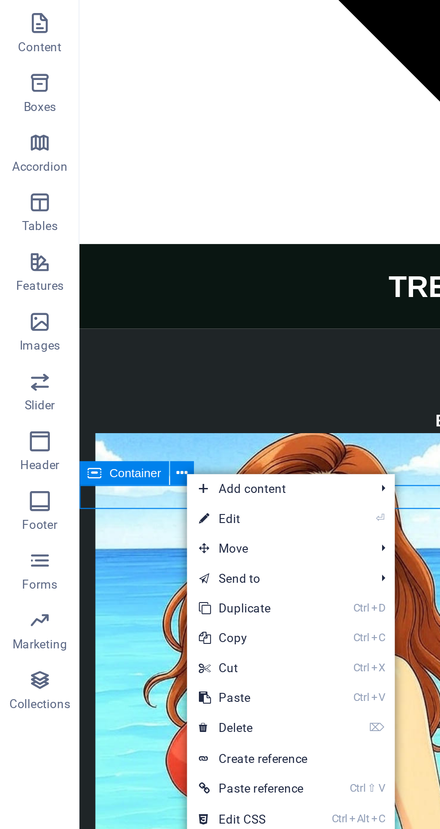
click at [121, 349] on link "⏎ Edit" at bounding box center [114, 349] width 60 height 13
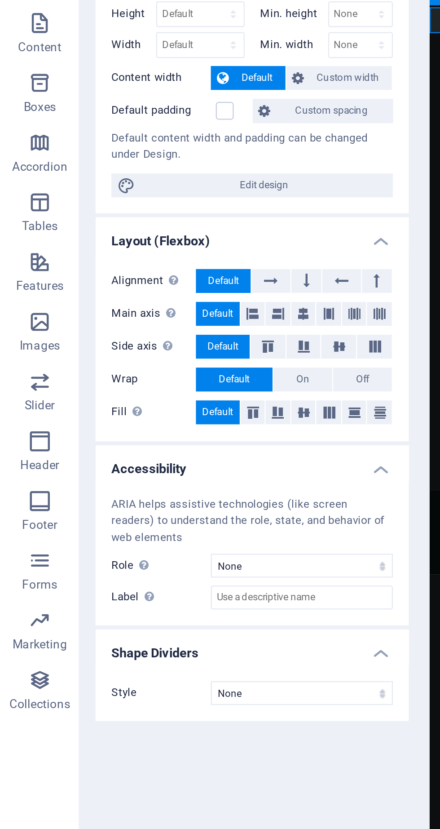
scroll to position [2691, 0]
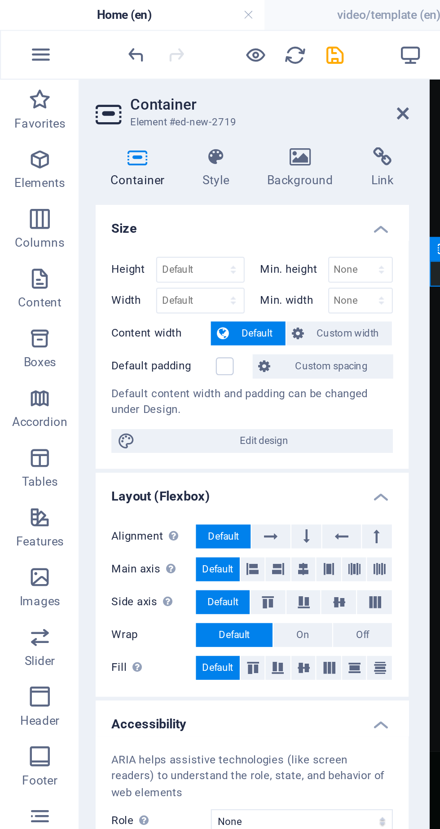
click at [155, 23] on icon "save" at bounding box center [151, 25] width 10 height 10
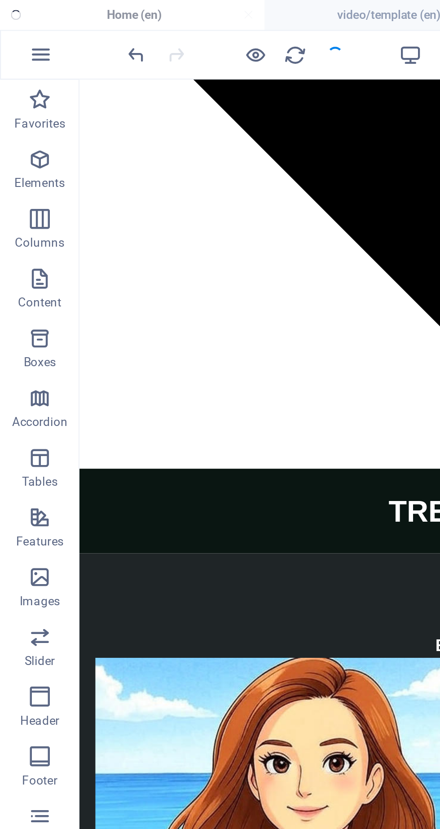
scroll to position [2718, 0]
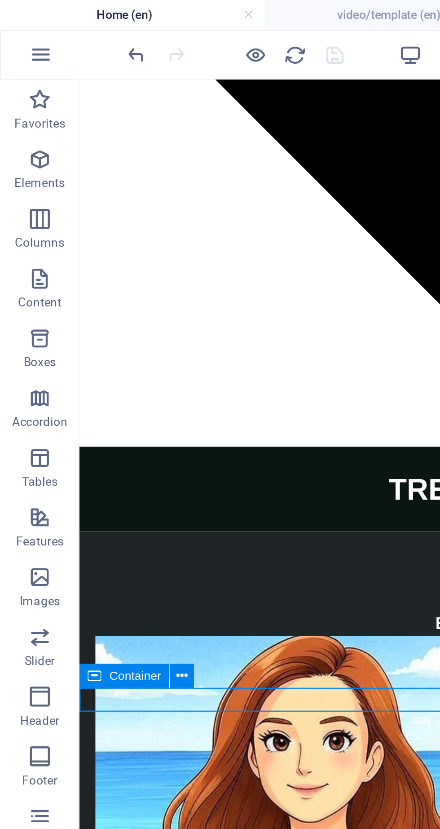
click at [82, 307] on icon at bounding box center [82, 304] width 5 height 9
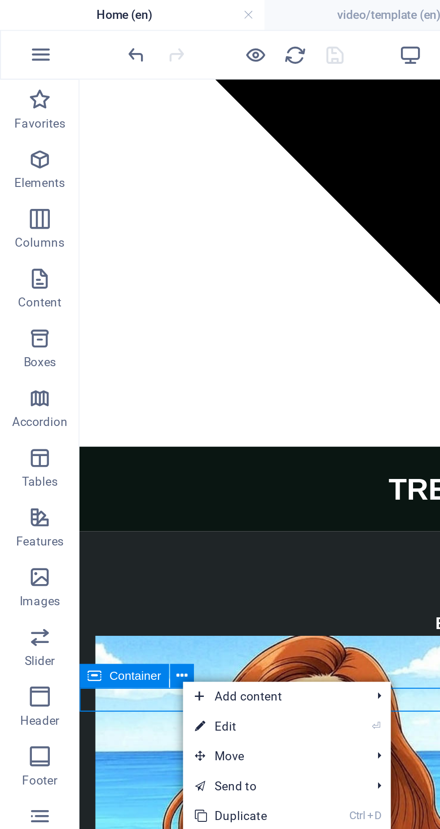
click at [112, 330] on link "⏎ Edit" at bounding box center [113, 327] width 60 height 13
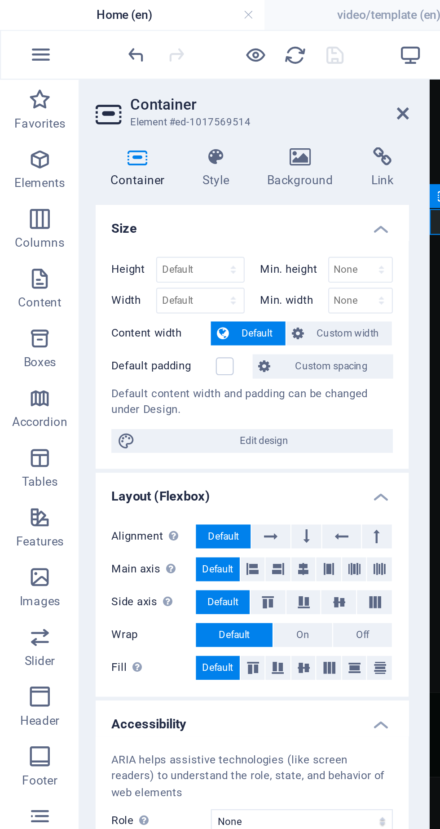
scroll to position [2715, 0]
click at [143, 73] on icon at bounding box center [136, 70] width 44 height 9
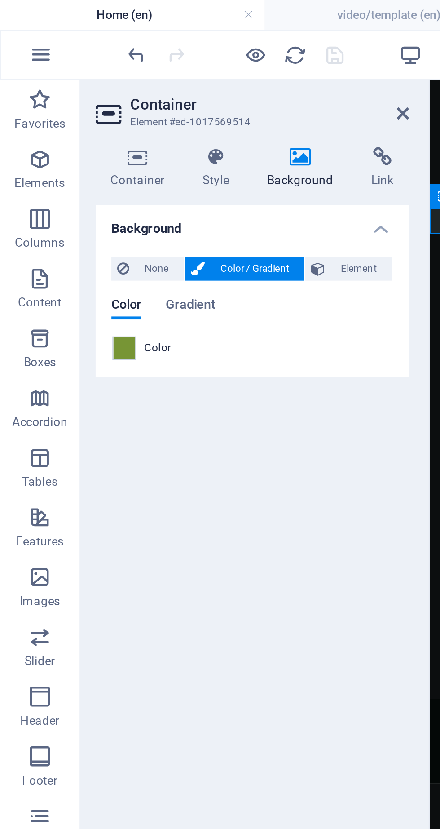
click at [56, 159] on span at bounding box center [56, 157] width 10 height 10
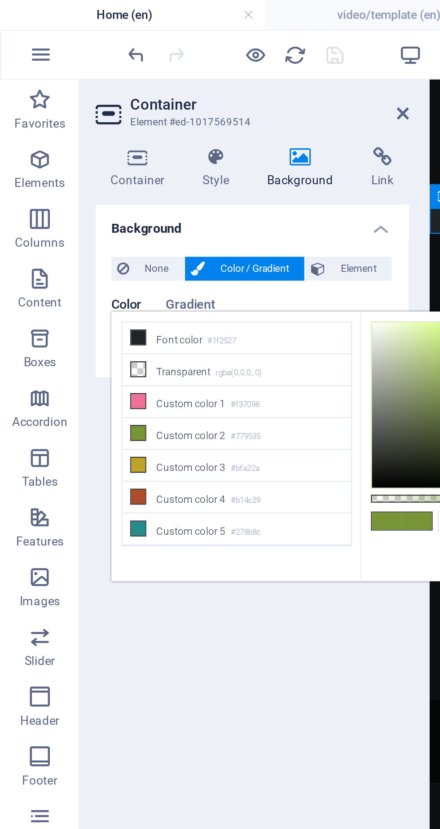
scroll to position [49, 0]
click at [63, 207] on li "Custom color 3 #bfa22a" at bounding box center [106, 210] width 103 height 14
type input "#bfa22a"
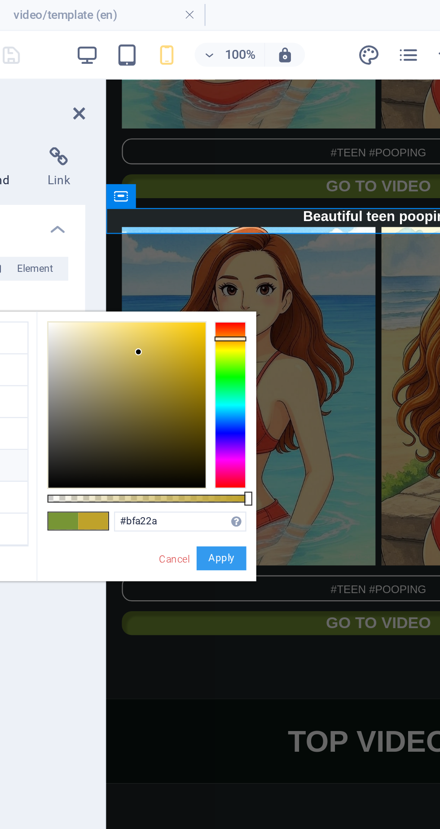
click at [249, 247] on button "Apply" at bounding box center [246, 252] width 22 height 11
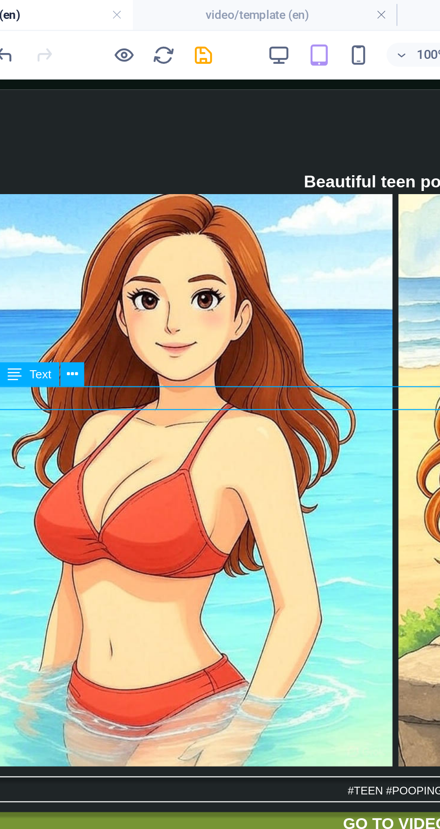
scroll to position [2916, 0]
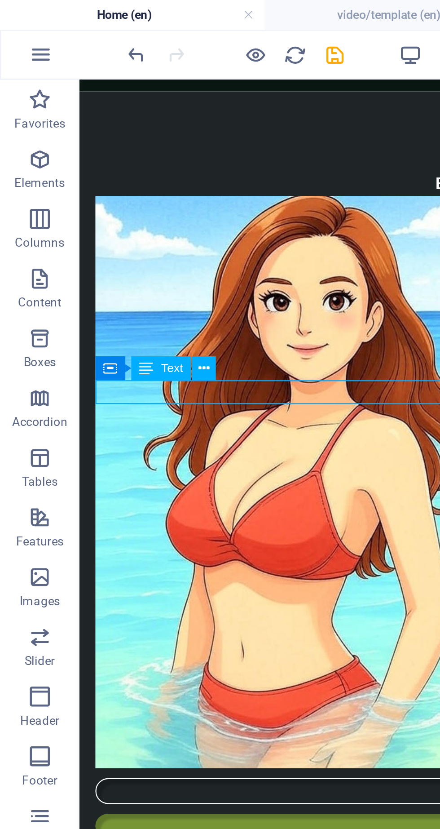
click at [83, 168] on icon at bounding box center [82, 166] width 5 height 9
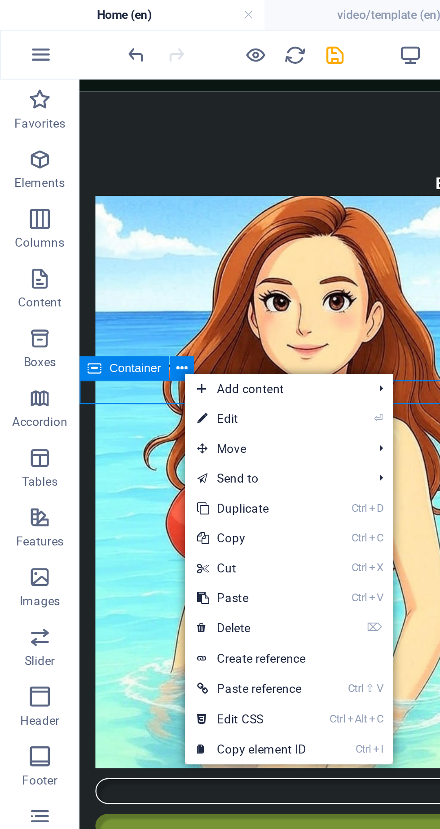
click at [116, 190] on link "⏎ Edit" at bounding box center [114, 188] width 60 height 13
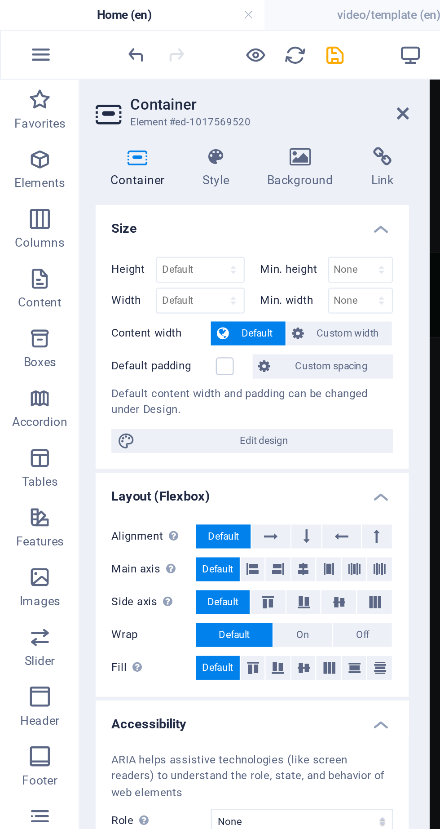
scroll to position [2450, 0]
click at [146, 73] on icon at bounding box center [136, 70] width 44 height 9
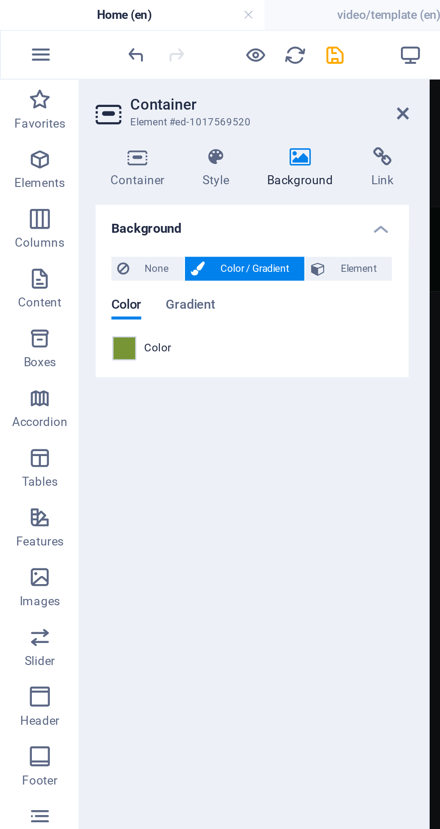
click at [59, 159] on span at bounding box center [56, 157] width 10 height 10
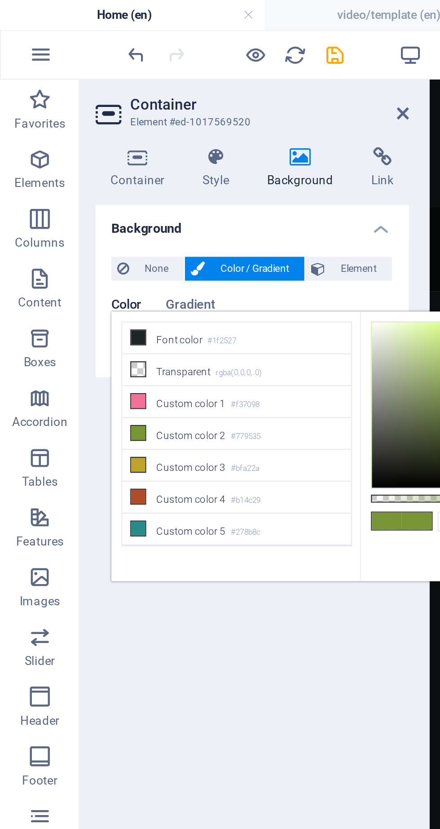
scroll to position [58, 0]
click at [64, 221] on icon at bounding box center [62, 224] width 6 height 6
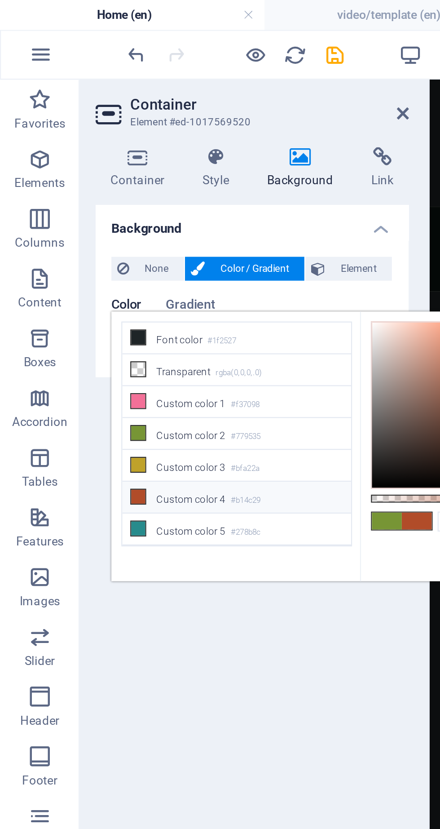
type input "#b14c29"
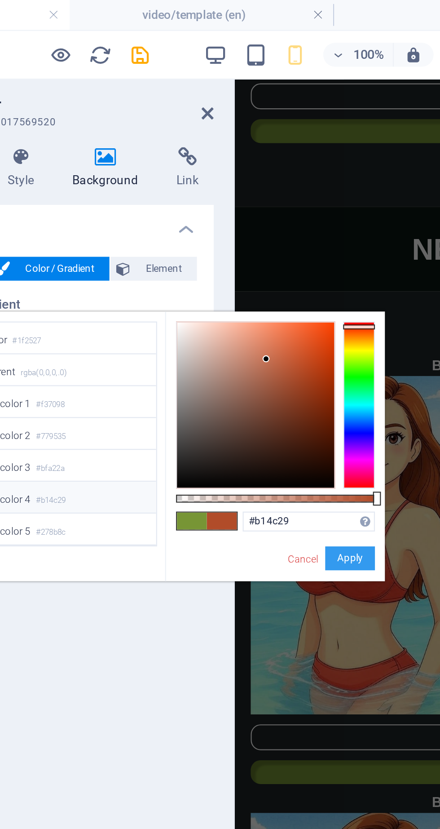
click at [255, 247] on button "Apply" at bounding box center [246, 252] width 22 height 11
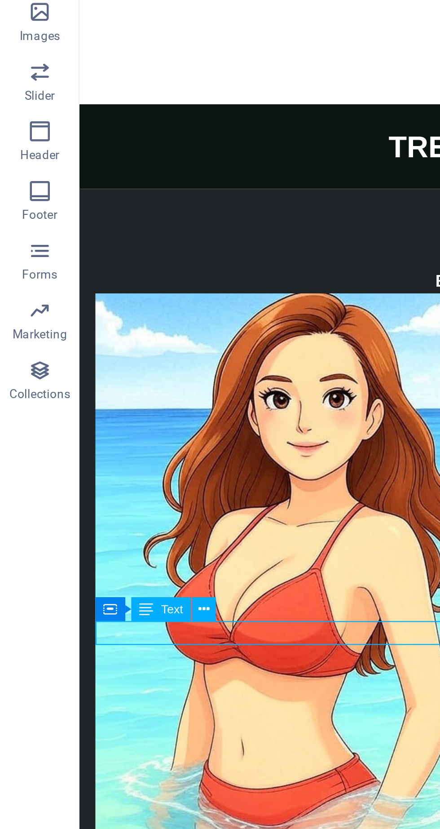
scroll to position [2621, 0]
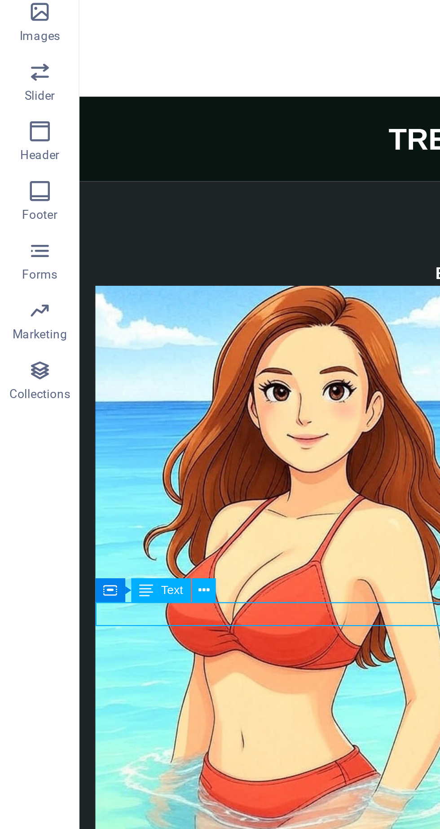
click at [81, 522] on icon at bounding box center [82, 521] width 5 height 9
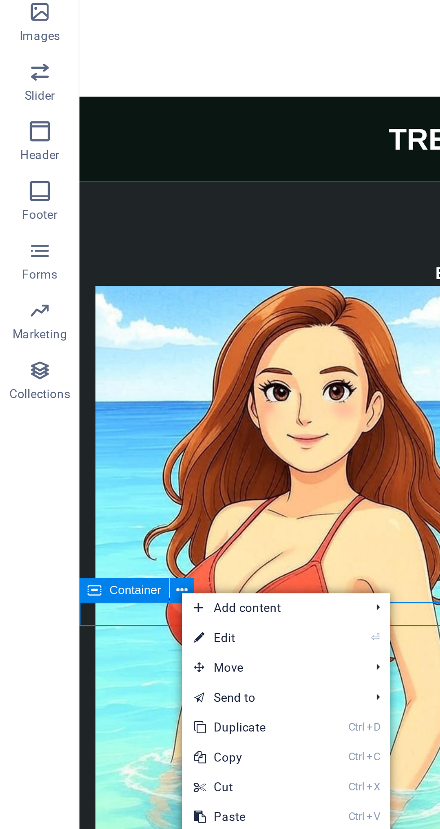
click at [111, 542] on link "⏎ Edit" at bounding box center [112, 542] width 60 height 13
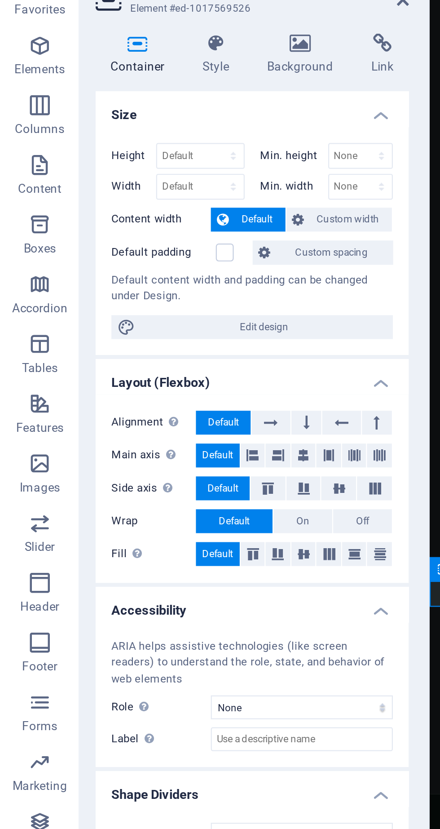
scroll to position [2618, 0]
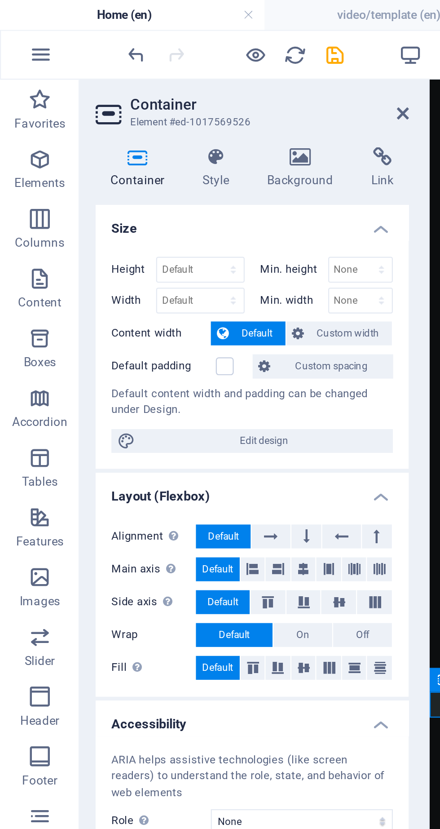
click at [145, 74] on icon at bounding box center [136, 70] width 44 height 9
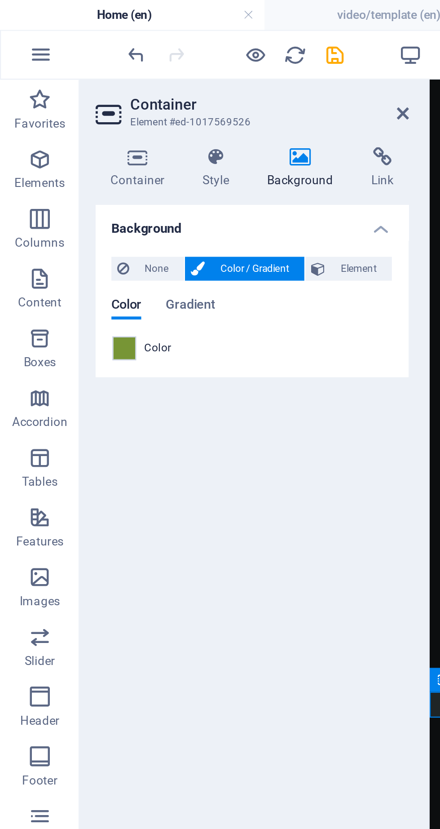
click at [148, 71] on icon at bounding box center [136, 70] width 44 height 9
click at [59, 160] on span at bounding box center [56, 157] width 10 height 10
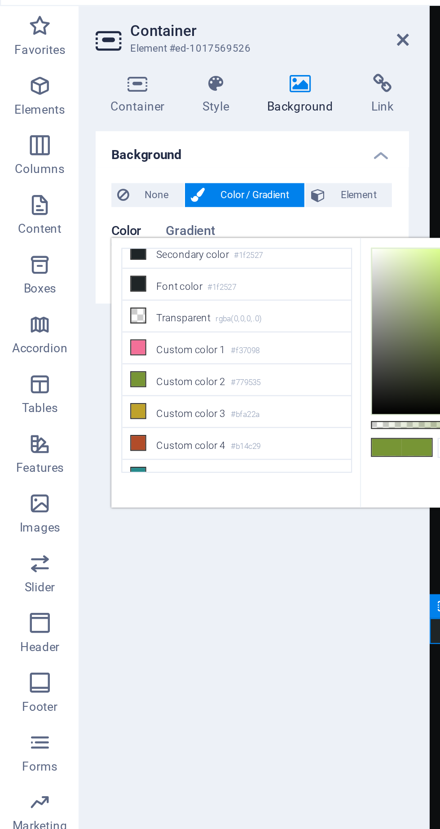
scroll to position [58, 0]
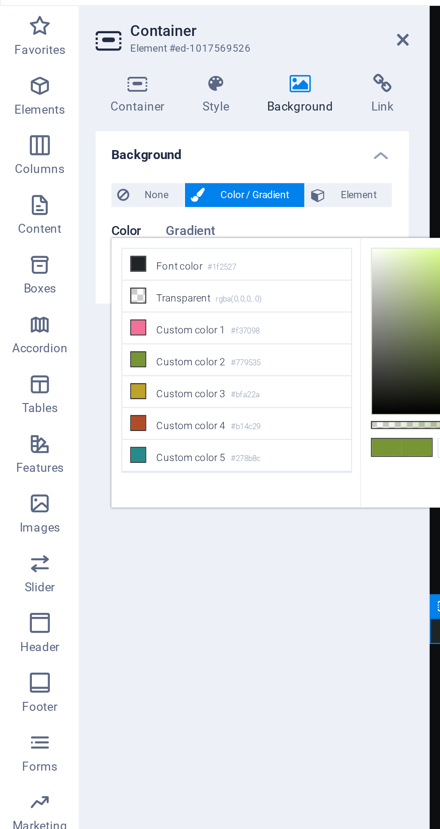
click at [70, 232] on li "Custom color 5 #278b8c" at bounding box center [106, 239] width 103 height 14
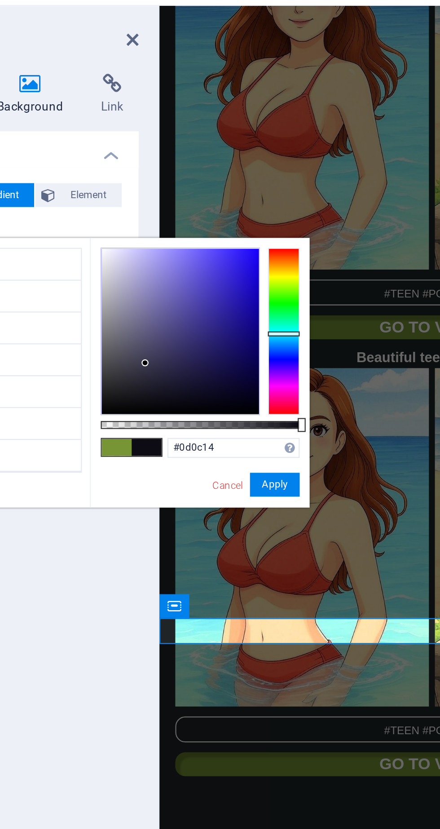
type input "#000000"
click at [246, 247] on button "Apply" at bounding box center [246, 252] width 22 height 11
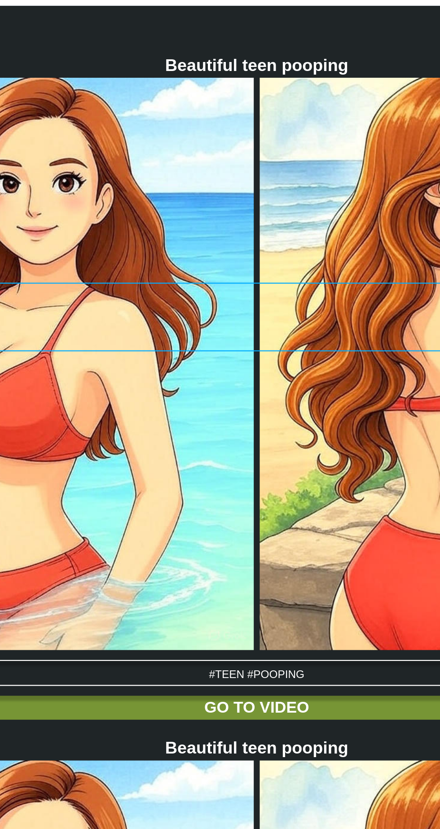
scroll to position [2950, 0]
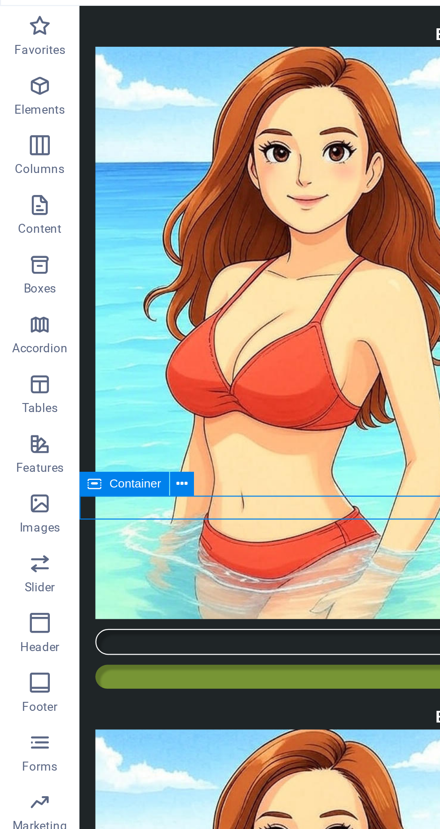
click at [84, 252] on icon at bounding box center [82, 251] width 5 height 9
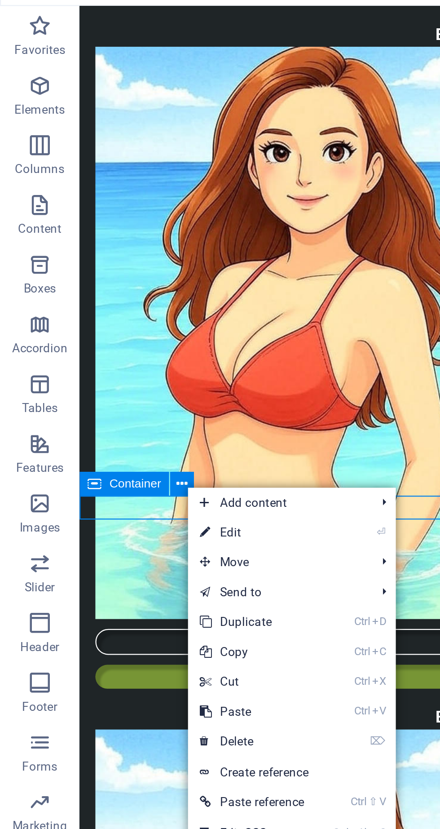
click at [121, 276] on link "⏎ Edit" at bounding box center [115, 273] width 60 height 13
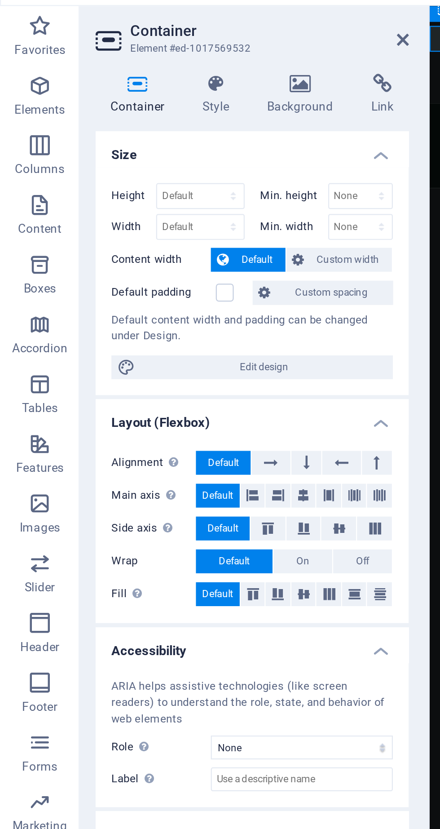
scroll to position [2948, 0]
click at [144, 71] on icon at bounding box center [136, 70] width 44 height 9
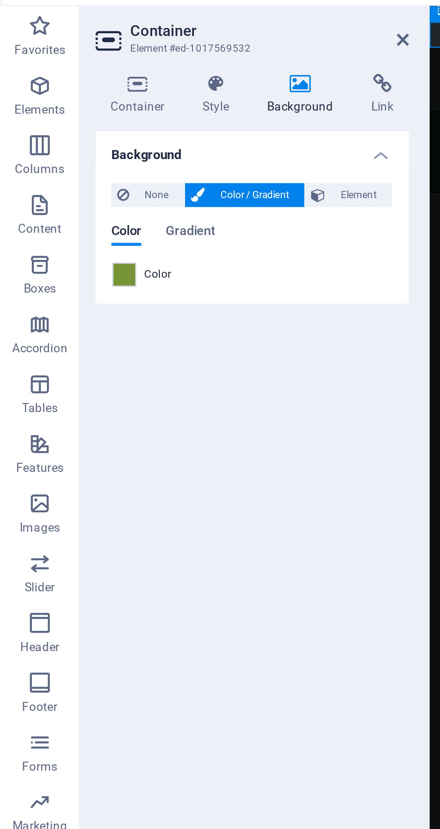
click at [60, 158] on span at bounding box center [56, 157] width 10 height 10
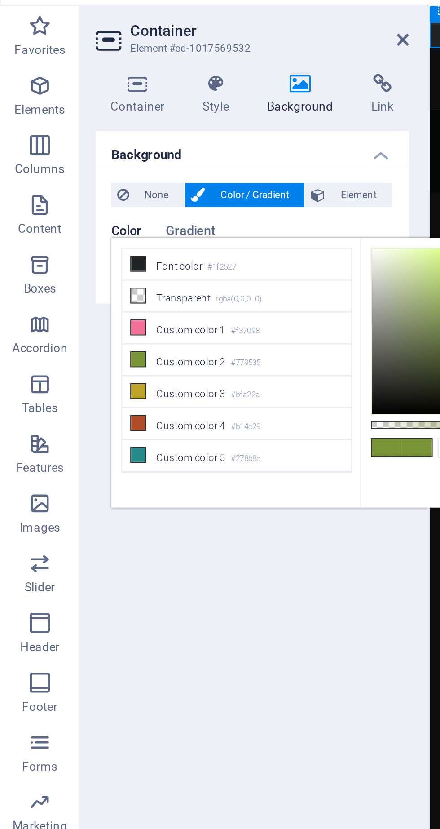
scroll to position [53, 0]
click at [68, 203] on li "Custom color 3 #bfa22a" at bounding box center [106, 210] width 103 height 14
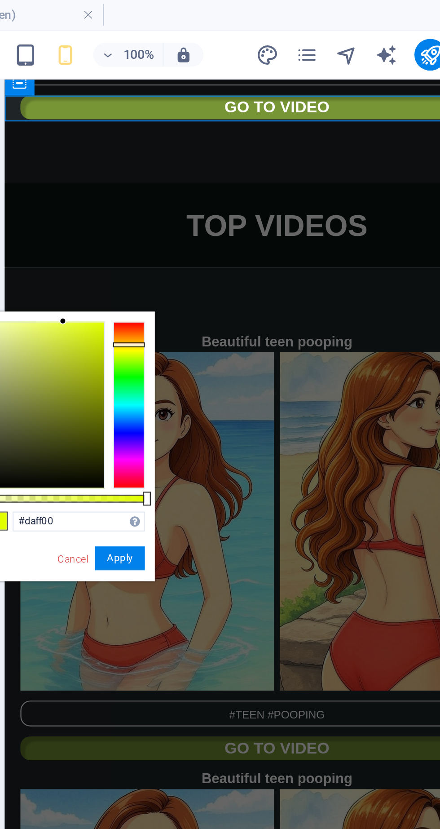
type input "#d9ff00"
click at [245, 247] on button "Apply" at bounding box center [246, 252] width 22 height 11
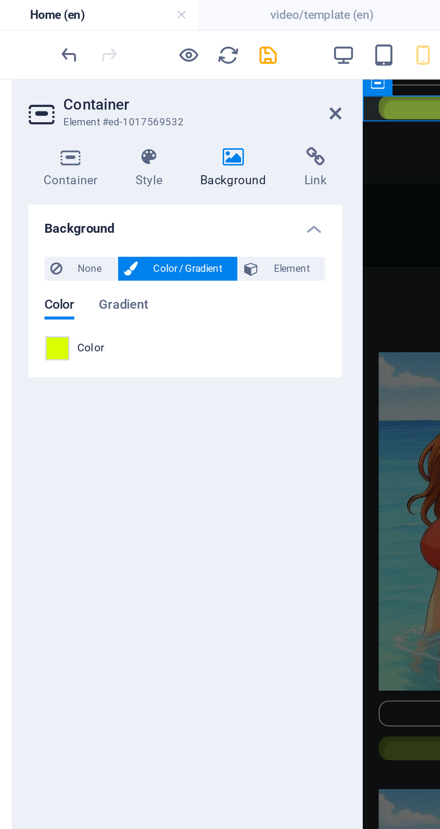
click at [154, 28] on icon "save" at bounding box center [151, 25] width 10 height 10
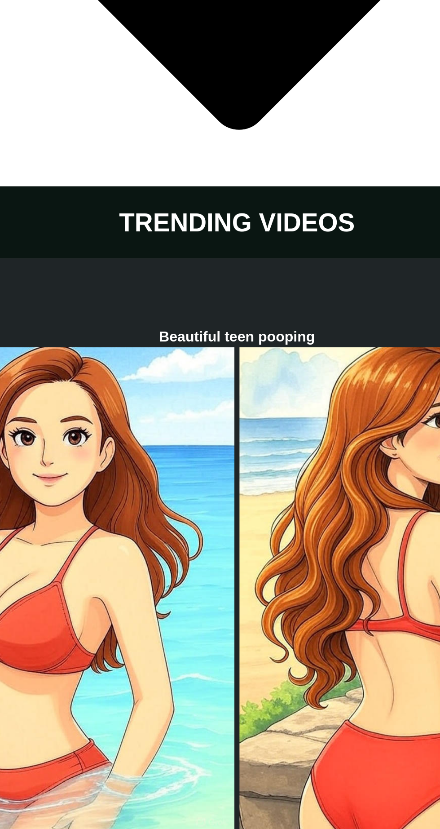
scroll to position [2769, 0]
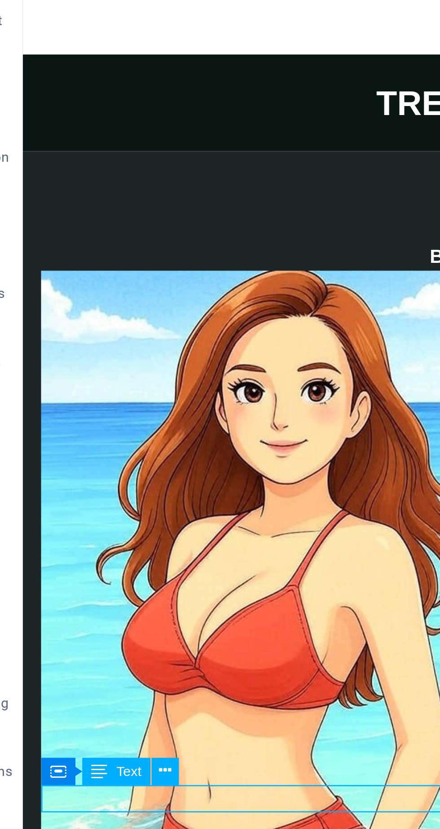
click at [95, 436] on button at bounding box center [92, 433] width 11 height 11
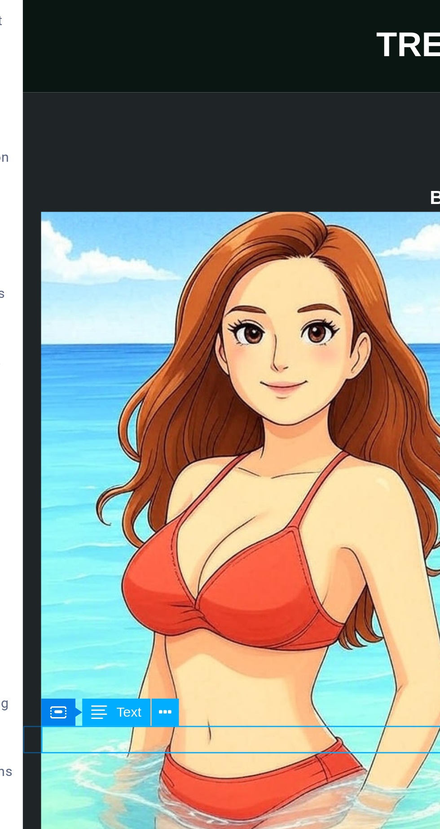
scroll to position [2793, 0]
click at [95, 412] on button at bounding box center [92, 409] width 11 height 11
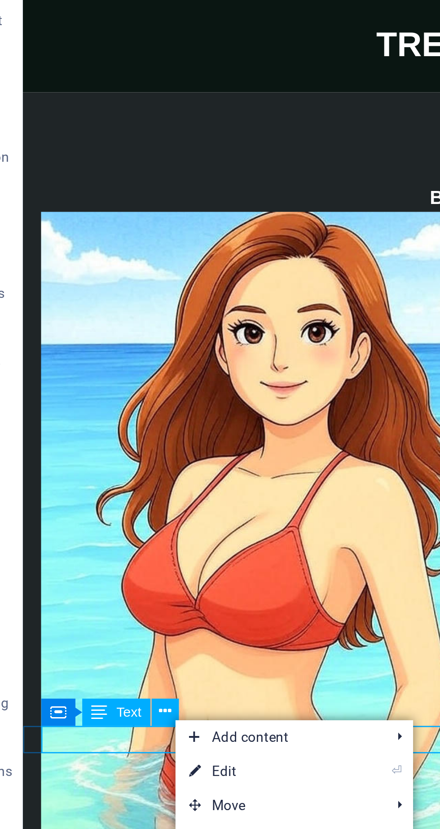
click at [124, 432] on link "⏎ Edit" at bounding box center [126, 432] width 60 height 13
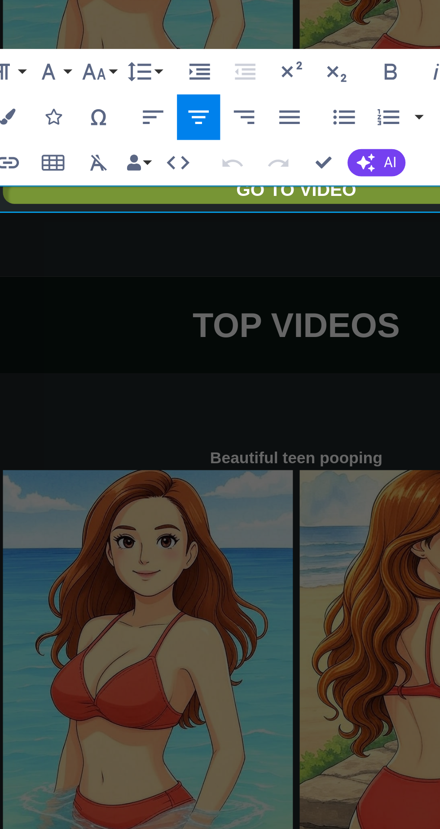
scroll to position [2790, 0]
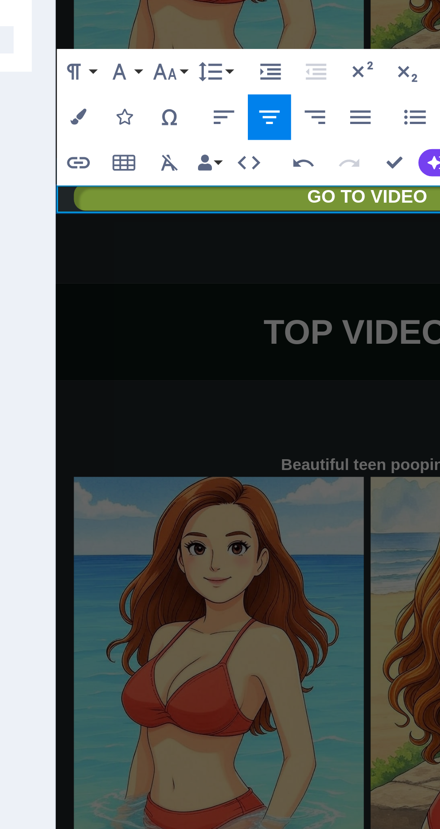
click at [202, 174] on icon "button" at bounding box center [203, 175] width 6 height 6
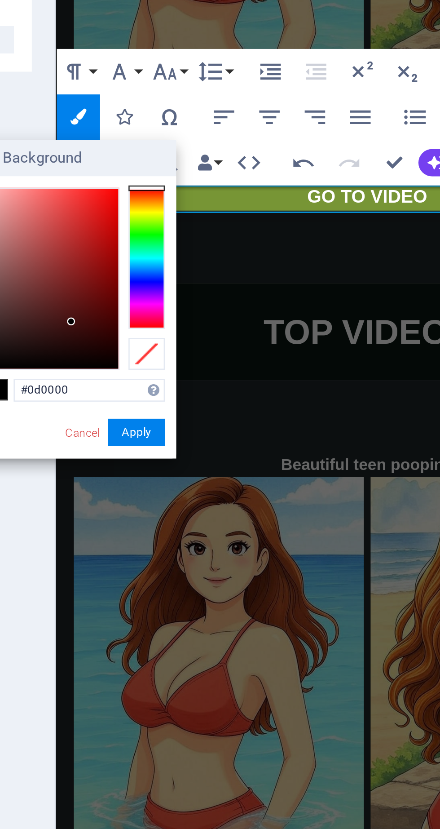
type input "#000000"
click at [230, 294] on button "Apply" at bounding box center [226, 299] width 22 height 11
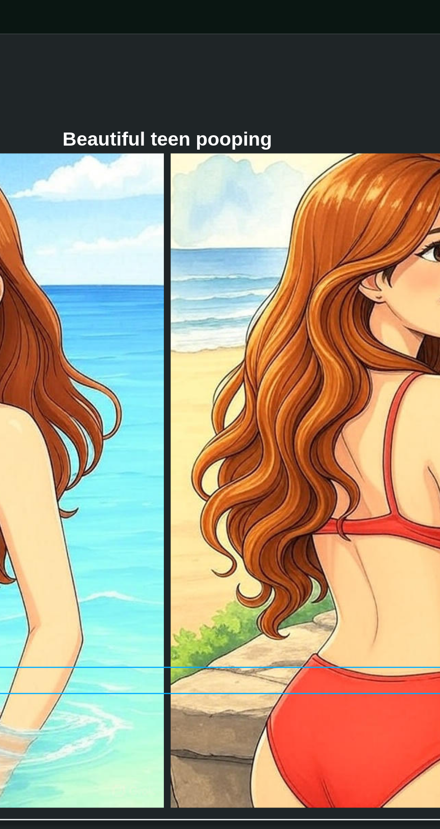
scroll to position [2817, 0]
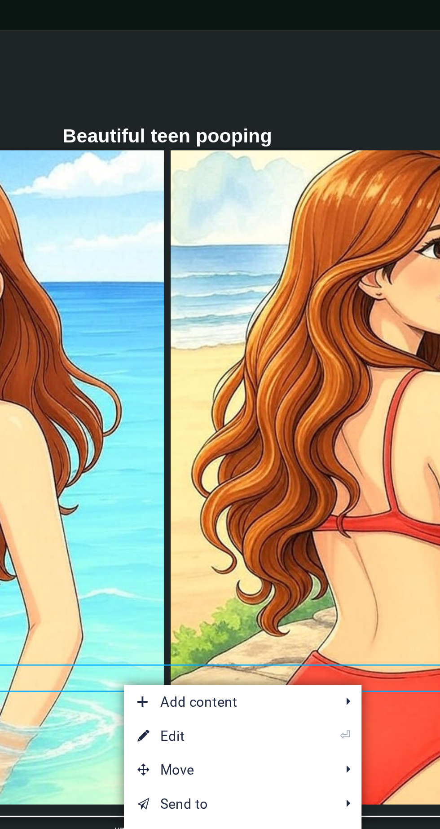
click at [247, 420] on link "⏎ Edit" at bounding box center [251, 418] width 60 height 13
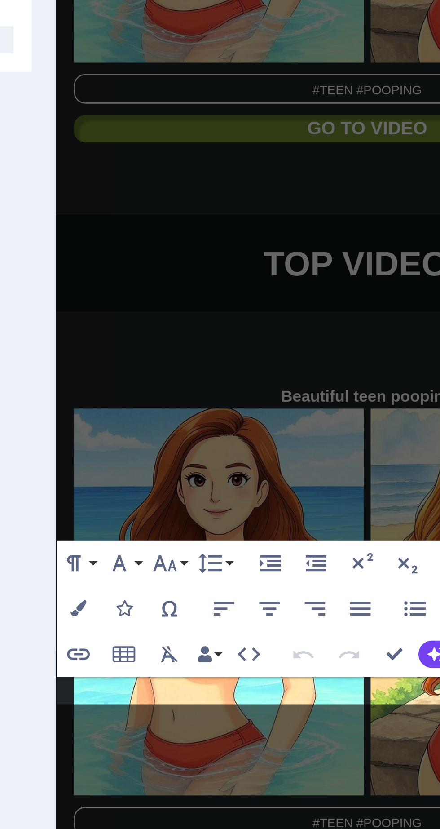
scroll to position [2596, 0]
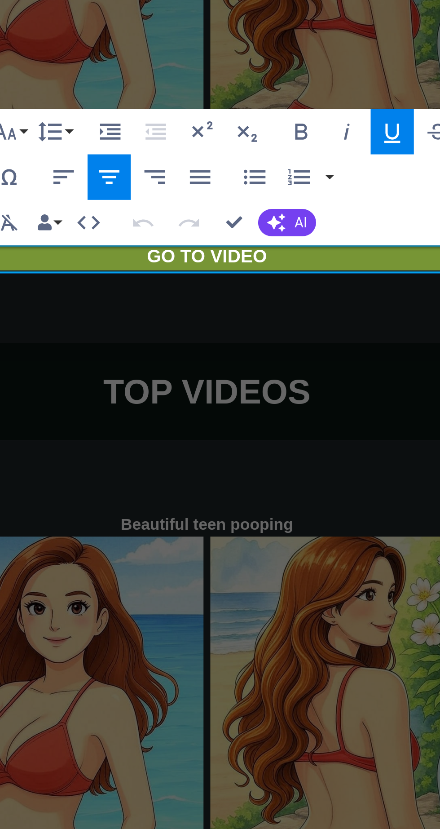
click at [397, 358] on button "Underline" at bounding box center [390, 351] width 17 height 18
click at [393, 357] on button "Underline" at bounding box center [390, 351] width 17 height 18
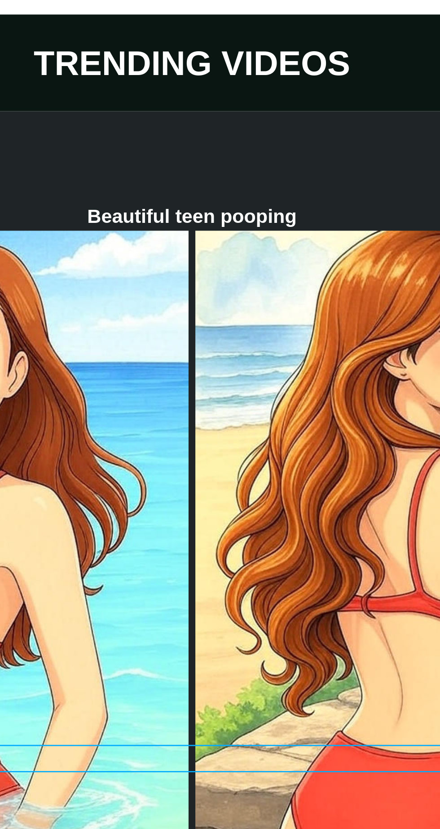
scroll to position [2615, 0]
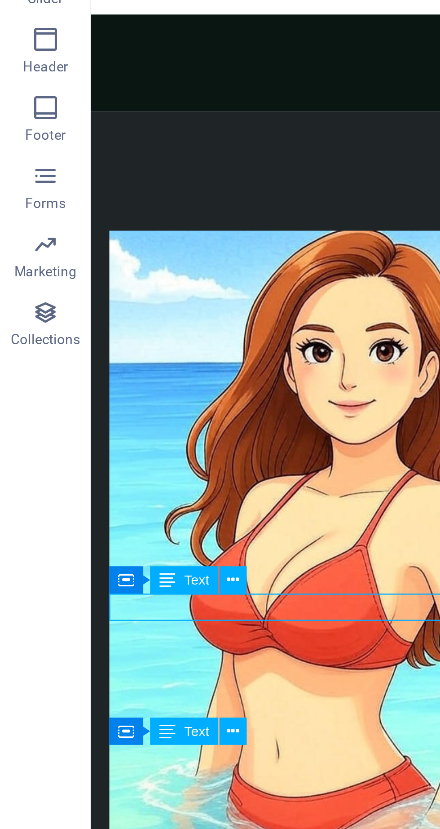
click at [98, 532] on div "Container Text" at bounding box center [73, 527] width 60 height 11
click at [99, 530] on div "Container Text" at bounding box center [73, 527] width 60 height 11
click at [96, 523] on button at bounding box center [92, 527] width 11 height 11
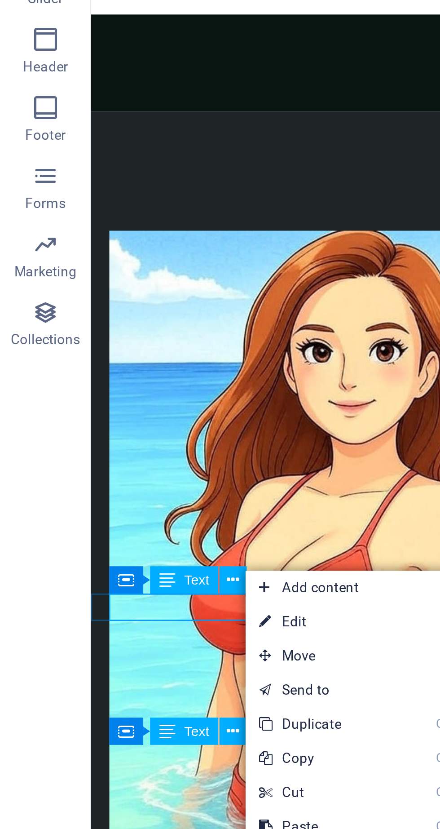
click at [128, 545] on link "⏎ Edit" at bounding box center [127, 544] width 60 height 13
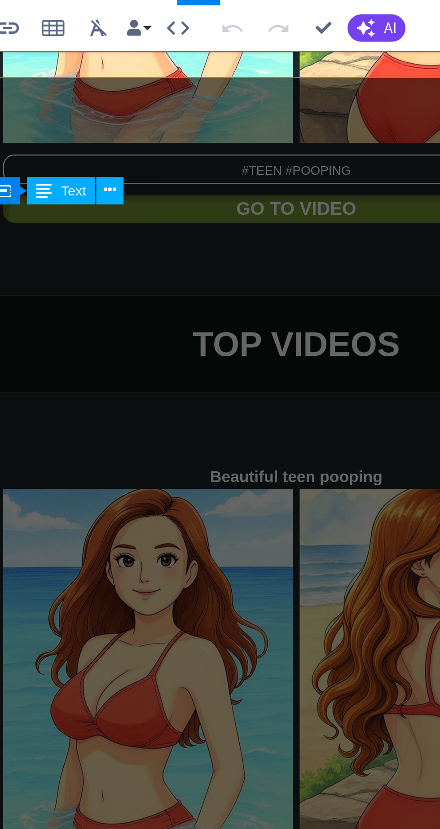
scroll to position [2612, 0]
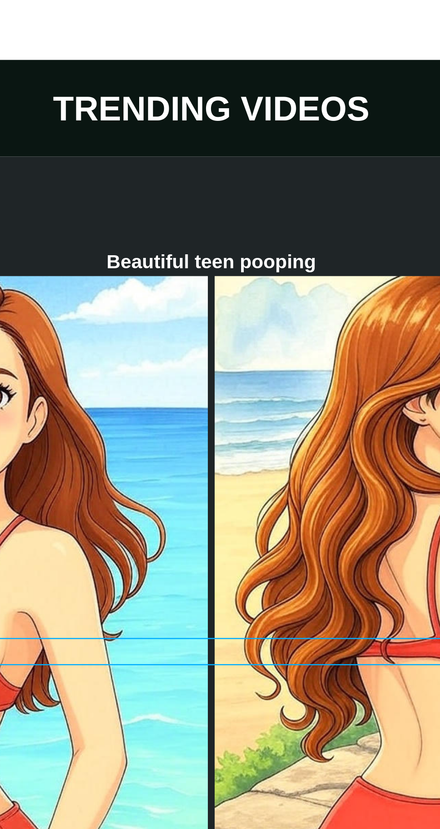
scroll to position [2619, 0]
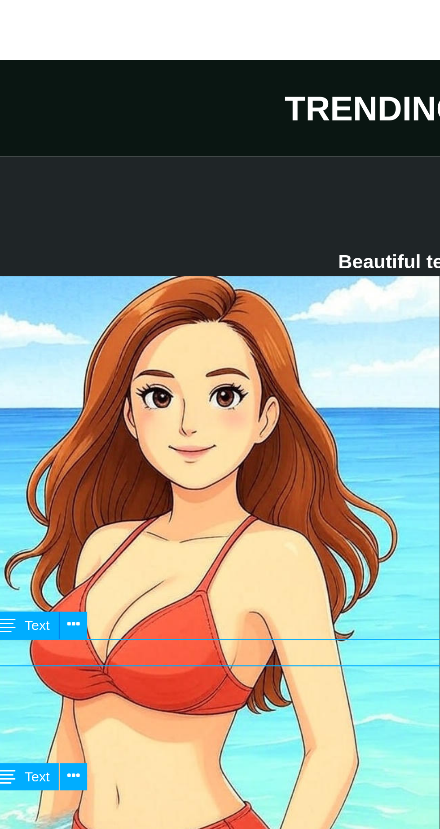
click at [96, 523] on button at bounding box center [92, 523] width 11 height 11
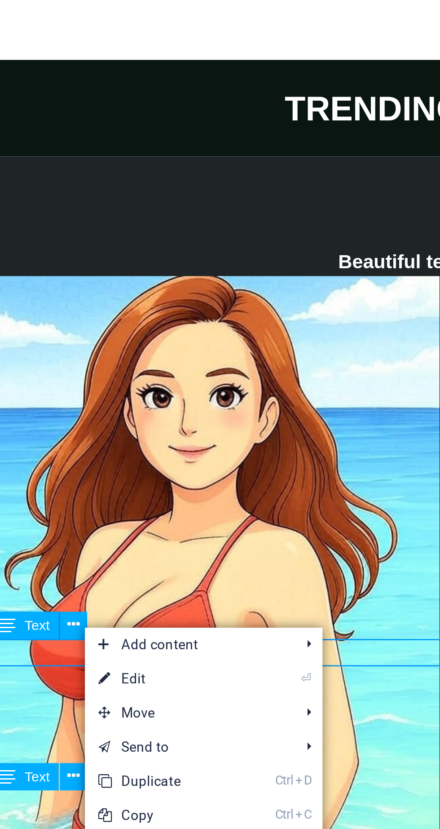
click at [128, 548] on link "⏎ Edit" at bounding box center [127, 544] width 60 height 13
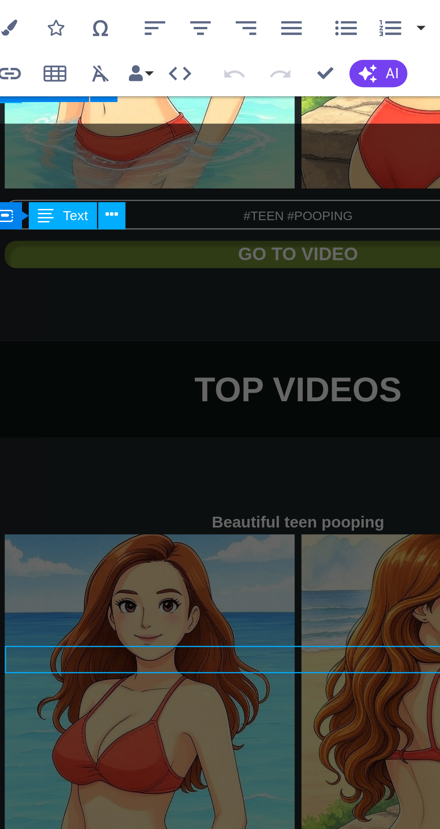
scroll to position [2617, 0]
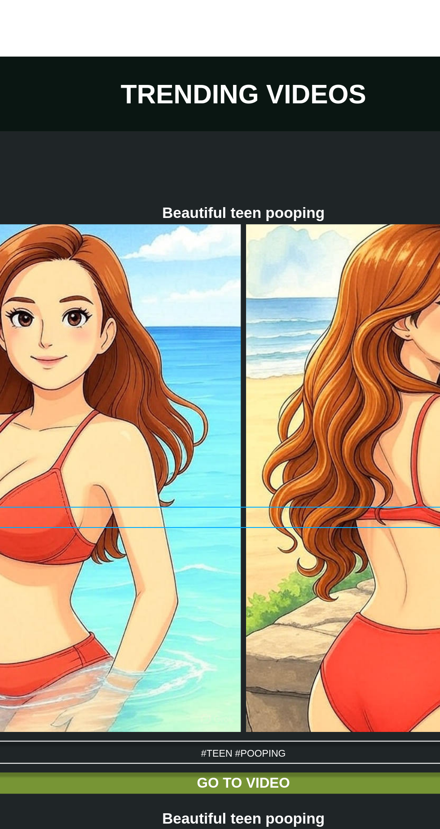
scroll to position [2541, 0]
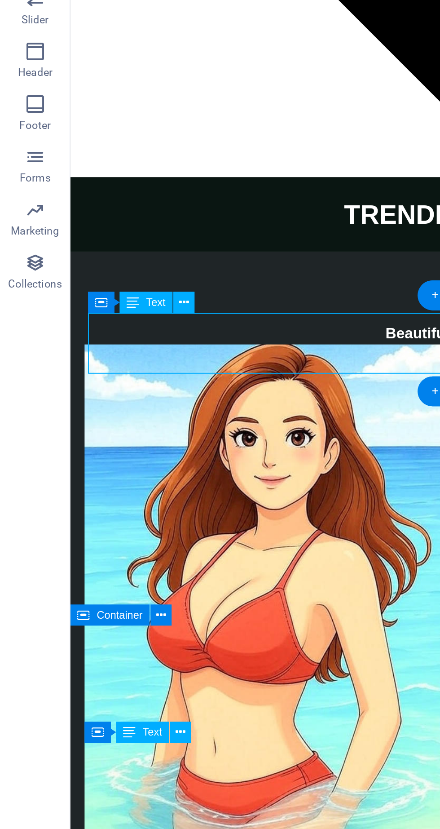
click at [95, 446] on icon at bounding box center [94, 442] width 5 height 9
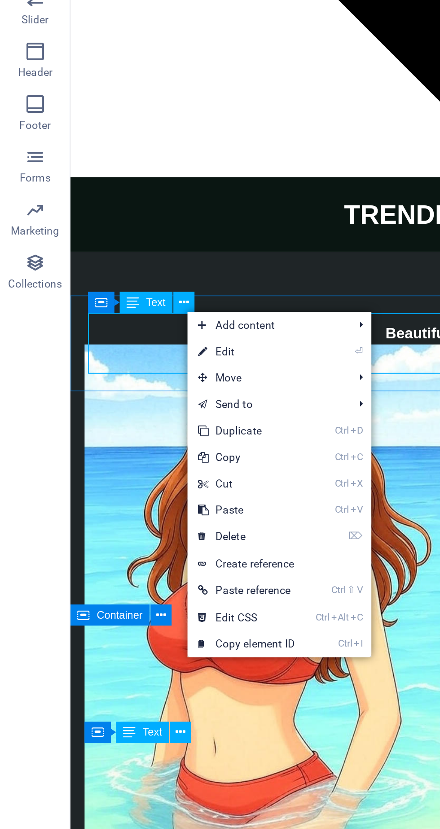
click at [128, 469] on link "⏎ Edit" at bounding box center [126, 467] width 60 height 13
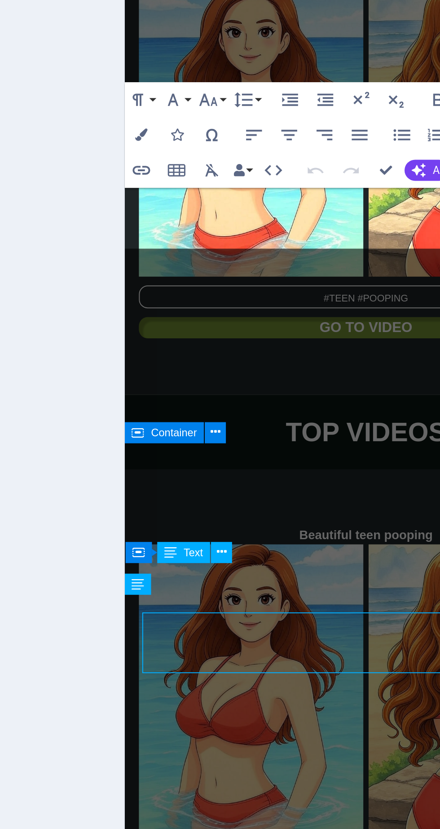
scroll to position [2385, 0]
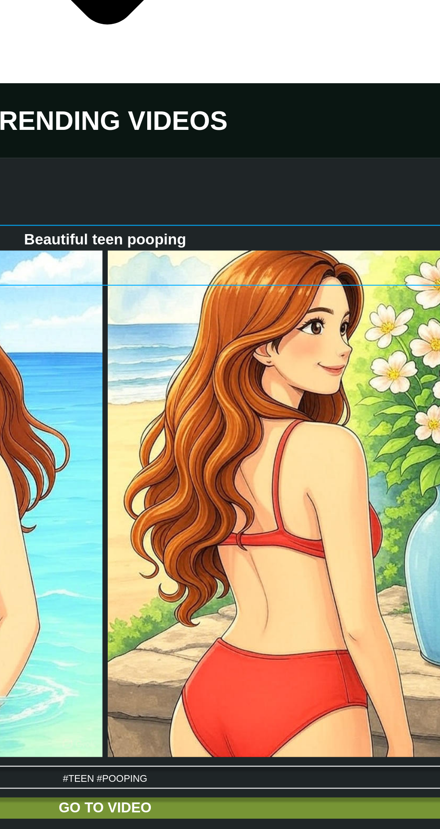
scroll to position [2589, 0]
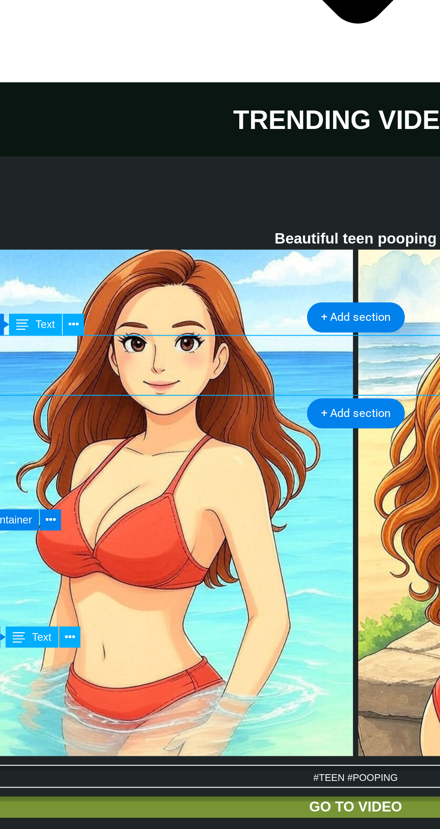
click at [94, 455] on icon at bounding box center [94, 453] width 5 height 9
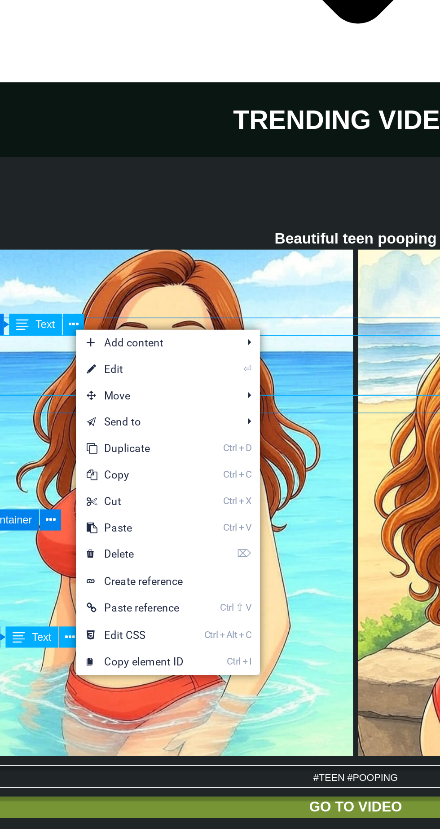
click at [133, 478] on link "⏎ Edit" at bounding box center [125, 476] width 60 height 13
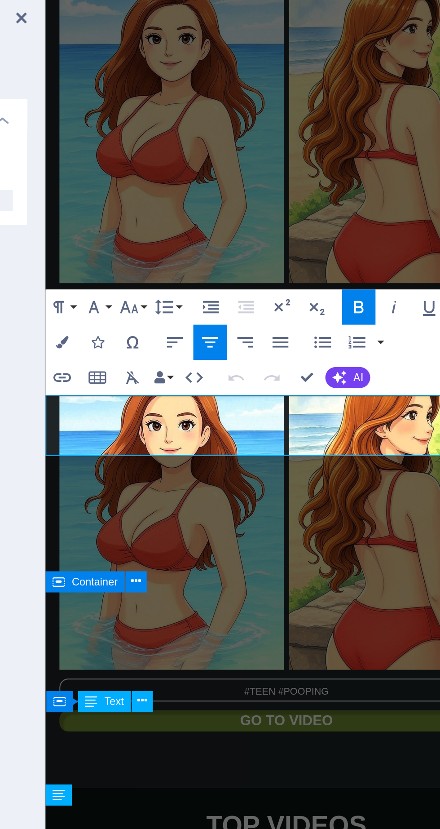
scroll to position [0, 0]
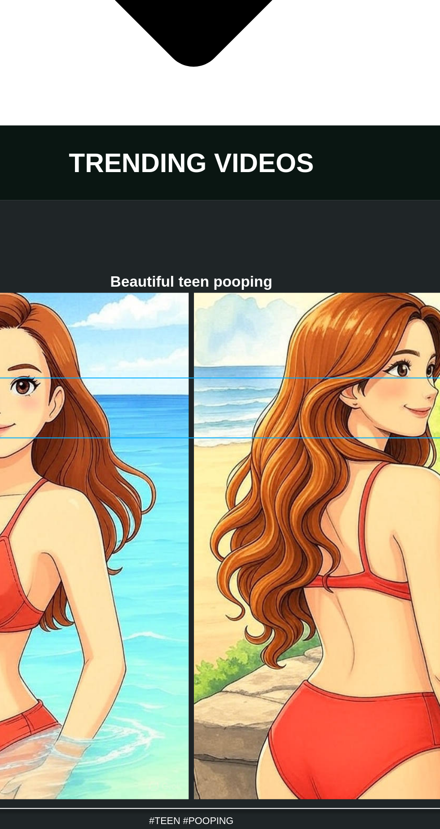
scroll to position [2827, 0]
